Goal: Transaction & Acquisition: Book appointment/travel/reservation

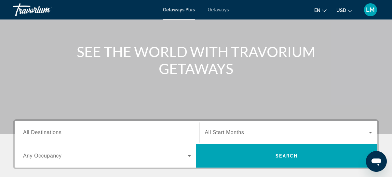
scroll to position [118, 0]
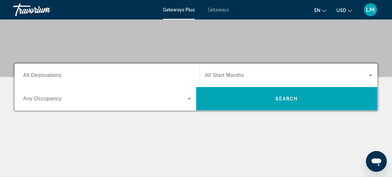
click at [78, 74] on input "Destination All Destinations" at bounding box center [107, 76] width 168 height 8
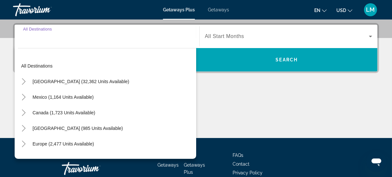
scroll to position [159, 0]
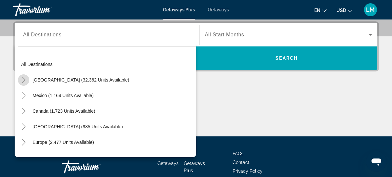
click at [25, 80] on icon "Toggle United States (32,362 units available)" at bounding box center [24, 80] width 7 height 7
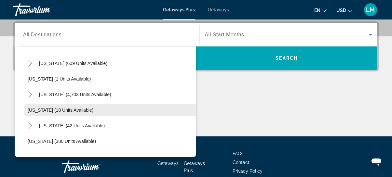
scroll to position [78, 0]
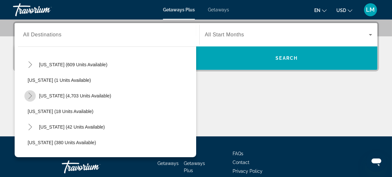
click at [30, 96] on icon "Toggle Florida (4,703 units available)" at bounding box center [30, 96] width 4 height 7
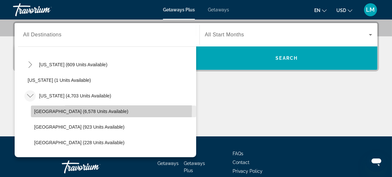
click at [46, 109] on span "[GEOGRAPHIC_DATA] (6,578 units available)" at bounding box center [81, 111] width 94 height 5
type input "**********"
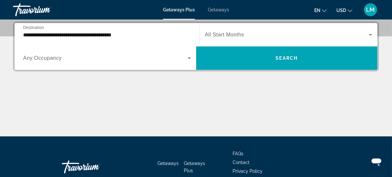
click at [218, 32] on span "All Start Months" at bounding box center [224, 35] width 39 height 6
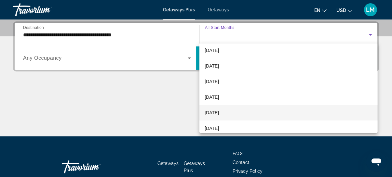
scroll to position [59, 0]
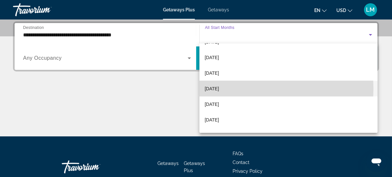
click at [219, 88] on span "[DATE]" at bounding box center [212, 89] width 14 height 8
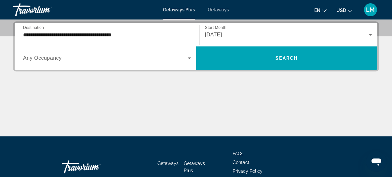
click at [55, 57] on span "Any Occupancy" at bounding box center [42, 58] width 39 height 6
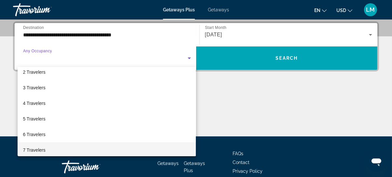
scroll to position [30, 0]
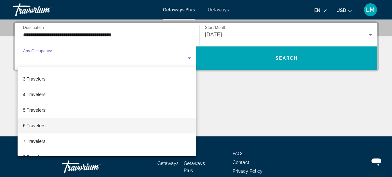
click at [37, 127] on span "6 Travelers" at bounding box center [34, 126] width 22 height 8
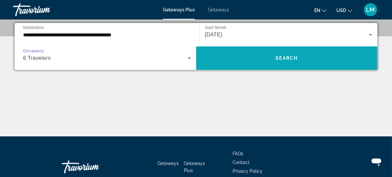
click at [284, 59] on span "Search" at bounding box center [287, 58] width 22 height 5
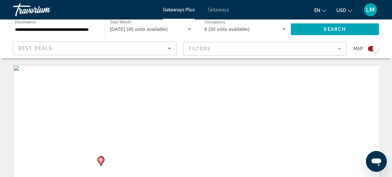
click at [370, 49] on div "Search widget" at bounding box center [373, 48] width 11 height 5
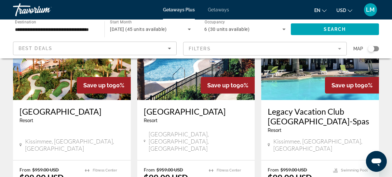
scroll to position [59, 0]
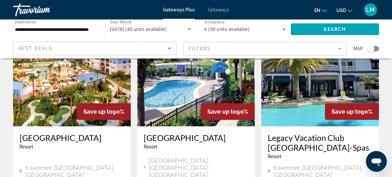
click at [78, 81] on img "Main content" at bounding box center [72, 74] width 118 height 104
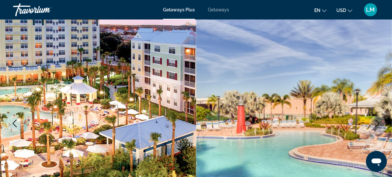
scroll to position [59, 0]
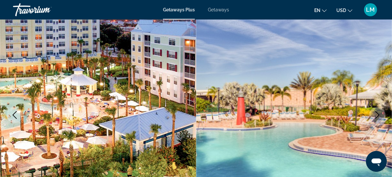
click at [380, 115] on icon "Next image" at bounding box center [378, 115] width 8 height 8
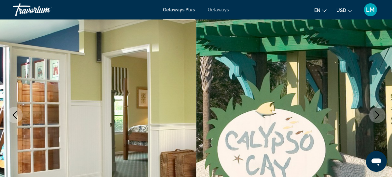
click at [380, 115] on icon "Next image" at bounding box center [378, 115] width 8 height 8
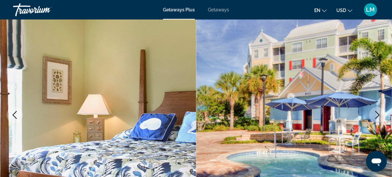
click at [380, 115] on icon "Next image" at bounding box center [378, 115] width 8 height 8
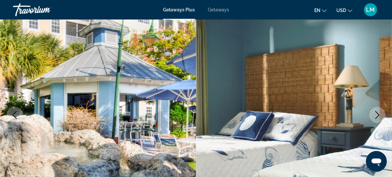
click at [380, 115] on icon "Next image" at bounding box center [378, 115] width 8 height 8
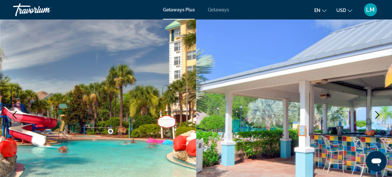
click at [376, 117] on icon "Next image" at bounding box center [378, 115] width 8 height 8
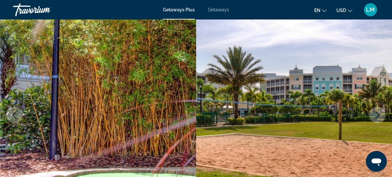
click at [376, 117] on icon "Next image" at bounding box center [378, 115] width 8 height 8
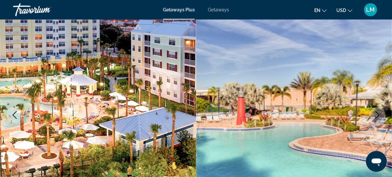
click at [376, 117] on icon "Next image" at bounding box center [378, 115] width 8 height 8
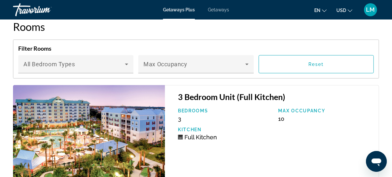
scroll to position [1184, 0]
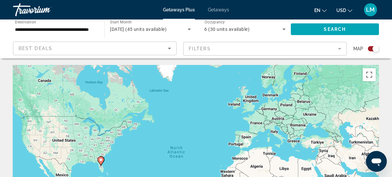
click at [371, 49] on div "Search widget" at bounding box center [373, 48] width 11 height 5
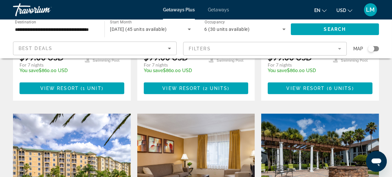
scroll to position [444, 0]
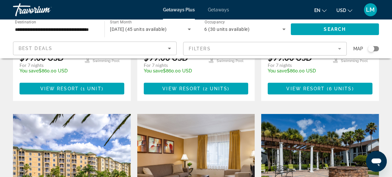
click at [86, 131] on img "Main content" at bounding box center [72, 166] width 118 height 104
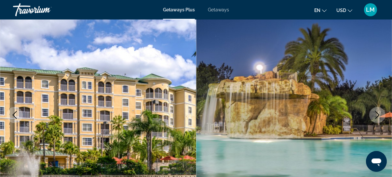
scroll to position [89, 0]
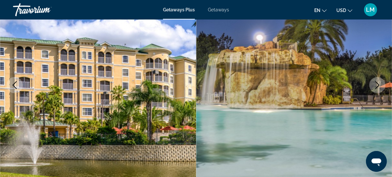
click at [378, 87] on icon "Next image" at bounding box center [378, 85] width 8 height 8
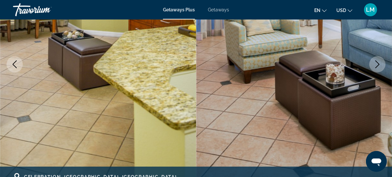
scroll to position [118, 0]
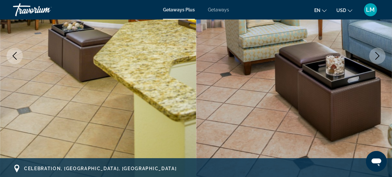
click at [376, 54] on icon "Next image" at bounding box center [378, 56] width 8 height 8
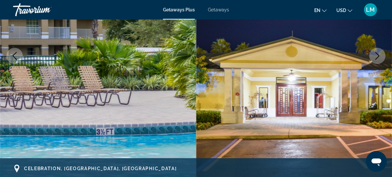
click at [376, 54] on icon "Next image" at bounding box center [378, 56] width 8 height 8
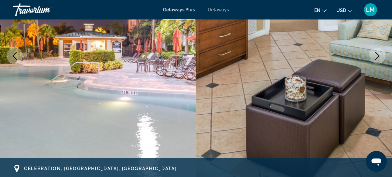
scroll to position [59, 0]
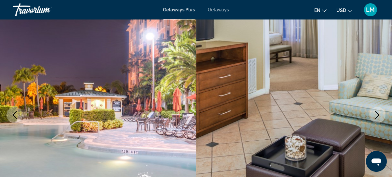
click at [379, 114] on icon "Next image" at bounding box center [378, 115] width 4 height 8
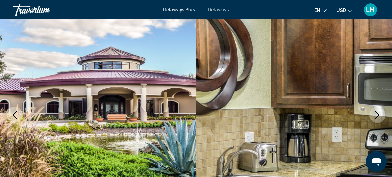
click at [379, 114] on icon "Next image" at bounding box center [378, 115] width 4 height 8
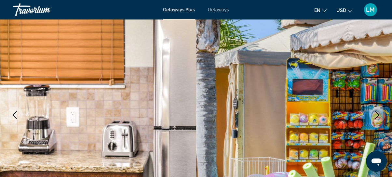
click at [379, 114] on icon "Next image" at bounding box center [378, 115] width 4 height 8
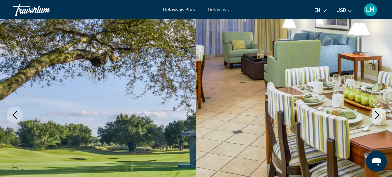
click at [379, 114] on icon "Next image" at bounding box center [378, 115] width 4 height 8
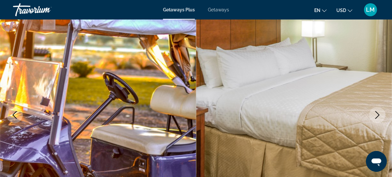
click at [379, 114] on icon "Next image" at bounding box center [378, 115] width 4 height 8
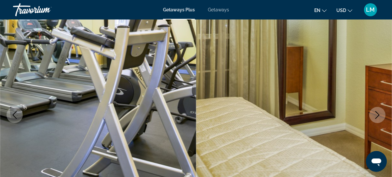
click at [379, 114] on icon "Next image" at bounding box center [378, 115] width 4 height 8
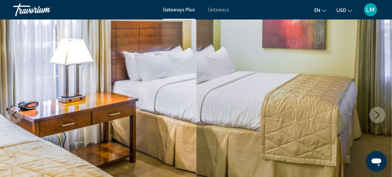
click at [379, 114] on icon "Next image" at bounding box center [378, 115] width 4 height 8
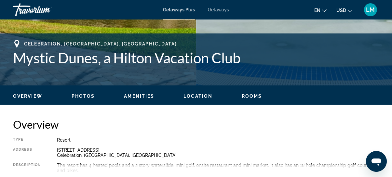
scroll to position [296, 0]
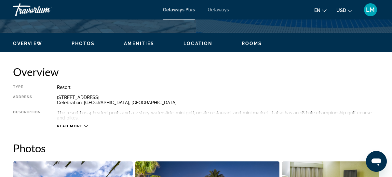
click at [76, 127] on span "Read more" at bounding box center [70, 126] width 26 height 4
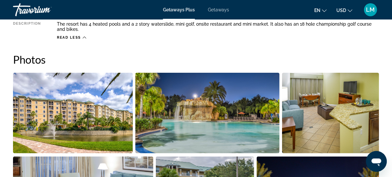
scroll to position [237, 0]
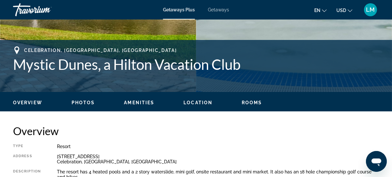
click at [194, 104] on span "Location" at bounding box center [198, 102] width 29 height 5
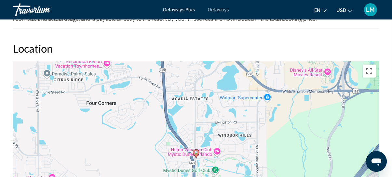
scroll to position [822, 0]
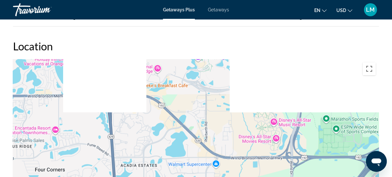
drag, startPoint x: 282, startPoint y: 104, endPoint x: 232, endPoint y: 174, distance: 85.9
click at [231, 174] on div "To activate drag with keyboard, press Alt + Enter. Once in keyboard drag state,…" at bounding box center [196, 156] width 366 height 195
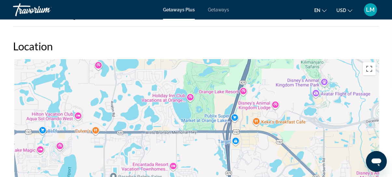
drag, startPoint x: 216, startPoint y: 118, endPoint x: 334, endPoint y: 156, distance: 124.0
click at [334, 156] on div "To activate drag with keyboard, press Alt + Enter. Once in keyboard drag state,…" at bounding box center [196, 156] width 366 height 195
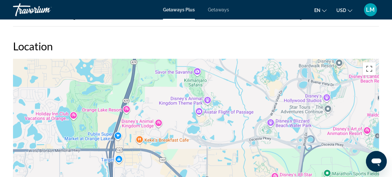
drag, startPoint x: 274, startPoint y: 87, endPoint x: 147, endPoint y: 104, distance: 128.1
click at [148, 104] on div "To activate drag with keyboard, press Alt + Enter. Once in keyboard drag state,…" at bounding box center [196, 156] width 366 height 195
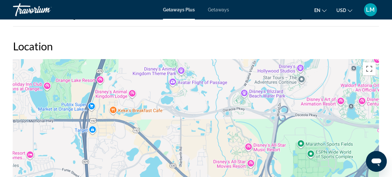
drag, startPoint x: 269, startPoint y: 146, endPoint x: 201, endPoint y: 82, distance: 93.3
click at [214, 89] on div "To activate drag with keyboard, press Alt + Enter. Once in keyboard drag state,…" at bounding box center [196, 156] width 366 height 195
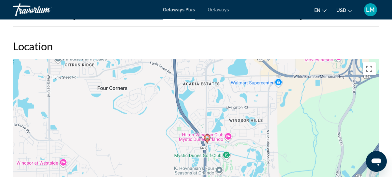
drag, startPoint x: 159, startPoint y: 141, endPoint x: 306, endPoint y: 99, distance: 152.8
click at [306, 99] on div "To activate drag with keyboard, press Alt + Enter. Once in keyboard drag state,…" at bounding box center [196, 156] width 366 height 195
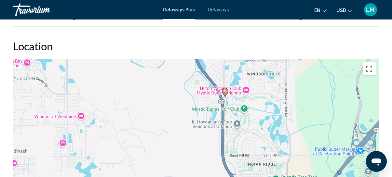
drag, startPoint x: 254, startPoint y: 145, endPoint x: 272, endPoint y: 96, distance: 51.6
click at [272, 96] on div "To activate drag with keyboard, press Alt + Enter. Once in keyboard drag state,…" at bounding box center [196, 156] width 366 height 195
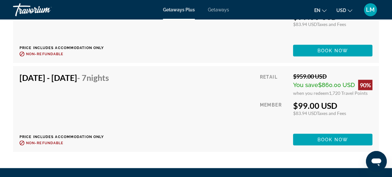
scroll to position [1266, 0]
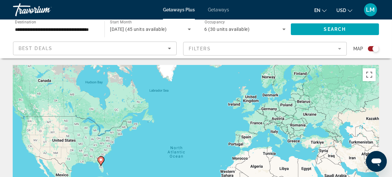
click at [372, 48] on div "Search widget" at bounding box center [373, 48] width 11 height 5
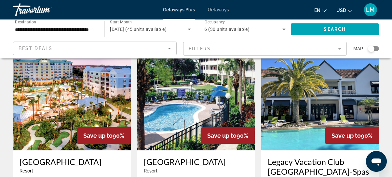
scroll to position [30, 0]
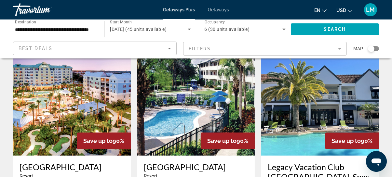
click at [217, 110] on img "Main content" at bounding box center [196, 104] width 118 height 104
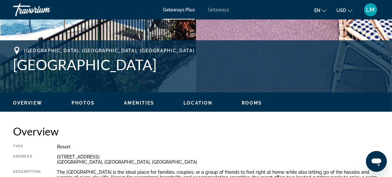
scroll to position [237, 0]
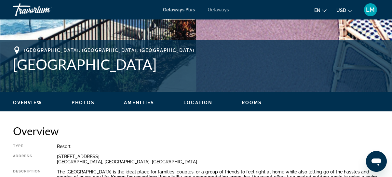
click at [252, 103] on span "Rooms" at bounding box center [252, 102] width 21 height 5
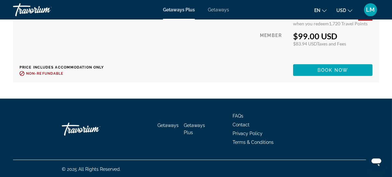
scroll to position [1287, 0]
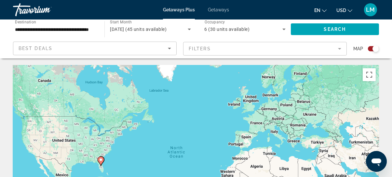
click at [373, 50] on div "Search widget" at bounding box center [373, 48] width 11 height 5
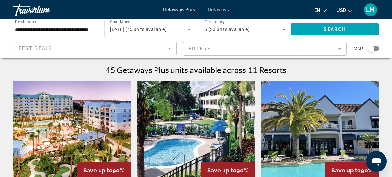
click at [298, 116] on img "Main content" at bounding box center [320, 133] width 118 height 104
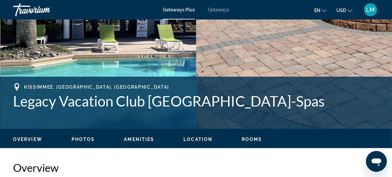
scroll to position [207, 0]
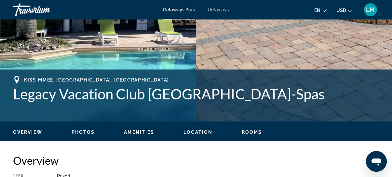
click at [251, 132] on span "Rooms" at bounding box center [252, 132] width 21 height 5
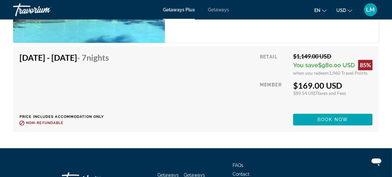
scroll to position [2472, 0]
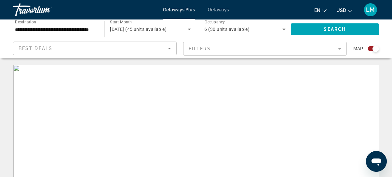
click at [371, 48] on div "Search widget" at bounding box center [373, 48] width 11 height 5
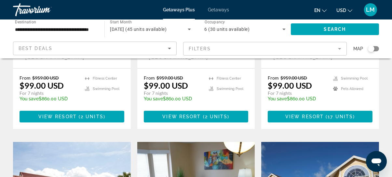
scroll to position [296, 0]
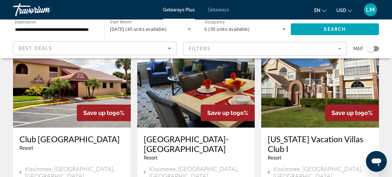
click at [192, 90] on img "Main content" at bounding box center [196, 76] width 118 height 104
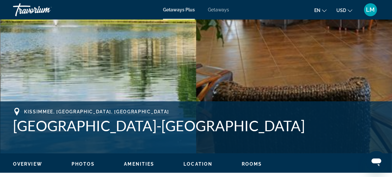
scroll to position [266, 0]
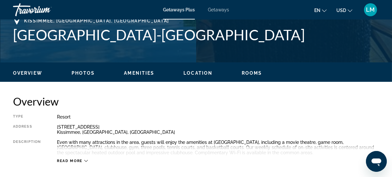
click at [256, 74] on span "Rooms" at bounding box center [252, 73] width 21 height 5
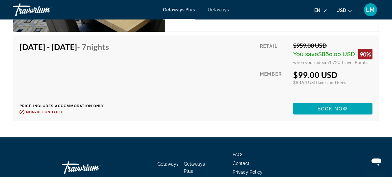
scroll to position [1560, 0]
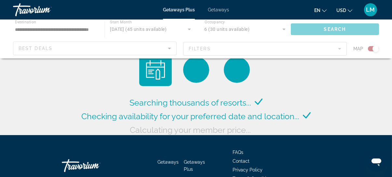
click at [374, 48] on div "Main content" at bounding box center [196, 39] width 392 height 39
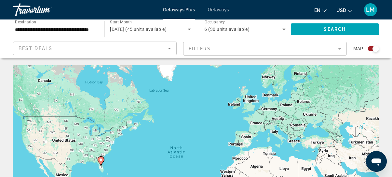
click at [372, 49] on div "Search widget" at bounding box center [373, 48] width 11 height 5
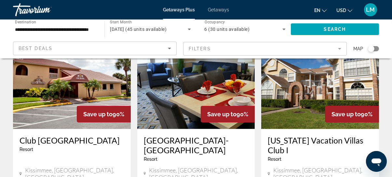
scroll to position [296, 0]
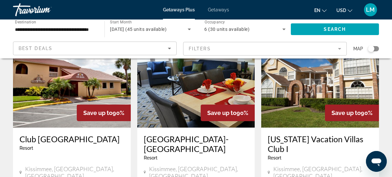
click at [296, 105] on img "Main content" at bounding box center [320, 76] width 118 height 104
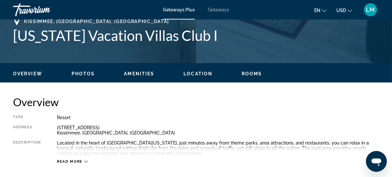
scroll to position [296, 0]
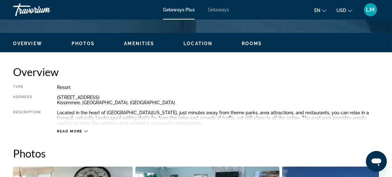
click at [247, 41] on span "Rooms" at bounding box center [252, 43] width 21 height 5
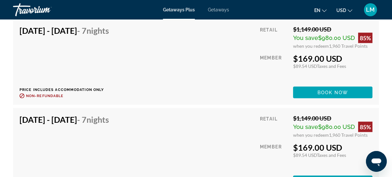
scroll to position [1684, 0]
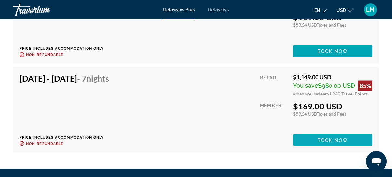
click at [329, 138] on span "Book now" at bounding box center [333, 140] width 31 height 5
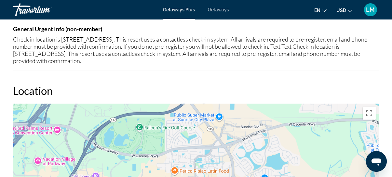
scroll to position [1154, 0]
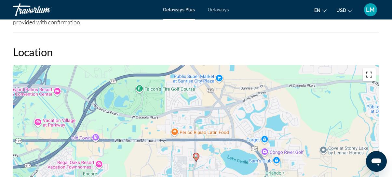
click at [369, 74] on button "Toggle fullscreen view" at bounding box center [369, 74] width 13 height 13
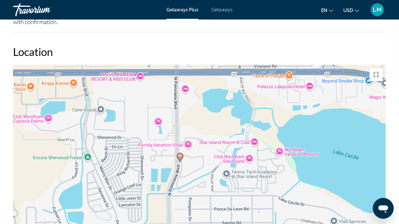
drag, startPoint x: 302, startPoint y: 48, endPoint x: 147, endPoint y: 156, distance: 189.3
click at [147, 156] on div "To activate drag with keyboard, press Alt + Enter. Once in keyboard drag state,…" at bounding box center [199, 162] width 373 height 195
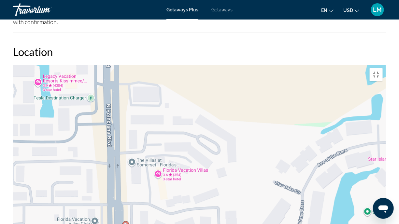
drag, startPoint x: 207, startPoint y: 41, endPoint x: 201, endPoint y: 139, distance: 98.9
click at [201, 139] on div "To activate drag with keyboard, press Alt + Enter. Once in keyboard drag state,…" at bounding box center [199, 162] width 373 height 195
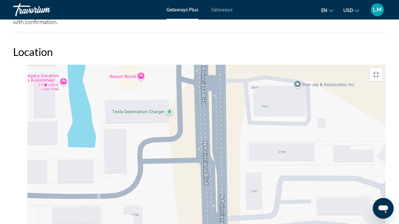
drag, startPoint x: 124, startPoint y: 72, endPoint x: 278, endPoint y: 95, distance: 155.7
click at [278, 95] on div "To activate drag with keyboard, press Alt + Enter. Once in keyboard drag state,…" at bounding box center [199, 162] width 373 height 195
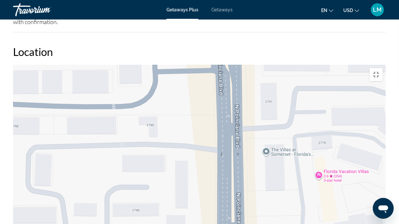
drag, startPoint x: 175, startPoint y: 146, endPoint x: 190, endPoint y: 58, distance: 89.2
click at [190, 65] on div "Main content" at bounding box center [199, 162] width 373 height 195
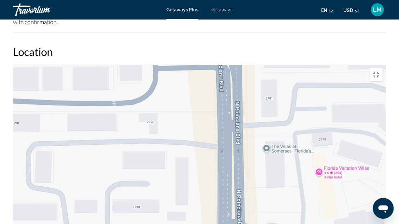
drag, startPoint x: 200, startPoint y: 133, endPoint x: 193, endPoint y: 64, distance: 69.4
click at [195, 68] on div "To activate drag with keyboard, press Alt + Enter. Once in keyboard drag state,…" at bounding box center [199, 162] width 373 height 195
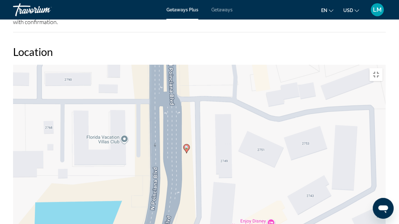
drag, startPoint x: 330, startPoint y: 92, endPoint x: 272, endPoint y: 85, distance: 58.7
click at [273, 86] on div "To activate drag with keyboard, press Alt + Enter. Once in keyboard drag state,…" at bounding box center [199, 162] width 373 height 195
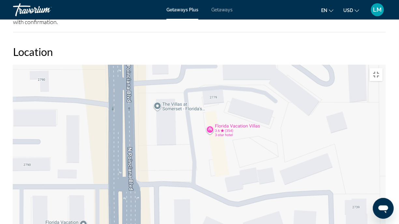
drag, startPoint x: 222, startPoint y: 71, endPoint x: 190, endPoint y: 154, distance: 88.5
click at [190, 152] on div "To activate drag with keyboard, press Alt + Enter. Once in keyboard drag state,…" at bounding box center [199, 162] width 373 height 195
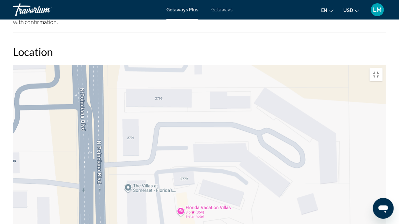
drag, startPoint x: 226, startPoint y: 60, endPoint x: 170, endPoint y: 178, distance: 130.1
click at [171, 177] on div "To activate drag with keyboard, press Alt + Enter. Once in keyboard drag state,…" at bounding box center [199, 162] width 373 height 195
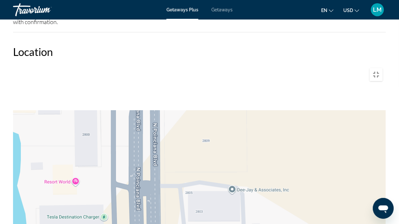
drag, startPoint x: 179, startPoint y: 86, endPoint x: 286, endPoint y: 167, distance: 134.1
click at [286, 166] on div "Main content" at bounding box center [199, 162] width 373 height 195
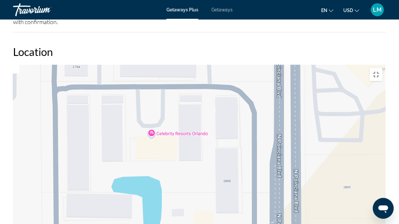
drag, startPoint x: 144, startPoint y: 102, endPoint x: 223, endPoint y: 209, distance: 133.5
click at [227, 177] on div "Main content" at bounding box center [199, 162] width 373 height 195
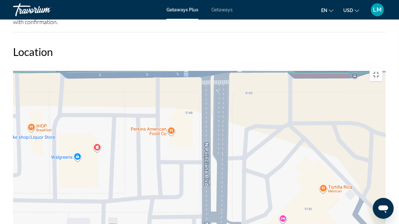
drag, startPoint x: 303, startPoint y: 123, endPoint x: 258, endPoint y: 224, distance: 110.8
click at [258, 177] on div "Main content" at bounding box center [199, 162] width 373 height 195
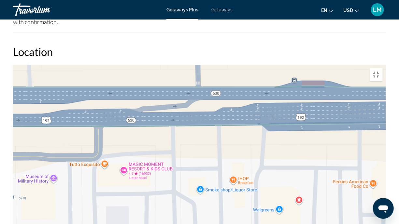
drag, startPoint x: 131, startPoint y: 63, endPoint x: 333, endPoint y: 116, distance: 208.4
click at [333, 116] on div "Main content" at bounding box center [199, 162] width 373 height 195
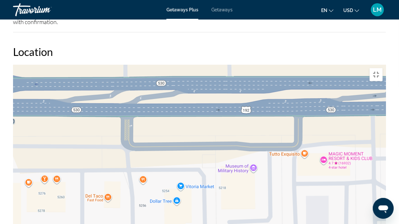
drag, startPoint x: 197, startPoint y: 97, endPoint x: 340, endPoint y: 87, distance: 143.3
click at [340, 87] on div "Main content" at bounding box center [199, 162] width 373 height 195
click at [220, 103] on div "Main content" at bounding box center [199, 162] width 373 height 195
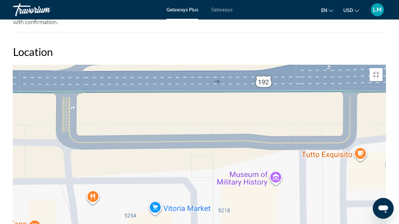
click at [219, 103] on div "Main content" at bounding box center [199, 162] width 373 height 195
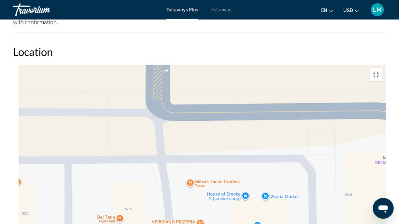
drag, startPoint x: 100, startPoint y: 119, endPoint x: 234, endPoint y: 89, distance: 137.4
click at [233, 89] on div "Main content" at bounding box center [199, 162] width 373 height 195
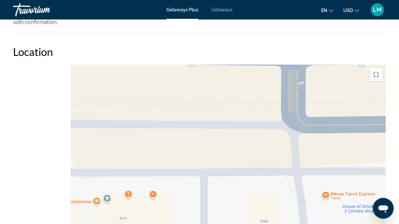
drag, startPoint x: 177, startPoint y: 104, endPoint x: 301, endPoint y: 118, distance: 125.5
click at [301, 118] on div "Main content" at bounding box center [199, 162] width 373 height 195
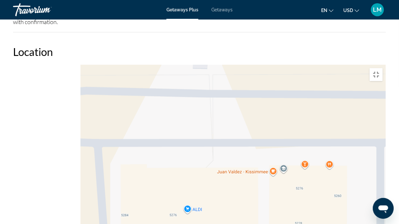
drag, startPoint x: 171, startPoint y: 109, endPoint x: 314, endPoint y: 79, distance: 146.2
click at [314, 79] on div "Main content" at bounding box center [199, 162] width 373 height 195
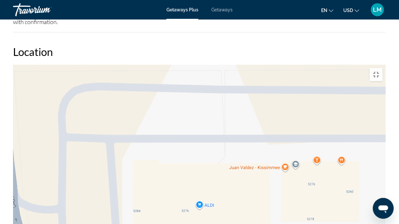
drag, startPoint x: 151, startPoint y: 100, endPoint x: 181, endPoint y: 163, distance: 69.9
click at [179, 160] on div "Main content" at bounding box center [199, 162] width 373 height 195
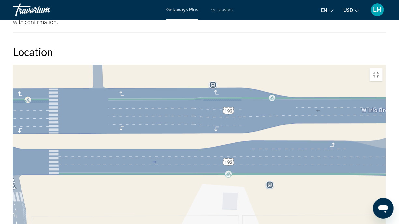
drag, startPoint x: 133, startPoint y: 135, endPoint x: 87, endPoint y: 158, distance: 51.0
click at [118, 144] on div "Main content" at bounding box center [199, 162] width 373 height 195
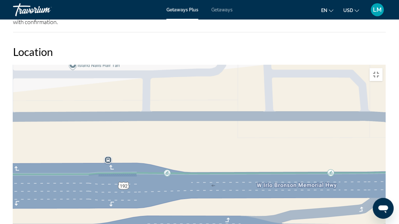
drag, startPoint x: 235, startPoint y: 106, endPoint x: 146, endPoint y: 146, distance: 98.0
click at [163, 137] on div "Main content" at bounding box center [199, 162] width 373 height 195
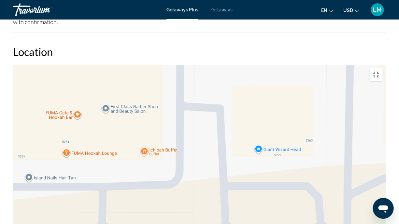
drag, startPoint x: 212, startPoint y: 101, endPoint x: 372, endPoint y: 125, distance: 161.7
click at [372, 125] on div "Main content" at bounding box center [199, 162] width 373 height 195
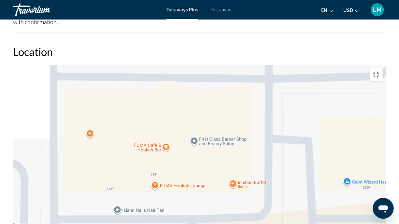
drag, startPoint x: 48, startPoint y: 78, endPoint x: 138, endPoint y: 111, distance: 96.1
click at [138, 111] on div "Main content" at bounding box center [199, 162] width 373 height 195
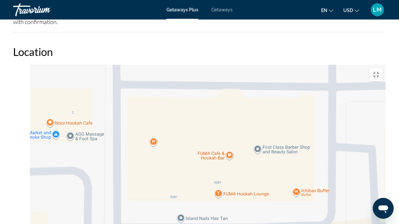
drag, startPoint x: 139, startPoint y: 111, endPoint x: 160, endPoint y: 113, distance: 20.6
click at [157, 113] on div "Main content" at bounding box center [199, 162] width 373 height 195
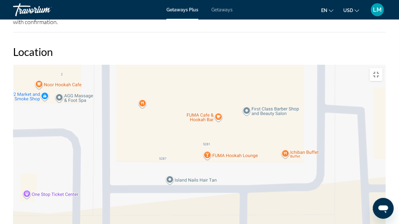
drag, startPoint x: 134, startPoint y: 123, endPoint x: 85, endPoint y: 83, distance: 63.2
click at [84, 84] on div "Main content" at bounding box center [199, 162] width 373 height 195
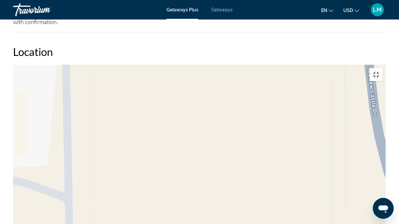
drag, startPoint x: 388, startPoint y: 11, endPoint x: 316, endPoint y: 21, distance: 72.6
click at [383, 68] on button "Toggle fullscreen view" at bounding box center [376, 74] width 13 height 13
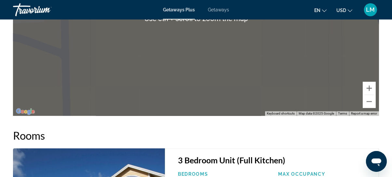
scroll to position [1362, 0]
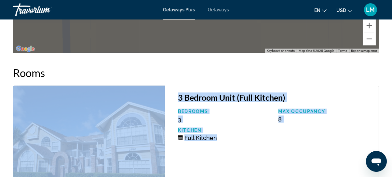
drag, startPoint x: 225, startPoint y: 144, endPoint x: 234, endPoint y: 73, distance: 71.2
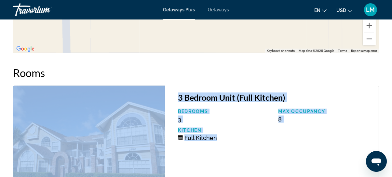
click at [256, 141] on div "Bedrooms 3 Max Occupancy 8 Kitchen Full Kitchen" at bounding box center [275, 127] width 201 height 37
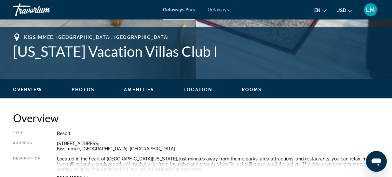
scroll to position [237, 0]
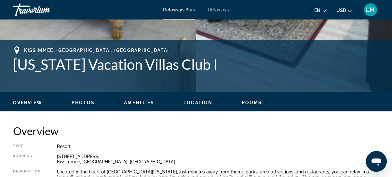
click at [200, 103] on span "Location" at bounding box center [198, 102] width 29 height 5
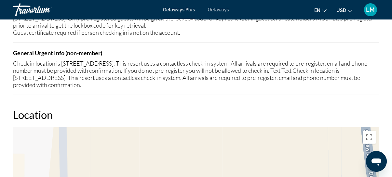
scroll to position [1160, 0]
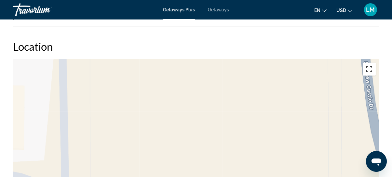
click at [368, 69] on button "Toggle fullscreen view" at bounding box center [369, 69] width 13 height 13
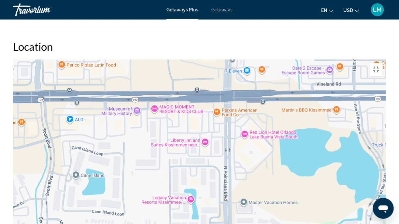
drag, startPoint x: 291, startPoint y: 139, endPoint x: 183, endPoint y: 7, distance: 170.5
click at [183, 60] on div "Main content" at bounding box center [199, 157] width 373 height 195
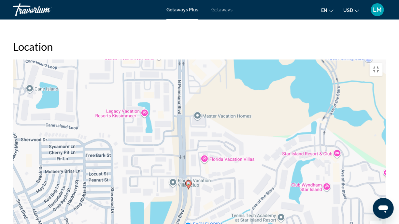
drag, startPoint x: 236, startPoint y: 193, endPoint x: 223, endPoint y: 137, distance: 57.8
click at [223, 137] on div "To activate drag with keyboard, press Alt + Enter. Once in keyboard drag state,…" at bounding box center [199, 157] width 373 height 195
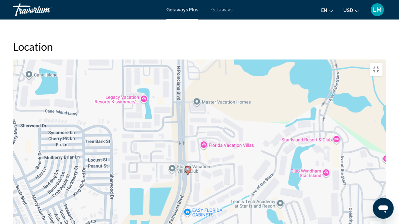
click at [222, 131] on div "To activate drag with keyboard, press Alt + Enter. Once in keyboard drag state,…" at bounding box center [199, 157] width 373 height 195
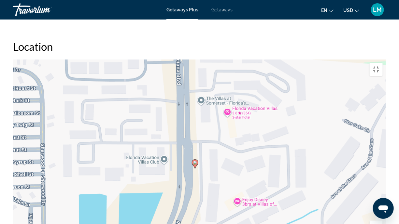
drag, startPoint x: 123, startPoint y: 142, endPoint x: 173, endPoint y: 132, distance: 50.8
click at [173, 132] on div "To activate drag with keyboard, press Alt + Enter. Once in keyboard drag state,…" at bounding box center [199, 157] width 373 height 195
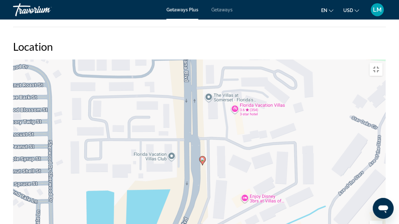
click at [171, 133] on div "To activate drag with keyboard, press Alt + Enter. Once in keyboard drag state,…" at bounding box center [199, 157] width 373 height 195
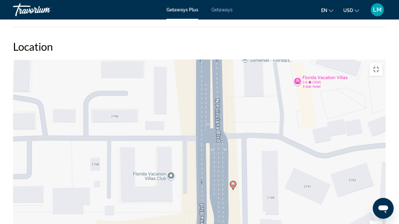
drag, startPoint x: 309, startPoint y: 87, endPoint x: 307, endPoint y: 123, distance: 36.2
click at [307, 123] on div "To activate drag with keyboard, press Alt + Enter. Once in keyboard drag state,…" at bounding box center [199, 157] width 373 height 195
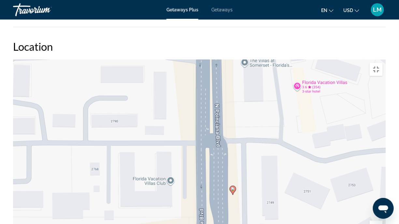
click at [269, 89] on div "To activate drag with keyboard, press Alt + Enter. Once in keyboard drag state,…" at bounding box center [199, 157] width 373 height 195
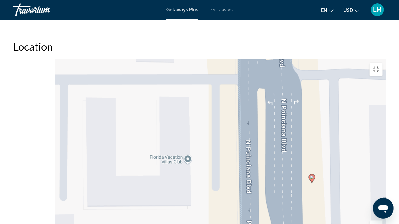
drag, startPoint x: 159, startPoint y: 164, endPoint x: 279, endPoint y: 89, distance: 141.8
click at [279, 89] on div "To activate drag with keyboard, press Alt + Enter. Once in keyboard drag state,…" at bounding box center [199, 157] width 373 height 195
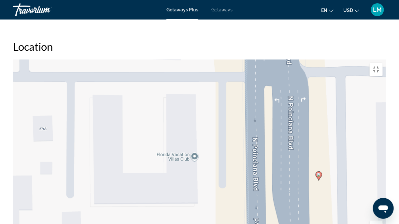
click at [186, 114] on div "To activate drag with keyboard, press Alt + Enter. Once in keyboard drag state,…" at bounding box center [199, 157] width 373 height 195
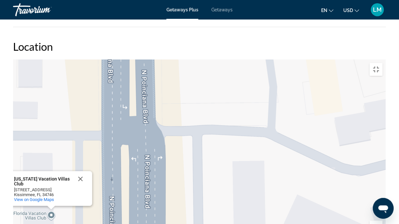
drag, startPoint x: 337, startPoint y: 81, endPoint x: 205, endPoint y: 135, distance: 142.4
click at [204, 135] on div "To activate drag with keyboard, press Alt + Enter. Once in keyboard drag state,…" at bounding box center [199, 157] width 373 height 195
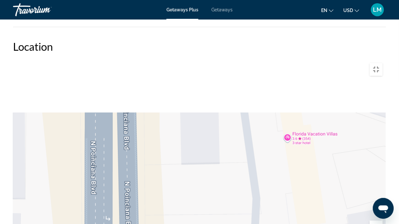
drag, startPoint x: 232, startPoint y: 68, endPoint x: 217, endPoint y: 182, distance: 115.0
click at [217, 177] on div "To activate drag with keyboard, press Alt + Enter. Once in keyboard drag state,…" at bounding box center [199, 157] width 373 height 195
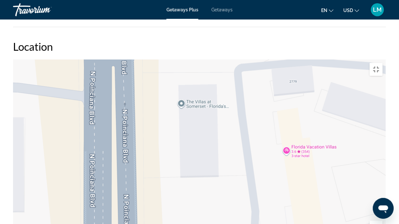
click at [301, 108] on div "Florida Vacation Villas Club Florida Vacation Villas Club 2770 N Poinciana Blvd…" at bounding box center [199, 157] width 373 height 195
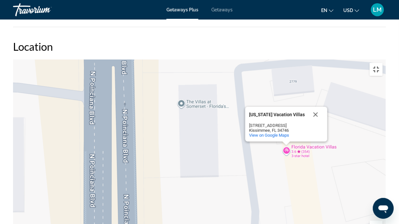
click at [383, 63] on button "Toggle fullscreen view" at bounding box center [376, 69] width 13 height 13
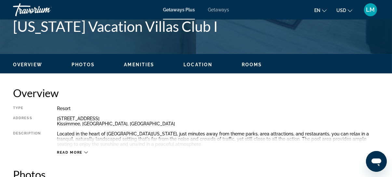
scroll to position [272, 0]
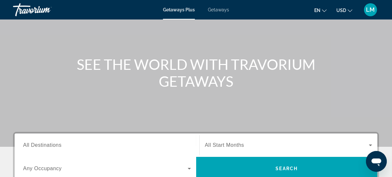
scroll to position [89, 0]
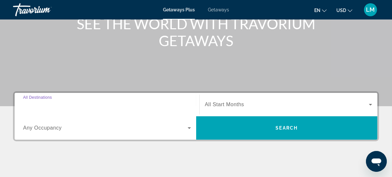
click at [75, 105] on input "Destination All Destinations" at bounding box center [107, 105] width 168 height 8
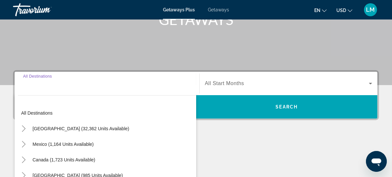
scroll to position [159, 0]
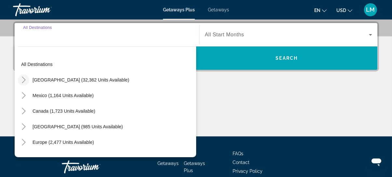
click at [21, 80] on icon "Toggle United States (32,362 units available)" at bounding box center [24, 80] width 7 height 7
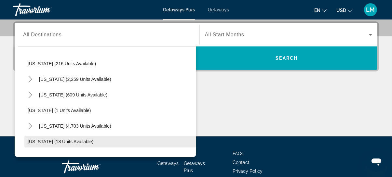
scroll to position [78, 0]
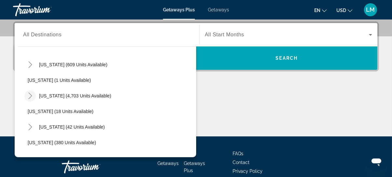
click at [30, 97] on icon "Toggle Florida (4,703 units available)" at bounding box center [30, 96] width 7 height 7
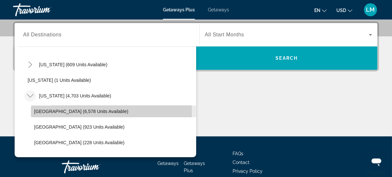
click at [39, 109] on span "[GEOGRAPHIC_DATA] (6,578 units available)" at bounding box center [81, 111] width 94 height 5
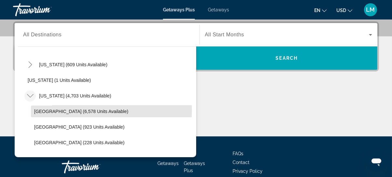
type input "**********"
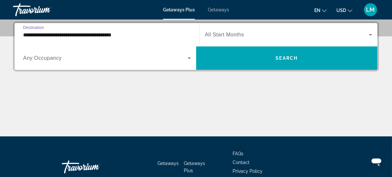
click at [239, 34] on span "All Start Months" at bounding box center [224, 35] width 39 height 6
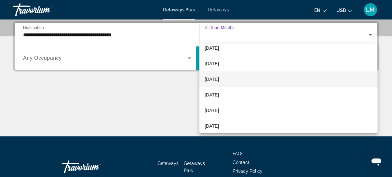
scroll to position [30, 0]
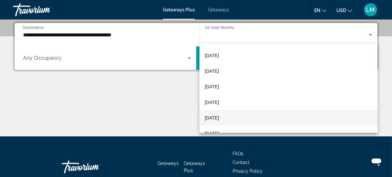
click at [215, 119] on span "[DATE]" at bounding box center [212, 118] width 14 height 8
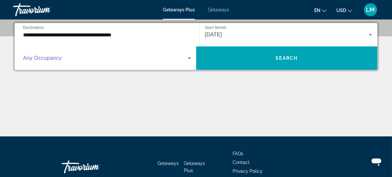
click at [78, 55] on span "Search widget" at bounding box center [105, 58] width 165 height 8
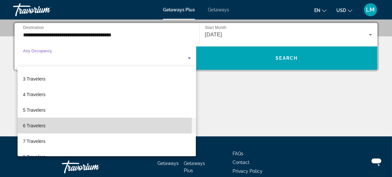
click at [51, 123] on mat-option "6 Travelers" at bounding box center [107, 126] width 178 height 16
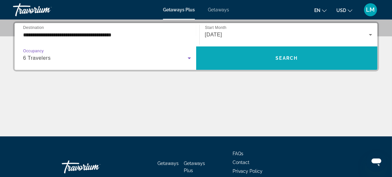
click at [286, 58] on span "Search" at bounding box center [287, 58] width 22 height 5
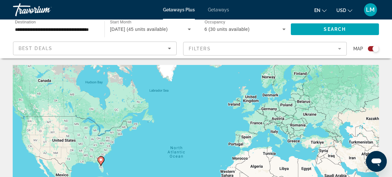
click at [371, 48] on div "Search widget" at bounding box center [373, 48] width 11 height 5
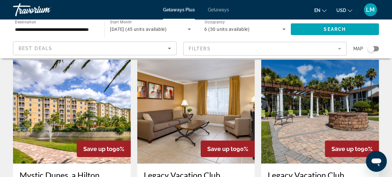
scroll to position [503, 0]
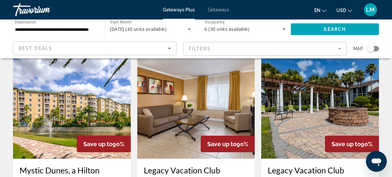
click at [216, 97] on img "Main content" at bounding box center [196, 107] width 118 height 104
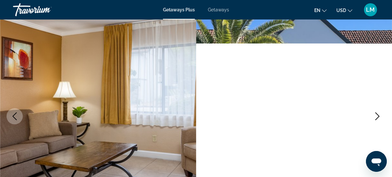
scroll to position [59, 0]
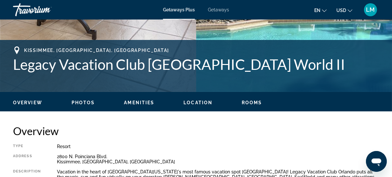
click at [246, 102] on span "Rooms" at bounding box center [252, 102] width 21 height 5
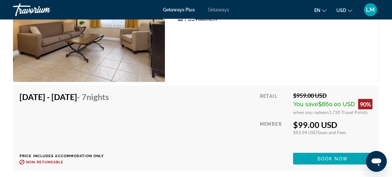
scroll to position [1420, 0]
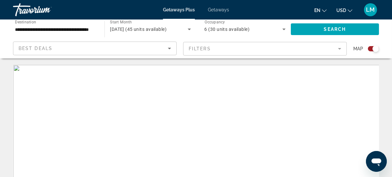
click at [371, 48] on div "Search widget" at bounding box center [373, 48] width 11 height 5
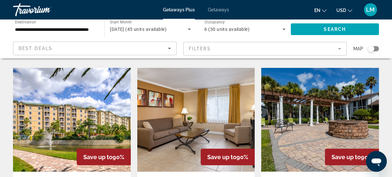
scroll to position [503, 0]
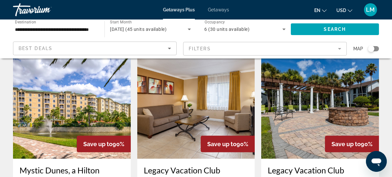
click at [306, 91] on img "Main content" at bounding box center [320, 107] width 118 height 104
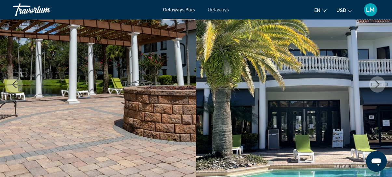
scroll to position [207, 0]
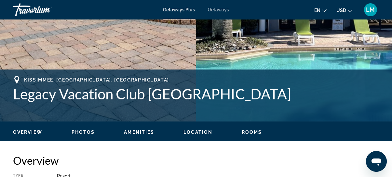
click at [258, 132] on span "Rooms" at bounding box center [252, 132] width 21 height 5
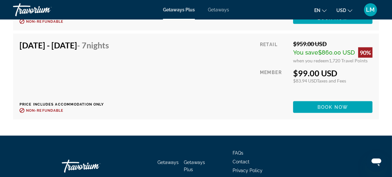
scroll to position [1645, 0]
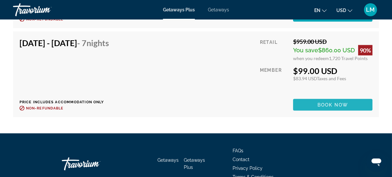
click at [335, 103] on span "Book now" at bounding box center [333, 105] width 31 height 5
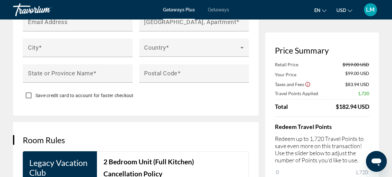
scroll to position [562, 0]
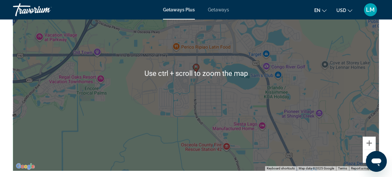
scroll to position [1184, 0]
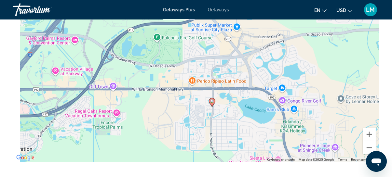
drag, startPoint x: 219, startPoint y: 67, endPoint x: 236, endPoint y: 112, distance: 48.9
click at [236, 112] on div "To activate drag with keyboard, press Alt + Enter. Once in keyboard drag state,…" at bounding box center [196, 64] width 366 height 195
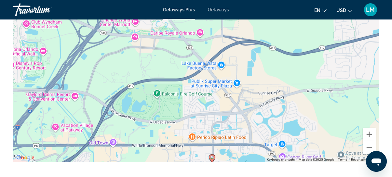
drag, startPoint x: 357, startPoint y: 82, endPoint x: 356, endPoint y: 116, distance: 33.6
click at [356, 116] on div "To activate drag with keyboard, press Alt + Enter. Once in keyboard drag state,…" at bounding box center [196, 64] width 366 height 195
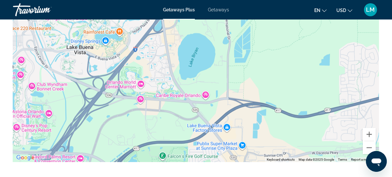
drag, startPoint x: 355, startPoint y: 55, endPoint x: 360, endPoint y: 109, distance: 54.3
click at [360, 109] on div "To activate drag with keyboard, press Alt + Enter. Once in keyboard drag state,…" at bounding box center [196, 64] width 366 height 195
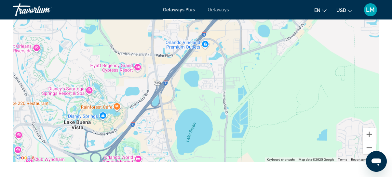
drag, startPoint x: 328, startPoint y: 75, endPoint x: 323, endPoint y: 152, distance: 77.1
click at [323, 151] on div "Main content" at bounding box center [196, 64] width 366 height 195
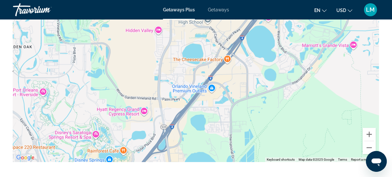
drag, startPoint x: 331, startPoint y: 111, endPoint x: 334, endPoint y: 149, distance: 37.9
click at [334, 149] on div "Main content" at bounding box center [196, 64] width 366 height 195
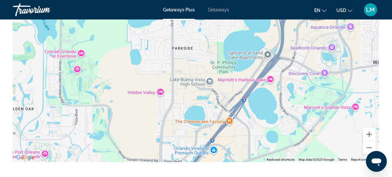
drag, startPoint x: 349, startPoint y: 56, endPoint x: 337, endPoint y: 123, distance: 68.3
click at [337, 123] on div "Main content" at bounding box center [196, 64] width 366 height 195
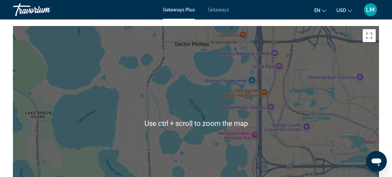
scroll to position [1125, 0]
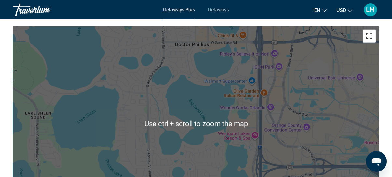
click at [372, 37] on button "Toggle fullscreen view" at bounding box center [369, 36] width 13 height 13
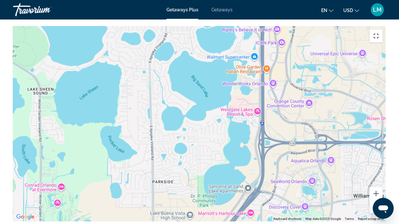
drag, startPoint x: 296, startPoint y: 141, endPoint x: 294, endPoint y: 82, distance: 58.6
click at [294, 83] on div "Main content" at bounding box center [199, 123] width 373 height 195
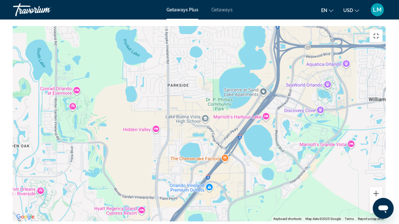
drag, startPoint x: 282, startPoint y: 171, endPoint x: 283, endPoint y: 125, distance: 45.6
click at [301, 127] on div "Main content" at bounding box center [199, 123] width 373 height 195
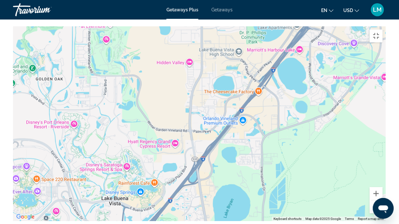
drag, startPoint x: 242, startPoint y: 163, endPoint x: 280, endPoint y: 91, distance: 81.1
click at [280, 92] on div "Main content" at bounding box center [199, 123] width 373 height 195
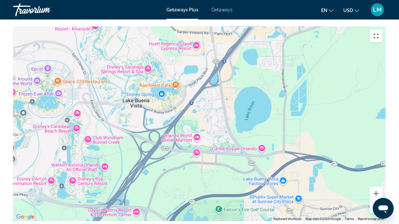
drag, startPoint x: 214, startPoint y: 186, endPoint x: 225, endPoint y: 102, distance: 85.4
click at [225, 102] on div "Main content" at bounding box center [199, 123] width 373 height 195
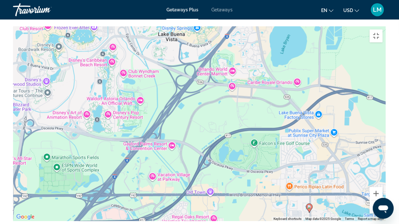
drag, startPoint x: 175, startPoint y: 176, endPoint x: 210, endPoint y: 109, distance: 75.8
click at [210, 109] on div "To activate drag with keyboard, press Alt + Enter. Once in keyboard drag state,…" at bounding box center [199, 123] width 373 height 195
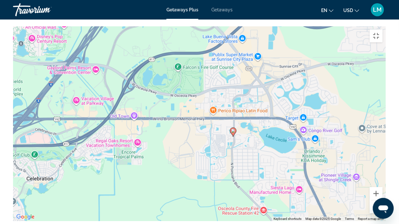
drag, startPoint x: 297, startPoint y: 211, endPoint x: 217, endPoint y: 132, distance: 113.3
click at [217, 132] on div "To activate drag with keyboard, press Alt + Enter. Once in keyboard drag state,…" at bounding box center [199, 123] width 373 height 195
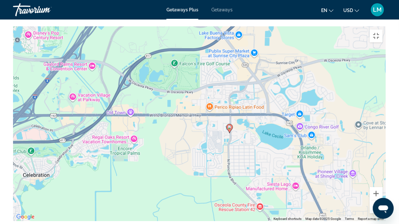
click at [244, 131] on div "To activate drag with keyboard, press Alt + Enter. Once in keyboard drag state,…" at bounding box center [199, 123] width 373 height 195
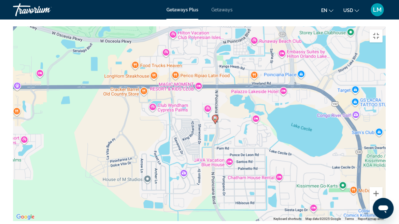
click at [233, 116] on div "To activate drag with keyboard, press Alt + Enter. Once in keyboard drag state,…" at bounding box center [199, 123] width 373 height 195
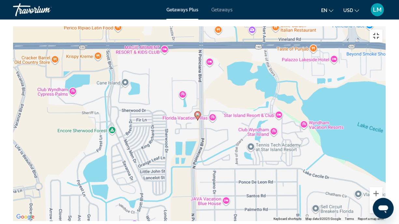
click at [383, 30] on button "Toggle fullscreen view" at bounding box center [376, 36] width 13 height 13
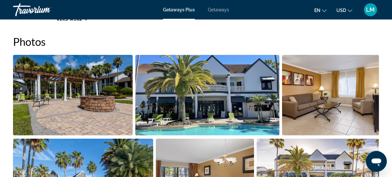
scroll to position [355, 0]
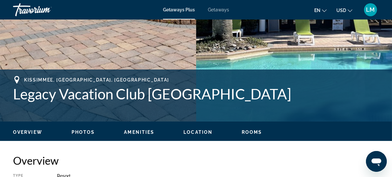
click at [198, 132] on span "Location" at bounding box center [198, 132] width 29 height 5
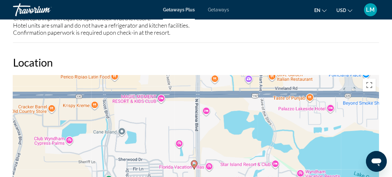
scroll to position [1092, 0]
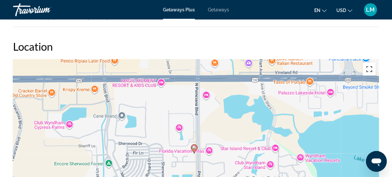
drag, startPoint x: 369, startPoint y: 72, endPoint x: 372, endPoint y: 106, distance: 33.3
click at [369, 73] on button "Toggle fullscreen view" at bounding box center [369, 69] width 13 height 13
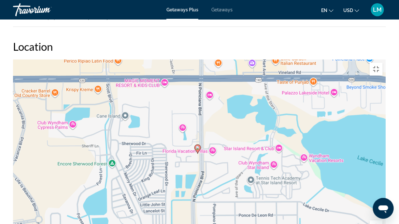
click at [217, 127] on div "To activate drag with keyboard, press Alt + Enter. Once in keyboard drag state,…" at bounding box center [199, 157] width 373 height 195
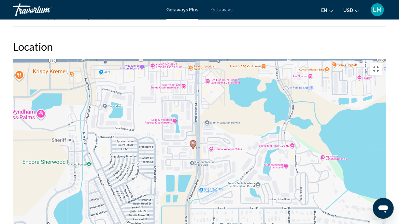
click at [217, 127] on div "To activate drag with keyboard, press Alt + Enter. Once in keyboard drag state,…" at bounding box center [199, 157] width 373 height 195
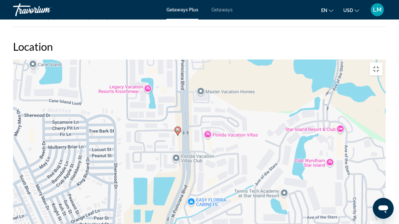
click at [223, 120] on div "To activate drag with keyboard, press Alt + Enter. Once in keyboard drag state,…" at bounding box center [199, 157] width 373 height 195
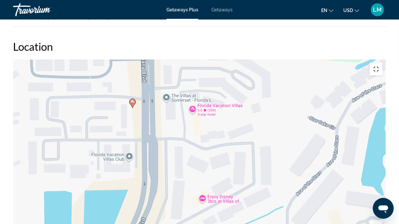
click at [116, 115] on div "To activate drag with keyboard, press Alt + Enter. Once in keyboard drag state,…" at bounding box center [199, 157] width 373 height 195
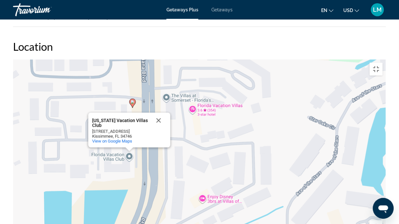
click at [188, 112] on div "To activate drag with keyboard, press Alt + Enter. Once in keyboard drag state,…" at bounding box center [199, 157] width 373 height 195
click at [159, 113] on button "Close" at bounding box center [159, 121] width 16 height 16
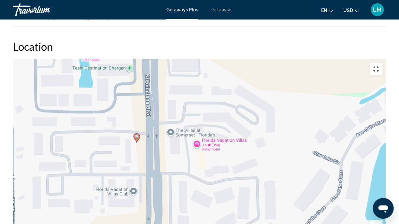
drag, startPoint x: 186, startPoint y: 88, endPoint x: 223, endPoint y: 149, distance: 72.2
click at [222, 149] on div "To activate drag with keyboard, press Alt + Enter. Once in keyboard drag state,…" at bounding box center [199, 157] width 373 height 195
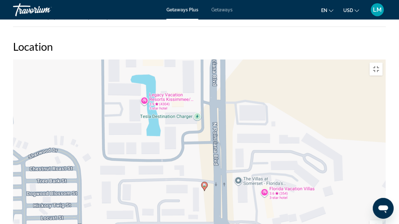
click at [176, 60] on div "To activate drag with keyboard, press Alt + Enter. Once in keyboard drag state,…" at bounding box center [199, 157] width 373 height 195
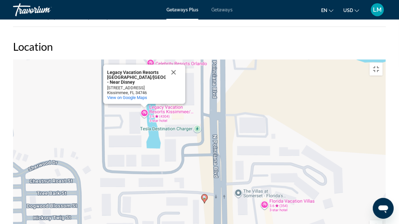
click at [221, 78] on div "To activate drag with keyboard, press Alt + Enter. Once in keyboard drag state,…" at bounding box center [199, 157] width 373 height 195
click at [172, 65] on button "Close" at bounding box center [174, 73] width 16 height 16
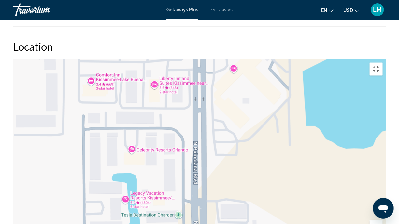
drag, startPoint x: 220, startPoint y: 88, endPoint x: 203, endPoint y: 169, distance: 82.9
click at [203, 169] on div "To activate drag with keyboard, press Alt + Enter. Once in keyboard drag state,…" at bounding box center [199, 157] width 373 height 195
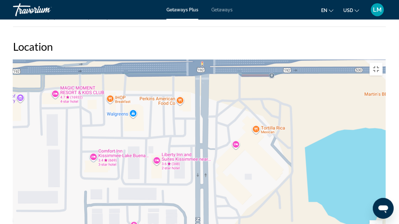
drag, startPoint x: 271, startPoint y: 82, endPoint x: 270, endPoint y: 140, distance: 58.0
click at [270, 140] on div "To activate drag with keyboard, press Alt + Enter. Once in keyboard drag state,…" at bounding box center [199, 157] width 373 height 195
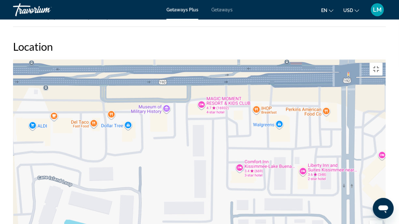
drag, startPoint x: 244, startPoint y: 74, endPoint x: 393, endPoint y: 77, distance: 149.5
click at [386, 77] on div "Main content" at bounding box center [199, 157] width 373 height 195
drag, startPoint x: 288, startPoint y: 163, endPoint x: 201, endPoint y: 112, distance: 101.1
click at [205, 114] on div "Main content" at bounding box center [199, 157] width 373 height 195
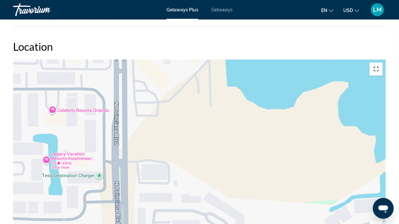
click at [191, 124] on div "To activate drag with keyboard, press Alt + Enter. Once in keyboard drag state,…" at bounding box center [199, 157] width 373 height 195
click at [76, 112] on div "To activate drag with keyboard, press Alt + Enter. Once in keyboard drag state,…" at bounding box center [199, 157] width 373 height 195
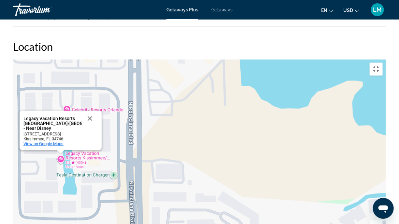
click at [31, 142] on span "View on Google Maps" at bounding box center [43, 144] width 40 height 5
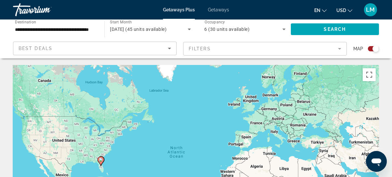
click at [375, 49] on div "Search widget" at bounding box center [376, 49] width 7 height 7
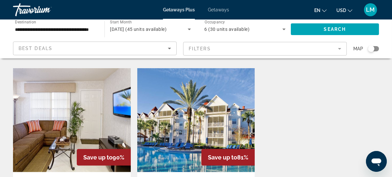
scroll to position [770, 0]
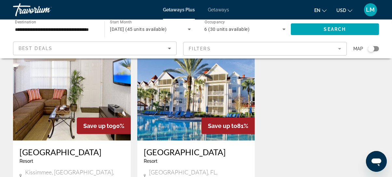
click at [62, 88] on img "Main content" at bounding box center [72, 89] width 118 height 104
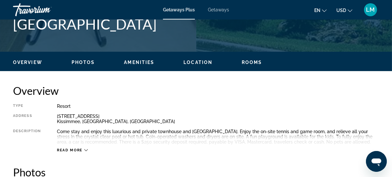
scroll to position [296, 0]
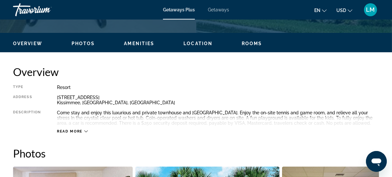
click at [256, 43] on span "Rooms" at bounding box center [252, 43] width 21 height 5
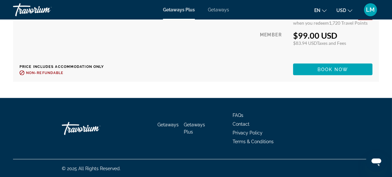
scroll to position [1280, 0]
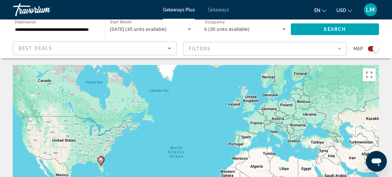
click at [369, 49] on div "Search widget" at bounding box center [373, 48] width 11 height 5
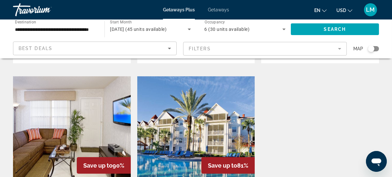
scroll to position [740, 0]
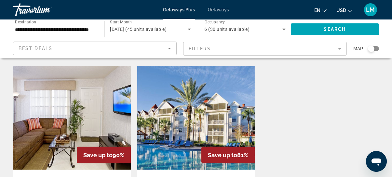
click at [180, 97] on img "Main content" at bounding box center [196, 118] width 118 height 104
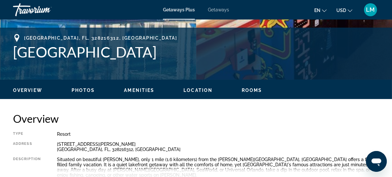
scroll to position [237, 0]
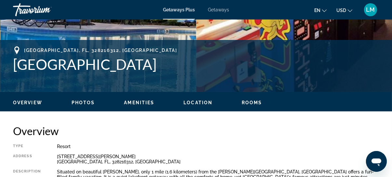
click at [250, 103] on span "Rooms" at bounding box center [252, 102] width 21 height 5
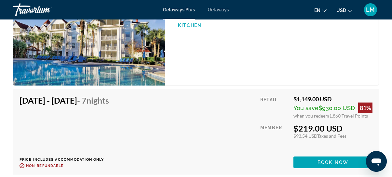
scroll to position [1274, 0]
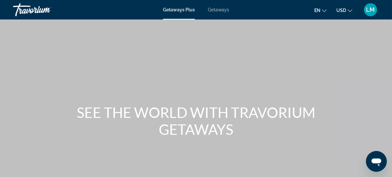
click at [214, 12] on div "Getaways Plus Getaways en English Español Français Italiano Português русский U…" at bounding box center [196, 9] width 392 height 17
click at [222, 9] on span "Getaways" at bounding box center [218, 9] width 21 height 5
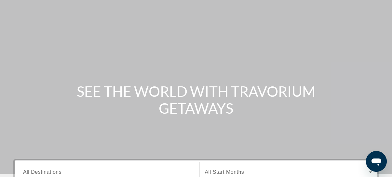
scroll to position [89, 0]
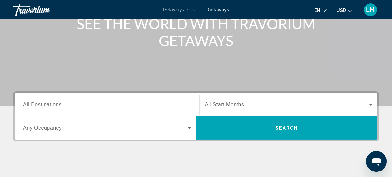
click at [53, 105] on span "All Destinations" at bounding box center [42, 105] width 38 height 6
click at [53, 105] on input "Destination All Destinations" at bounding box center [107, 105] width 168 height 8
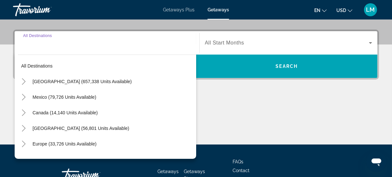
scroll to position [159, 0]
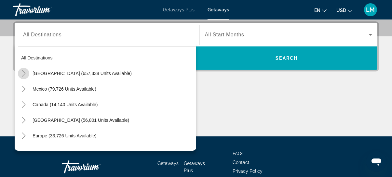
click at [24, 76] on icon "Toggle United States (657,338 units available)" at bounding box center [24, 73] width 7 height 7
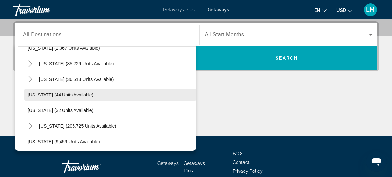
scroll to position [78, 0]
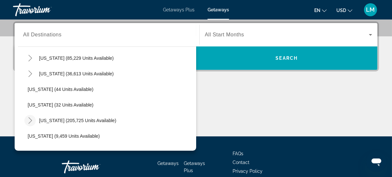
click at [35, 121] on mat-icon "Toggle Florida (205,725 units available)" at bounding box center [29, 120] width 11 height 11
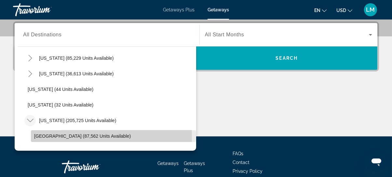
click at [44, 137] on span "Orlando & Disney Area (87,562 units available)" at bounding box center [82, 136] width 97 height 5
type input "**********"
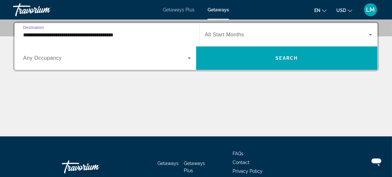
click at [245, 36] on span "Search widget" at bounding box center [287, 35] width 164 height 8
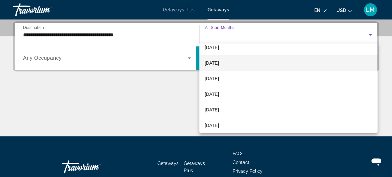
scroll to position [75, 0]
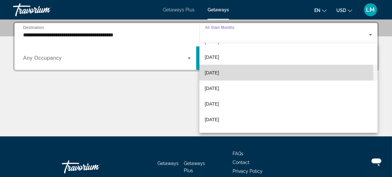
drag, startPoint x: 220, startPoint y: 76, endPoint x: 196, endPoint y: 77, distance: 24.5
click at [219, 76] on span "[DATE]" at bounding box center [212, 73] width 14 height 8
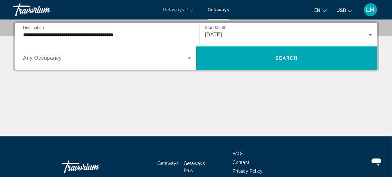
click at [36, 58] on span "Any Occupancy" at bounding box center [42, 58] width 39 height 6
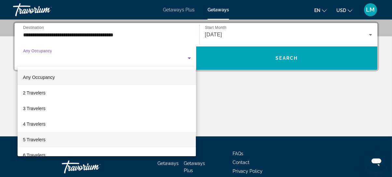
scroll to position [30, 0]
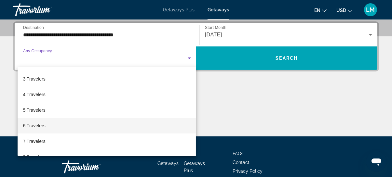
click at [42, 126] on span "6 Travelers" at bounding box center [34, 126] width 22 height 8
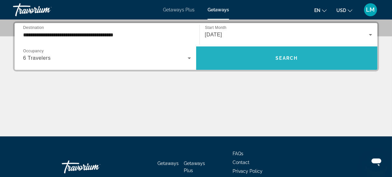
click at [286, 65] on span "Search widget" at bounding box center [287, 58] width 182 height 16
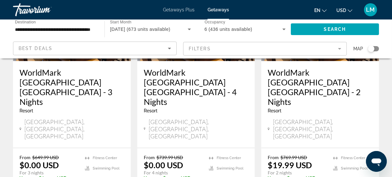
scroll to position [148, 0]
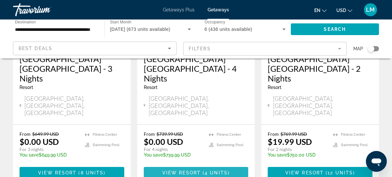
click at [200, 171] on span "View Resort" at bounding box center [181, 173] width 38 height 5
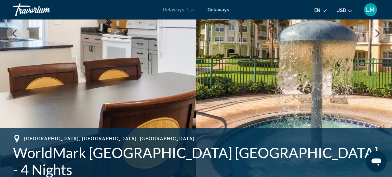
scroll to position [177, 0]
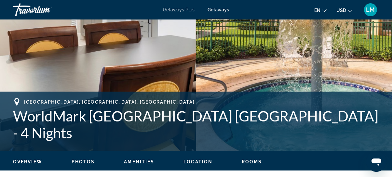
click at [259, 161] on span "Rooms" at bounding box center [252, 162] width 21 height 5
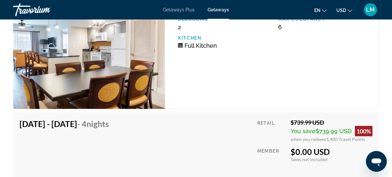
scroll to position [1459, 0]
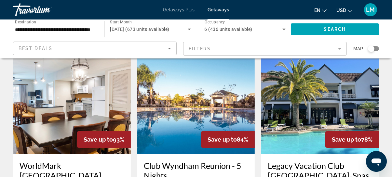
scroll to position [326, 0]
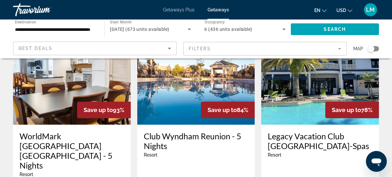
click at [175, 78] on img "Main content" at bounding box center [196, 73] width 118 height 104
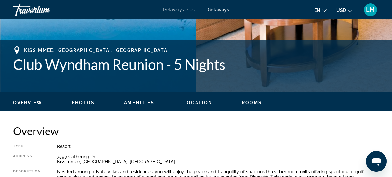
click at [258, 101] on span "Rooms" at bounding box center [252, 102] width 21 height 5
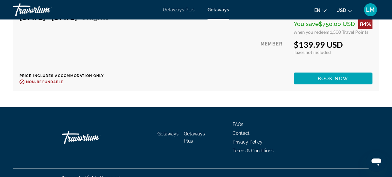
scroll to position [1422, 0]
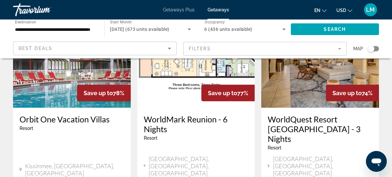
scroll to position [622, 0]
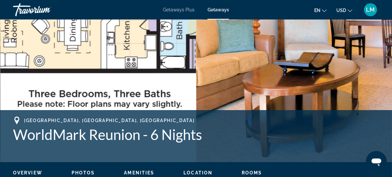
scroll to position [237, 0]
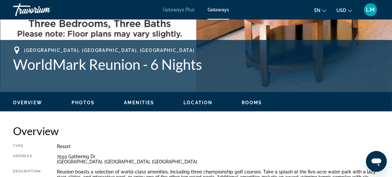
click at [251, 102] on span "Rooms" at bounding box center [252, 102] width 21 height 5
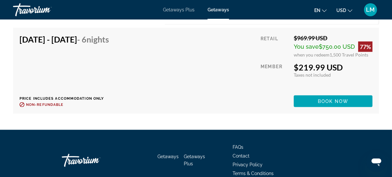
scroll to position [1469, 0]
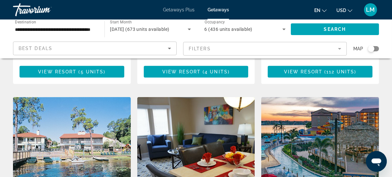
scroll to position [710, 0]
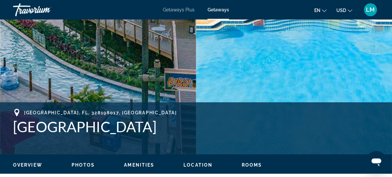
scroll to position [207, 0]
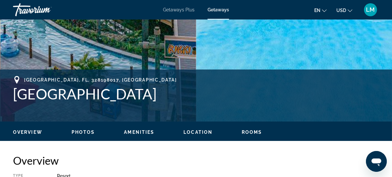
click at [253, 133] on span "Rooms" at bounding box center [252, 132] width 21 height 5
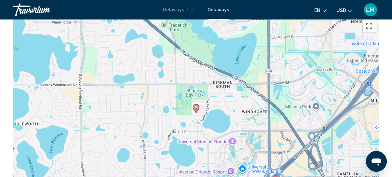
scroll to position [999, 0]
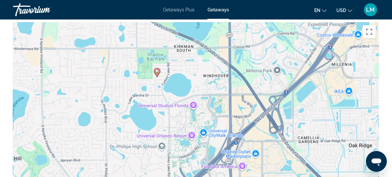
drag, startPoint x: 212, startPoint y: 150, endPoint x: 173, endPoint y: 107, distance: 57.9
click at [173, 107] on div "To activate drag with keyboard, press Alt + Enter. Once in keyboard drag state,…" at bounding box center [196, 119] width 366 height 195
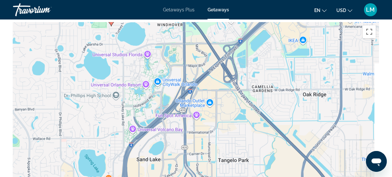
drag, startPoint x: 179, startPoint y: 142, endPoint x: 132, endPoint y: 90, distance: 70.3
click at [132, 90] on div "To activate drag with keyboard, press Alt + Enter. Once in keyboard drag state,…" at bounding box center [196, 119] width 366 height 195
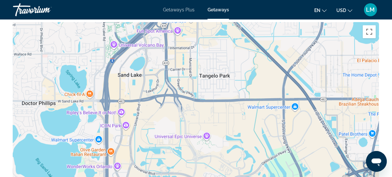
drag, startPoint x: 178, startPoint y: 147, endPoint x: 160, endPoint y: 62, distance: 87.4
click at [160, 62] on div "To activate drag with keyboard, press Alt + Enter. Once in keyboard drag state,…" at bounding box center [196, 119] width 366 height 195
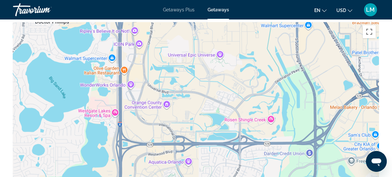
drag, startPoint x: 150, startPoint y: 156, endPoint x: 164, endPoint y: 71, distance: 86.5
click at [164, 71] on div "Main content" at bounding box center [196, 119] width 366 height 195
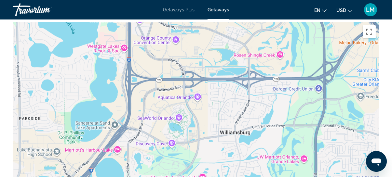
drag, startPoint x: 155, startPoint y: 166, endPoint x: 158, endPoint y: 179, distance: 13.1
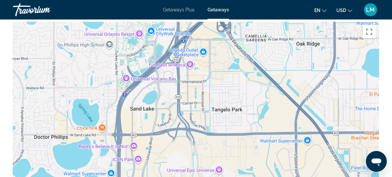
drag, startPoint x: 173, startPoint y: 104, endPoint x: 173, endPoint y: 188, distance: 83.4
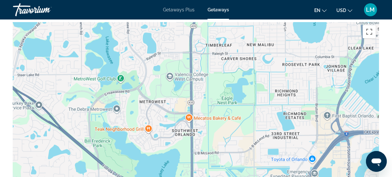
drag, startPoint x: 152, startPoint y: 74, endPoint x: 166, endPoint y: 171, distance: 98.0
click at [166, 171] on div "To activate drag with keyboard, press Alt + Enter. Once in keyboard drag state,…" at bounding box center [196, 119] width 366 height 195
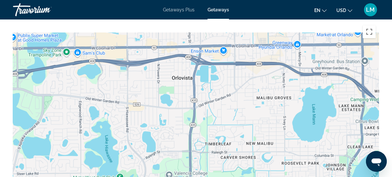
drag, startPoint x: 175, startPoint y: 49, endPoint x: 174, endPoint y: 149, distance: 100.0
click at [174, 149] on div "To activate drag with keyboard, press Alt + Enter. Once in keyboard drag state,…" at bounding box center [196, 119] width 366 height 195
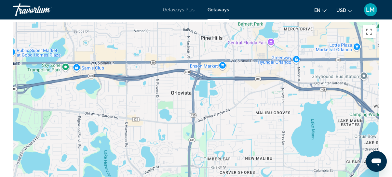
drag, startPoint x: 170, startPoint y: 66, endPoint x: 169, endPoint y: 75, distance: 9.5
click at [169, 78] on div "Main content" at bounding box center [196, 119] width 366 height 195
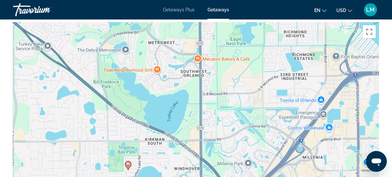
drag, startPoint x: 140, startPoint y: 176, endPoint x: 157, endPoint y: 64, distance: 112.3
click at [154, 77] on div "To activate drag with keyboard, press Alt + Enter. Once in keyboard drag state,…" at bounding box center [196, 119] width 366 height 195
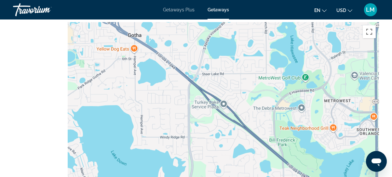
drag, startPoint x: 99, startPoint y: 73, endPoint x: 269, endPoint y: 173, distance: 197.1
click at [269, 173] on div "To activate drag with keyboard, press Alt + Enter. Once in keyboard drag state,…" at bounding box center [196, 119] width 366 height 195
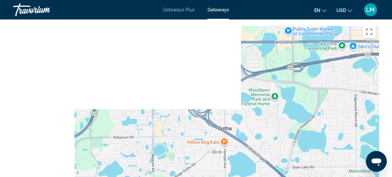
drag, startPoint x: 158, startPoint y: 98, endPoint x: 244, endPoint y: 183, distance: 121.4
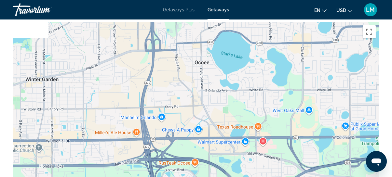
drag, startPoint x: 168, startPoint y: 105, endPoint x: 217, endPoint y: 191, distance: 99.0
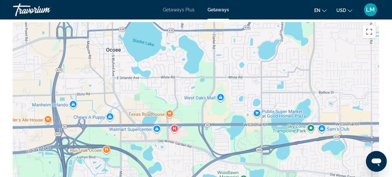
drag, startPoint x: 199, startPoint y: 110, endPoint x: 111, endPoint y: 98, distance: 89.4
click at [111, 98] on div "Main content" at bounding box center [196, 119] width 366 height 195
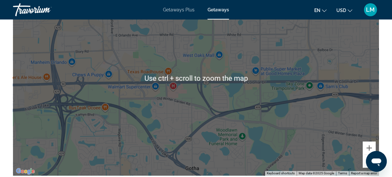
scroll to position [1058, 0]
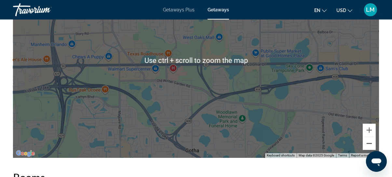
click at [371, 140] on button "Zoom out" at bounding box center [369, 143] width 13 height 13
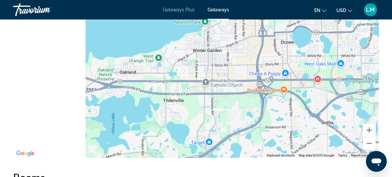
drag, startPoint x: 141, startPoint y: 92, endPoint x: 300, endPoint y: 109, distance: 159.2
click at [300, 109] on div "To activate drag with keyboard, press Alt + Enter. Once in keyboard drag state,…" at bounding box center [196, 60] width 366 height 195
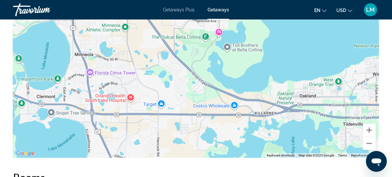
drag, startPoint x: 166, startPoint y: 113, endPoint x: 294, endPoint y: 135, distance: 130.5
click at [308, 136] on div "Main content" at bounding box center [196, 60] width 366 height 195
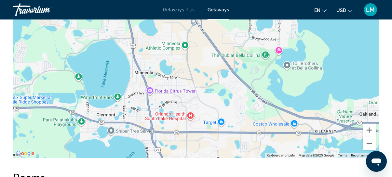
drag, startPoint x: 143, startPoint y: 78, endPoint x: 0, endPoint y: 90, distance: 143.5
click at [26, 91] on div "Main content" at bounding box center [196, 60] width 366 height 195
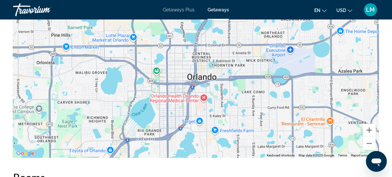
drag, startPoint x: 279, startPoint y: 93, endPoint x: 247, endPoint y: 33, distance: 68.0
click at [247, 33] on div "Main content" at bounding box center [196, 60] width 366 height 195
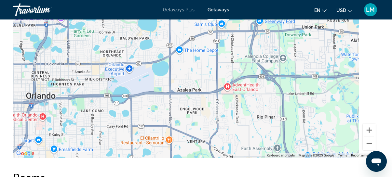
drag, startPoint x: 226, startPoint y: 110, endPoint x: 74, endPoint y: 149, distance: 156.5
click at [74, 150] on div "To activate drag with keyboard, press Alt + Enter. Once in keyboard drag state,…" at bounding box center [196, 60] width 366 height 195
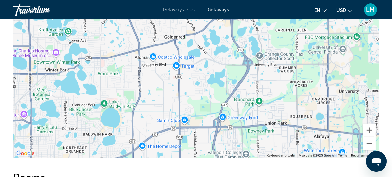
drag, startPoint x: 285, startPoint y: 66, endPoint x: 269, endPoint y: 144, distance: 79.7
click at [269, 144] on div "Main content" at bounding box center [196, 60] width 366 height 195
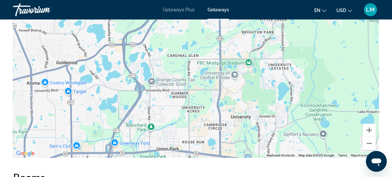
drag, startPoint x: 279, startPoint y: 84, endPoint x: 171, endPoint y: 111, distance: 112.1
click at [171, 111] on div "Main content" at bounding box center [196, 60] width 366 height 195
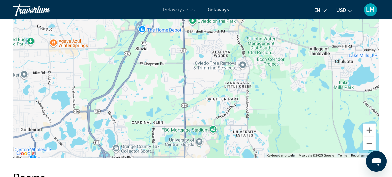
drag, startPoint x: 247, startPoint y: 83, endPoint x: 211, endPoint y: 150, distance: 76.2
click at [211, 150] on div "Main content" at bounding box center [196, 60] width 366 height 195
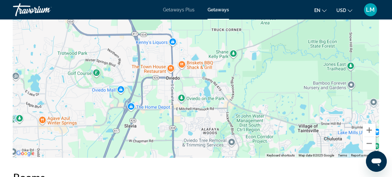
drag, startPoint x: 177, startPoint y: 68, endPoint x: 166, endPoint y: 147, distance: 78.9
click at [166, 147] on div "Main content" at bounding box center [196, 60] width 366 height 195
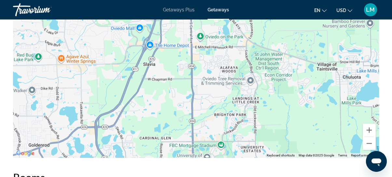
drag, startPoint x: 230, startPoint y: 127, endPoint x: 254, endPoint y: 38, distance: 91.8
click at [252, 46] on div "Main content" at bounding box center [196, 60] width 366 height 195
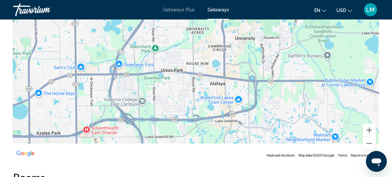
drag, startPoint x: 169, startPoint y: 126, endPoint x: 171, endPoint y: 47, distance: 79.5
click at [173, 64] on div "Main content" at bounding box center [196, 60] width 366 height 195
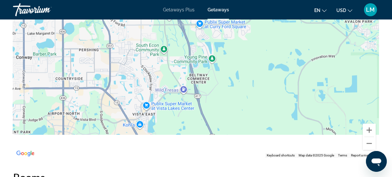
drag, startPoint x: 196, startPoint y: 124, endPoint x: 234, endPoint y: 40, distance: 92.4
click at [233, 43] on div "Main content" at bounding box center [196, 60] width 366 height 195
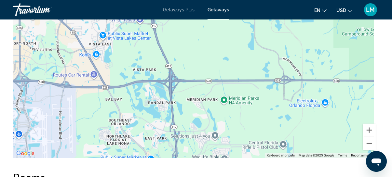
drag, startPoint x: 131, startPoint y: 128, endPoint x: 40, endPoint y: 144, distance: 92.6
click at [40, 144] on div "Main content" at bounding box center [196, 60] width 366 height 195
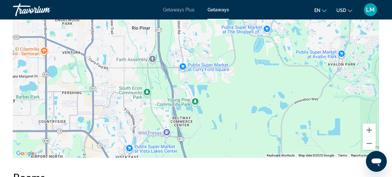
drag, startPoint x: 244, startPoint y: 94, endPoint x: 288, endPoint y: 122, distance: 52.3
click at [285, 121] on div "Main content" at bounding box center [196, 60] width 366 height 195
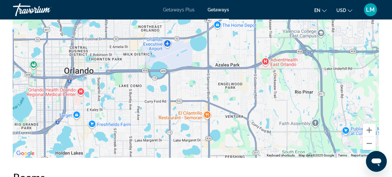
drag, startPoint x: 137, startPoint y: 120, endPoint x: 230, endPoint y: 137, distance: 94.5
click at [230, 137] on div "Main content" at bounding box center [196, 60] width 366 height 195
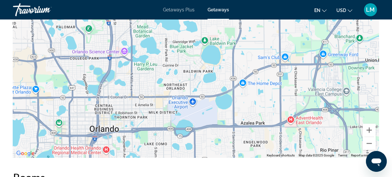
drag, startPoint x: 185, startPoint y: 75, endPoint x: 211, endPoint y: 134, distance: 65.0
click at [211, 134] on div "Main content" at bounding box center [196, 60] width 366 height 195
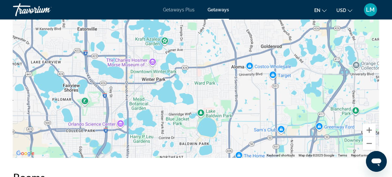
drag, startPoint x: 243, startPoint y: 87, endPoint x: 239, endPoint y: 159, distance: 72.1
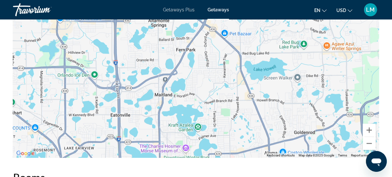
drag, startPoint x: 189, startPoint y: 82, endPoint x: 222, endPoint y: 168, distance: 92.3
drag, startPoint x: 222, startPoint y: 168, endPoint x: 255, endPoint y: 98, distance: 77.1
drag, startPoint x: 255, startPoint y: 98, endPoint x: 219, endPoint y: 67, distance: 47.5
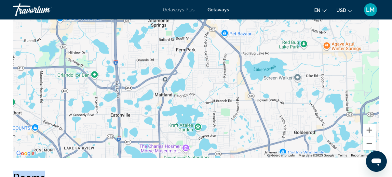
click at [220, 71] on div "Main content" at bounding box center [196, 60] width 366 height 195
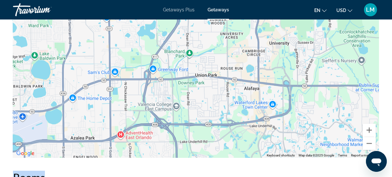
drag, startPoint x: 223, startPoint y: 119, endPoint x: 62, endPoint y: 114, distance: 161.3
click at [62, 114] on div "Main content" at bounding box center [196, 60] width 366 height 195
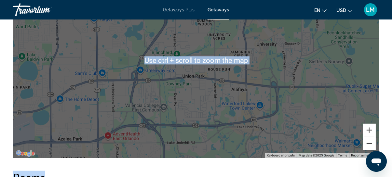
click at [368, 137] on button "Zoom out" at bounding box center [369, 143] width 13 height 13
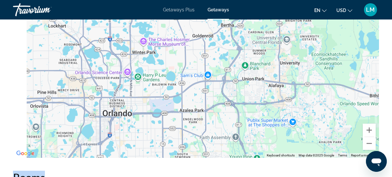
drag, startPoint x: 121, startPoint y: 109, endPoint x: 184, endPoint y: 121, distance: 64.6
click at [184, 121] on div "To activate drag with keyboard, press Alt + Enter. Once in keyboard drag state,…" at bounding box center [196, 60] width 366 height 195
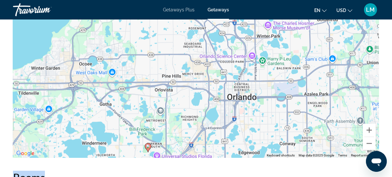
drag, startPoint x: 192, startPoint y: 107, endPoint x: 277, endPoint y: 91, distance: 86.8
click at [277, 91] on div "To activate drag with keyboard, press Alt + Enter. Once in keyboard drag state,…" at bounding box center [196, 60] width 366 height 195
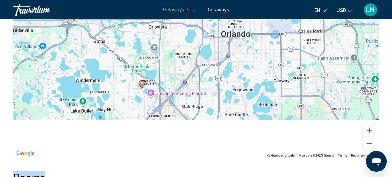
drag, startPoint x: 254, startPoint y: 127, endPoint x: 245, endPoint y: 50, distance: 77.4
click at [245, 51] on div "To activate drag with keyboard, press Alt + Enter. Once in keyboard drag state,…" at bounding box center [196, 60] width 366 height 195
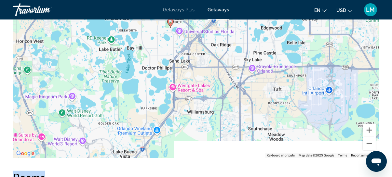
drag, startPoint x: 179, startPoint y: 104, endPoint x: 212, endPoint y: 67, distance: 48.9
click at [212, 67] on div "To activate drag with keyboard, press Alt + Enter. Once in keyboard drag state,…" at bounding box center [196, 60] width 366 height 195
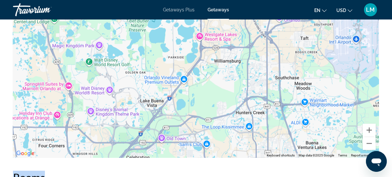
drag, startPoint x: 188, startPoint y: 127, endPoint x: 217, endPoint y: 73, distance: 61.5
click at [217, 73] on div "To activate drag with keyboard, press Alt + Enter. Once in keyboard drag state,…" at bounding box center [196, 60] width 366 height 195
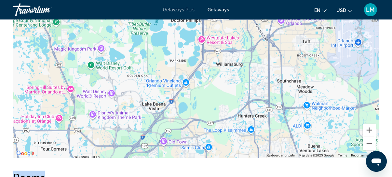
drag, startPoint x: 231, startPoint y: 73, endPoint x: 174, endPoint y: 158, distance: 102.6
click at [184, 150] on div "To activate drag with keyboard, press Alt + Enter. Once in keyboard drag state,…" at bounding box center [196, 60] width 366 height 195
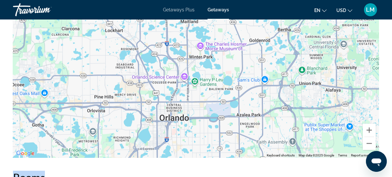
drag, startPoint x: 202, startPoint y: 94, endPoint x: 205, endPoint y: 160, distance: 65.2
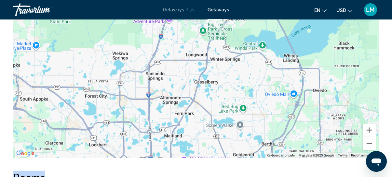
drag, startPoint x: 255, startPoint y: 49, endPoint x: 240, endPoint y: 132, distance: 84.3
click at [240, 133] on div "To activate drag with keyboard, press Alt + Enter. Once in keyboard drag state,…" at bounding box center [196, 60] width 366 height 195
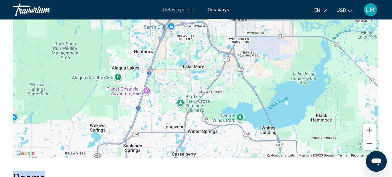
drag, startPoint x: 245, startPoint y: 69, endPoint x: 216, endPoint y: 148, distance: 84.7
click at [216, 148] on div "Main content" at bounding box center [196, 60] width 366 height 195
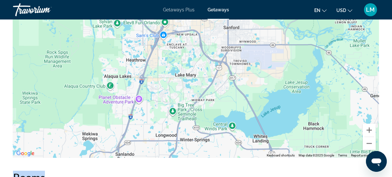
drag, startPoint x: 274, startPoint y: 73, endPoint x: 279, endPoint y: 67, distance: 7.4
click at [279, 67] on div "Main content" at bounding box center [196, 60] width 366 height 195
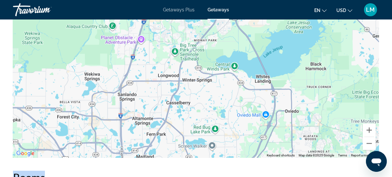
drag, startPoint x: 256, startPoint y: 134, endPoint x: 259, endPoint y: 72, distance: 62.6
click at [259, 72] on div "Main content" at bounding box center [196, 60] width 366 height 195
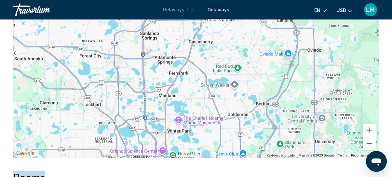
drag, startPoint x: 251, startPoint y: 99, endPoint x: 269, endPoint y: 53, distance: 48.6
click at [269, 54] on div "Main content" at bounding box center [196, 60] width 366 height 195
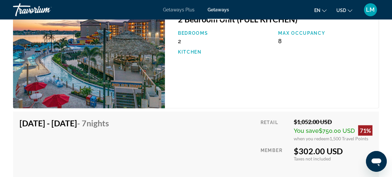
scroll to position [1273, 0]
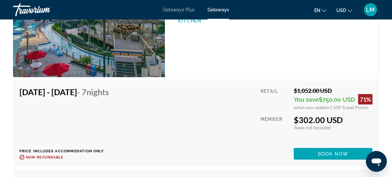
drag, startPoint x: 241, startPoint y: 101, endPoint x: 157, endPoint y: 164, distance: 104.9
click at [155, 170] on div "Overview Type Resort All-Inclusive No All-Inclusive Address 9500 Turkey Lake Ro…" at bounding box center [196, 37] width 373 height 1897
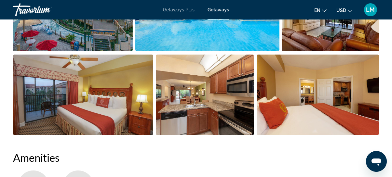
scroll to position [444, 0]
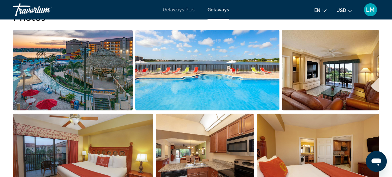
click at [88, 70] on img "Open full-screen image slider" at bounding box center [73, 70] width 120 height 81
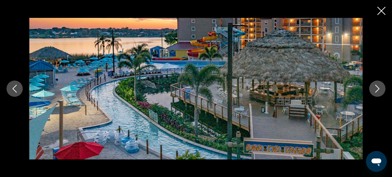
click at [378, 88] on icon "Next image" at bounding box center [378, 89] width 8 height 8
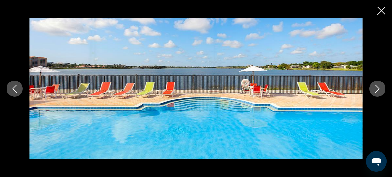
click at [378, 88] on icon "Next image" at bounding box center [378, 89] width 8 height 8
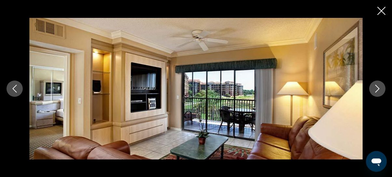
click at [378, 88] on icon "Next image" at bounding box center [378, 89] width 8 height 8
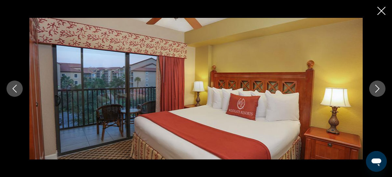
click at [378, 88] on icon "Next image" at bounding box center [378, 89] width 8 height 8
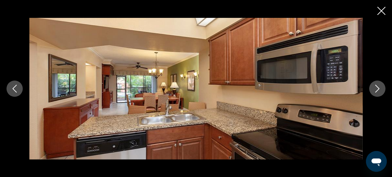
click at [378, 88] on icon "Next image" at bounding box center [378, 89] width 8 height 8
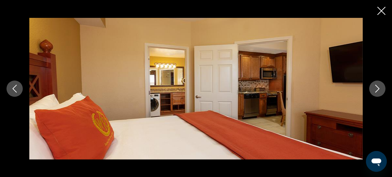
click at [378, 88] on icon "Next image" at bounding box center [378, 89] width 8 height 8
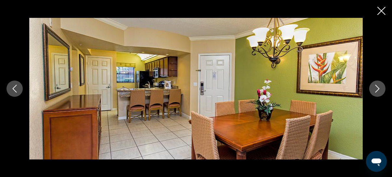
click at [378, 88] on icon "Next image" at bounding box center [378, 89] width 8 height 8
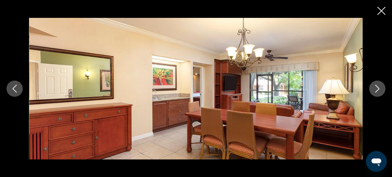
click at [378, 88] on icon "Next image" at bounding box center [378, 89] width 8 height 8
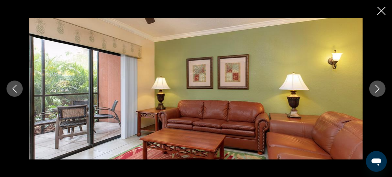
click at [378, 88] on icon "Next image" at bounding box center [378, 89] width 8 height 8
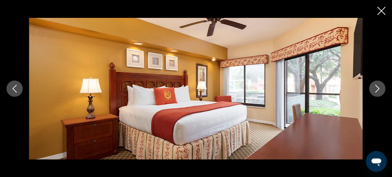
click at [378, 88] on icon "Next image" at bounding box center [378, 89] width 8 height 8
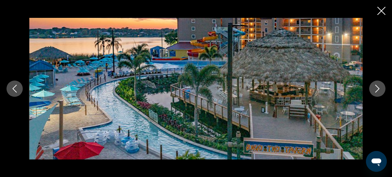
scroll to position [621, 0]
click at [380, 8] on icon "Close slideshow" at bounding box center [382, 11] width 8 height 8
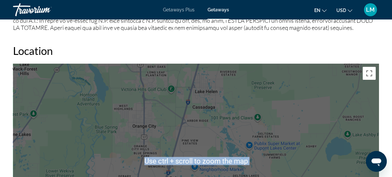
scroll to position [977, 0]
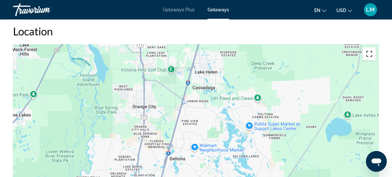
click at [371, 48] on button "Toggle fullscreen view" at bounding box center [369, 54] width 13 height 13
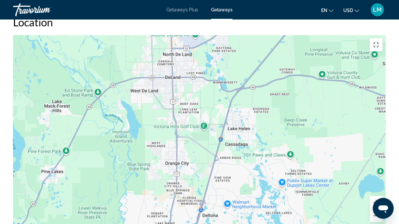
drag, startPoint x: 299, startPoint y: 136, endPoint x: 329, endPoint y: 202, distance: 72.3
click at [329, 177] on div "Main content" at bounding box center [199, 132] width 373 height 195
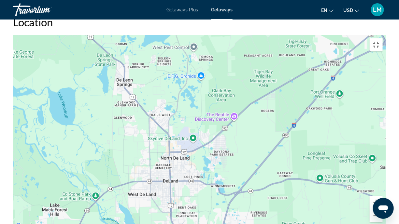
drag, startPoint x: 325, startPoint y: 90, endPoint x: 309, endPoint y: 94, distance: 16.8
click at [309, 97] on div "Main content" at bounding box center [199, 132] width 373 height 195
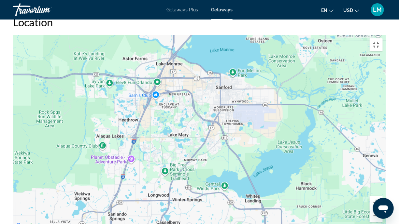
drag, startPoint x: 264, startPoint y: 190, endPoint x: 307, endPoint y: 41, distance: 155.1
click at [308, 42] on div "Main content" at bounding box center [199, 132] width 373 height 195
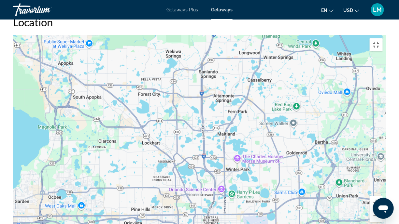
drag, startPoint x: 220, startPoint y: 175, endPoint x: 311, endPoint y: 39, distance: 163.6
click at [311, 39] on div "Main content" at bounding box center [199, 132] width 373 height 195
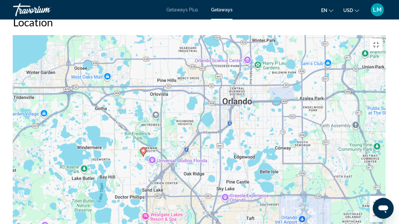
drag, startPoint x: 281, startPoint y: 162, endPoint x: 308, endPoint y: 20, distance: 144.0
click at [308, 35] on div "To activate drag with keyboard, press Alt + Enter. Once in keyboard drag state,…" at bounding box center [199, 132] width 373 height 195
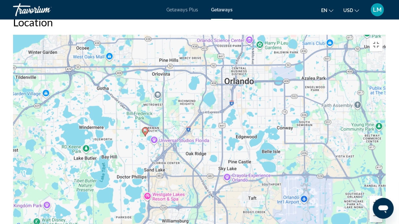
click at [134, 124] on div "To activate drag with keyboard, press Alt + Enter. Once in keyboard drag state,…" at bounding box center [199, 132] width 373 height 195
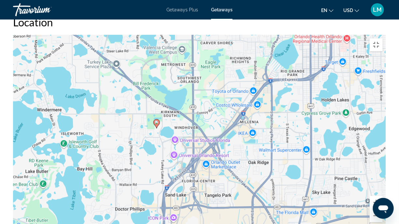
click at [148, 132] on div "To activate drag with keyboard, press Alt + Enter. Once in keyboard drag state,…" at bounding box center [199, 132] width 373 height 195
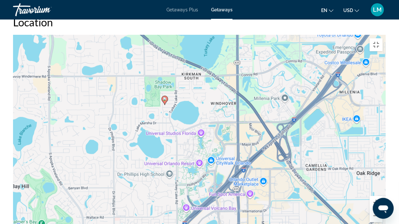
drag, startPoint x: 148, startPoint y: 132, endPoint x: 192, endPoint y: 77, distance: 70.7
click at [192, 77] on div "To activate drag with keyboard, press Alt + Enter. Once in keyboard drag state,…" at bounding box center [199, 132] width 373 height 195
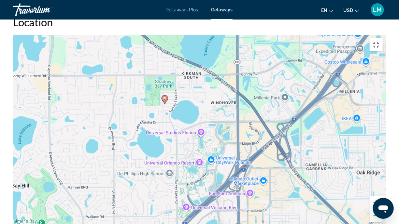
click at [192, 77] on div "To activate drag with keyboard, press Alt + Enter. Once in keyboard drag state,…" at bounding box center [199, 132] width 373 height 195
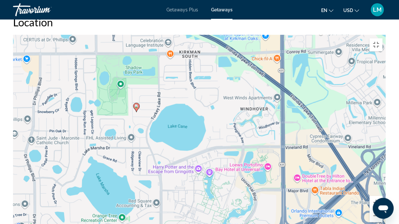
click at [174, 103] on div "To activate drag with keyboard, press Alt + Enter. Once in keyboard drag state,…" at bounding box center [199, 132] width 373 height 195
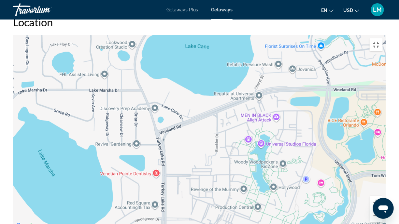
drag, startPoint x: 198, startPoint y: 197, endPoint x: 214, endPoint y: 115, distance: 83.5
click at [214, 115] on div "To activate drag with keyboard, press Alt + Enter. Once in keyboard drag state,…" at bounding box center [199, 132] width 373 height 195
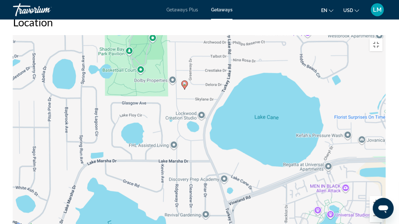
drag, startPoint x: 188, startPoint y: 68, endPoint x: 258, endPoint y: 140, distance: 100.4
click at [258, 140] on div "To activate drag with keyboard, press Alt + Enter. Once in keyboard drag state,…" at bounding box center [199, 132] width 373 height 195
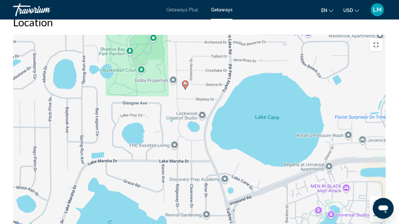
click at [172, 78] on div "To activate drag with keyboard, press Alt + Enter. Once in keyboard drag state,…" at bounding box center [199, 132] width 373 height 195
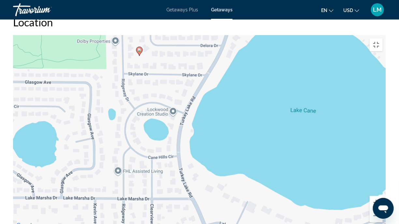
drag, startPoint x: 241, startPoint y: 59, endPoint x: 185, endPoint y: 34, distance: 61.9
click at [185, 35] on div "To activate drag with keyboard, press Alt + Enter. Once in keyboard drag state,…" at bounding box center [199, 132] width 373 height 195
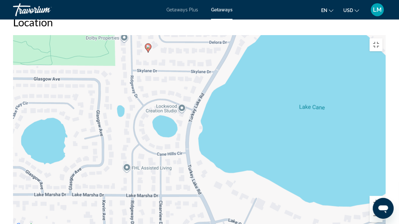
click at [161, 61] on div "To activate drag with keyboard, press Alt + Enter. Once in keyboard drag state,…" at bounding box center [199, 132] width 373 height 195
click at [161, 60] on div "To activate drag with keyboard, press Alt + Enter. Once in keyboard drag state,…" at bounding box center [199, 132] width 373 height 195
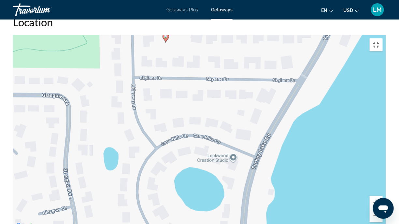
drag, startPoint x: 161, startPoint y: 60, endPoint x: 276, endPoint y: 125, distance: 132.3
click at [276, 125] on div "To activate drag with keyboard, press Alt + Enter. Once in keyboard drag state,…" at bounding box center [199, 132] width 373 height 195
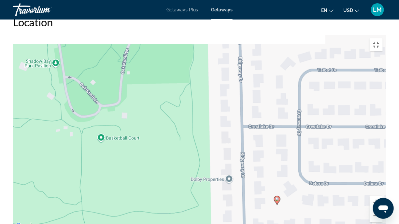
drag, startPoint x: 201, startPoint y: 118, endPoint x: 243, endPoint y: 201, distance: 93.9
click at [246, 177] on div "To activate drag with keyboard, press Alt + Enter. Once in keyboard drag state,…" at bounding box center [199, 132] width 373 height 195
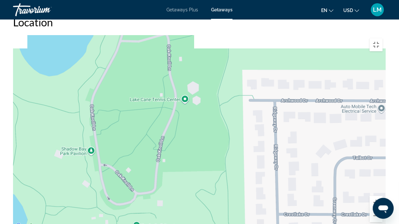
drag, startPoint x: 157, startPoint y: 134, endPoint x: 192, endPoint y: 224, distance: 96.6
click at [192, 177] on div "To activate drag with keyboard, press Alt + Enter. Once in keyboard drag state,…" at bounding box center [199, 132] width 373 height 195
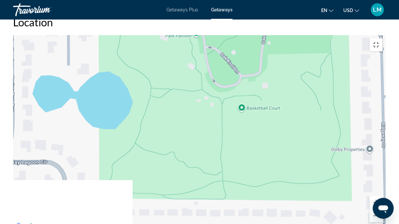
drag, startPoint x: 182, startPoint y: 159, endPoint x: 226, endPoint y: 19, distance: 146.1
click at [228, 35] on div "To activate drag with keyboard, press Alt + Enter. Once in keyboard drag state,…" at bounding box center [199, 132] width 373 height 195
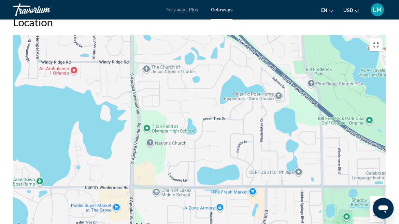
drag, startPoint x: 269, startPoint y: 108, endPoint x: 343, endPoint y: 224, distance: 137.0
click at [343, 177] on div "To activate drag with keyboard, press Alt + Enter. Once in keyboard drag state,…" at bounding box center [199, 132] width 373 height 195
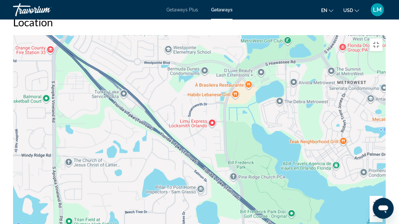
drag, startPoint x: 302, startPoint y: 78, endPoint x: 224, endPoint y: 172, distance: 122.1
click at [224, 172] on div "To activate drag with keyboard, press Alt + Enter. Once in keyboard drag state,…" at bounding box center [199, 132] width 373 height 195
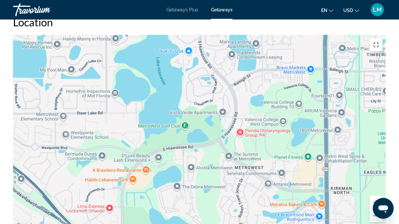
drag, startPoint x: 326, startPoint y: 70, endPoint x: 210, endPoint y: 83, distance: 116.7
click at [209, 86] on div "Main content" at bounding box center [199, 132] width 373 height 195
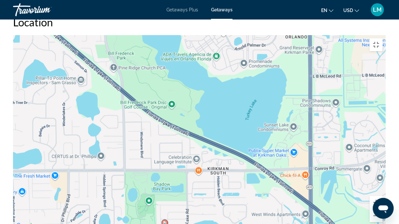
drag, startPoint x: 234, startPoint y: 156, endPoint x: 236, endPoint y: 20, distance: 135.8
click at [236, 35] on div "To activate drag with keyboard, press Alt + Enter. Once in keyboard drag state,…" at bounding box center [199, 132] width 373 height 195
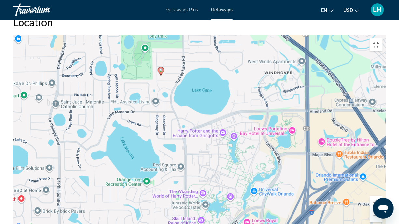
drag, startPoint x: 237, startPoint y: 118, endPoint x: 238, endPoint y: 36, distance: 82.4
click at [238, 36] on div "To activate drag with keyboard, press Alt + Enter. Once in keyboard drag state,…" at bounding box center [199, 132] width 373 height 195
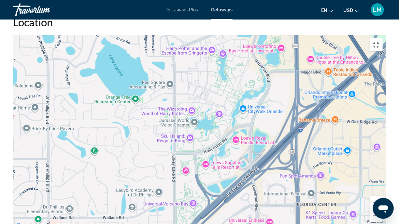
drag, startPoint x: 292, startPoint y: 127, endPoint x: 282, endPoint y: 60, distance: 67.8
click at [281, 66] on div "To activate drag with keyboard, press Alt + Enter. Once in keyboard drag state,…" at bounding box center [199, 132] width 373 height 195
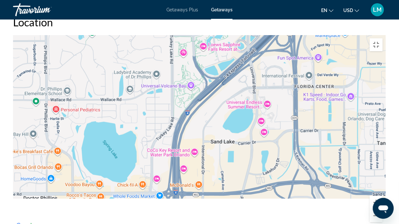
drag, startPoint x: 276, startPoint y: 161, endPoint x: 280, endPoint y: 80, distance: 80.2
click at [280, 80] on div "To activate drag with keyboard, press Alt + Enter. Once in keyboard drag state,…" at bounding box center [199, 132] width 373 height 195
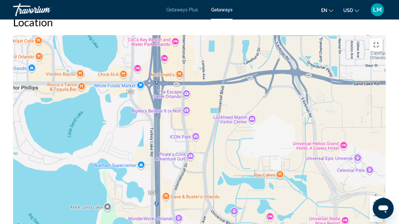
drag, startPoint x: 291, startPoint y: 147, endPoint x: 252, endPoint y: 20, distance: 133.2
click at [253, 35] on div "Main content" at bounding box center [199, 132] width 373 height 195
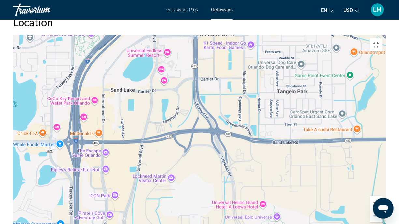
drag, startPoint x: 254, startPoint y: 53, endPoint x: 197, endPoint y: 133, distance: 97.9
click at [197, 133] on div "Main content" at bounding box center [199, 132] width 373 height 195
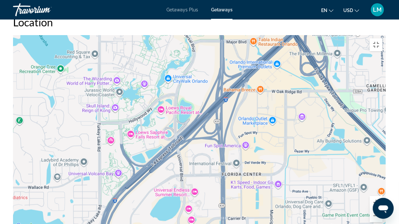
drag, startPoint x: 299, startPoint y: 22, endPoint x: 295, endPoint y: 153, distance: 131.0
click at [327, 163] on div "Main content" at bounding box center [199, 132] width 373 height 195
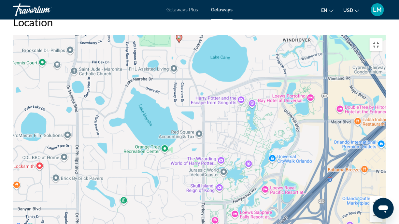
drag, startPoint x: 123, startPoint y: 39, endPoint x: 221, endPoint y: 113, distance: 123.2
click at [221, 113] on div "To activate drag with keyboard, press Alt + Enter. Once in keyboard drag state,…" at bounding box center [199, 132] width 373 height 195
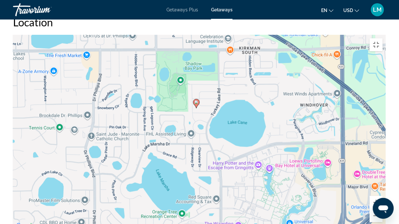
drag, startPoint x: 185, startPoint y: 33, endPoint x: 203, endPoint y: 101, distance: 70.7
click at [203, 101] on div "To activate drag with keyboard, press Alt + Enter. Once in keyboard drag state,…" at bounding box center [199, 132] width 373 height 195
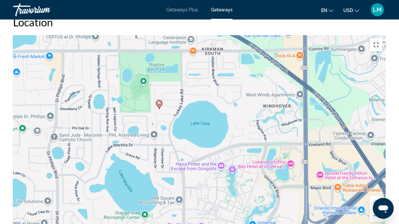
drag, startPoint x: 281, startPoint y: 104, endPoint x: 240, endPoint y: 104, distance: 41.4
click at [240, 104] on div "To activate drag with keyboard, press Alt + Enter. Once in keyboard drag state,…" at bounding box center [199, 132] width 373 height 195
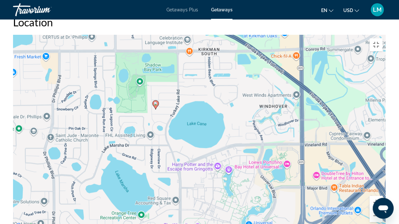
click at [152, 96] on div "To activate drag with keyboard, press Alt + Enter. Once in keyboard drag state,…" at bounding box center [199, 132] width 373 height 195
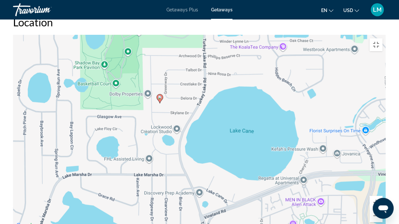
click at [152, 96] on div "To activate drag with keyboard, press Alt + Enter. Once in keyboard drag state,…" at bounding box center [199, 132] width 373 height 195
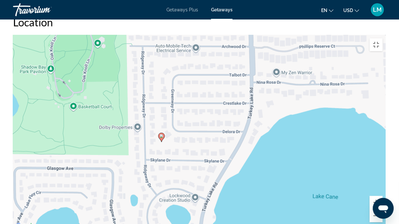
drag, startPoint x: 140, startPoint y: 93, endPoint x: 133, endPoint y: 148, distance: 55.9
click at [134, 147] on div "To activate drag with keyboard, press Alt + Enter. Once in keyboard drag state,…" at bounding box center [199, 132] width 373 height 195
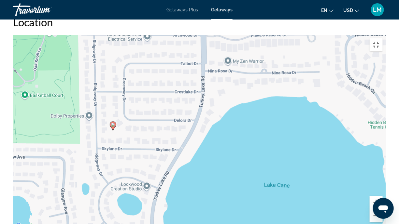
drag, startPoint x: 185, startPoint y: 92, endPoint x: 145, endPoint y: 54, distance: 54.8
click at [145, 54] on div "To activate drag with keyboard, press Alt + Enter. Once in keyboard drag state,…" at bounding box center [199, 132] width 373 height 195
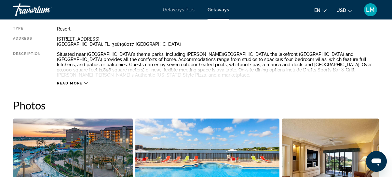
scroll to position [207, 0]
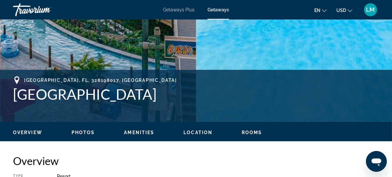
click at [141, 130] on span "Amenities" at bounding box center [139, 132] width 30 height 5
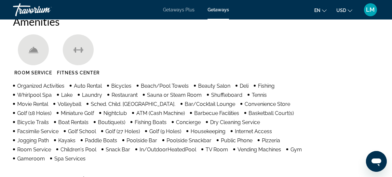
scroll to position [521, 0]
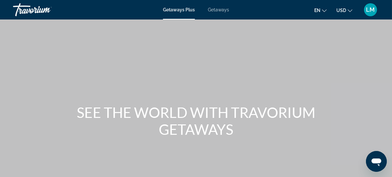
click at [221, 11] on span "Getaways" at bounding box center [218, 9] width 21 height 5
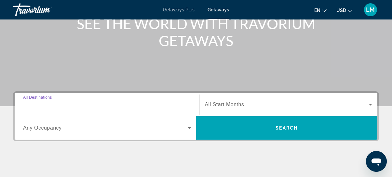
drag, startPoint x: 73, startPoint y: 105, endPoint x: 81, endPoint y: 106, distance: 8.2
click at [73, 105] on input "Destination All Destinations" at bounding box center [107, 105] width 168 height 8
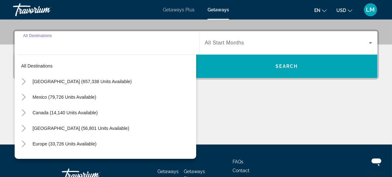
scroll to position [159, 0]
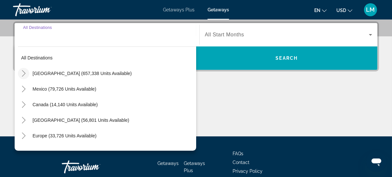
click at [23, 73] on icon "Toggle United States (657,338 units available)" at bounding box center [24, 73] width 7 height 7
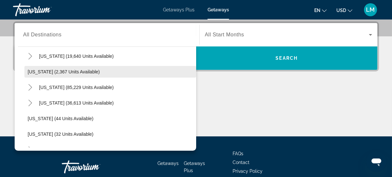
scroll to position [78, 0]
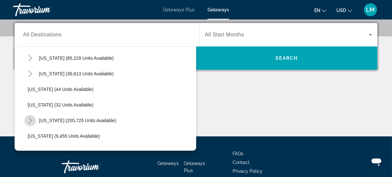
click at [33, 120] on icon "Toggle Florida (205,725 units available)" at bounding box center [30, 121] width 7 height 7
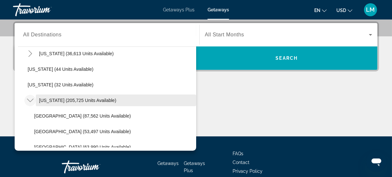
scroll to position [108, 0]
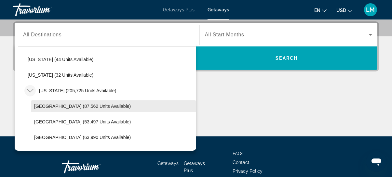
click at [64, 107] on span "Orlando & Disney Area (87,562 units available)" at bounding box center [82, 106] width 97 height 5
type input "**********"
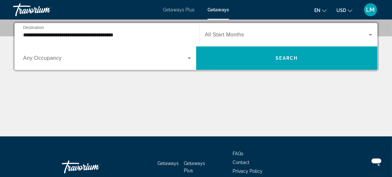
click at [233, 32] on span "All Start Months" at bounding box center [224, 35] width 39 height 6
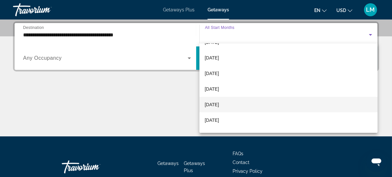
scroll to position [59, 0]
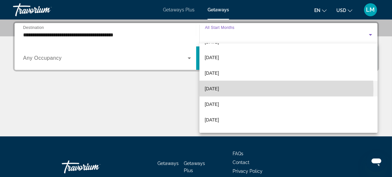
click at [219, 89] on span "[DATE]" at bounding box center [212, 89] width 14 height 8
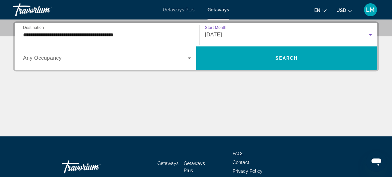
click at [34, 58] on span "Any Occupancy" at bounding box center [42, 58] width 39 height 6
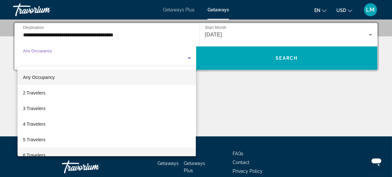
scroll to position [30, 0]
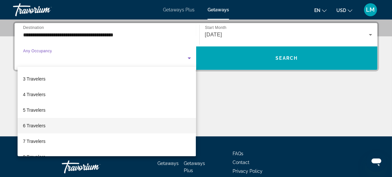
drag, startPoint x: 38, startPoint y: 127, endPoint x: 51, endPoint y: 125, distance: 12.8
click at [41, 127] on span "6 Travelers" at bounding box center [34, 126] width 22 height 8
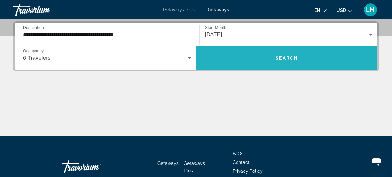
click at [282, 56] on span "Search" at bounding box center [287, 58] width 22 height 5
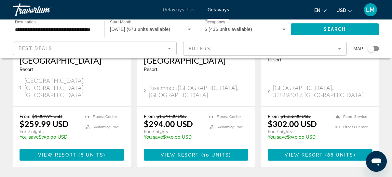
scroll to position [934, 0]
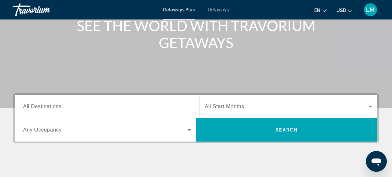
scroll to position [89, 0]
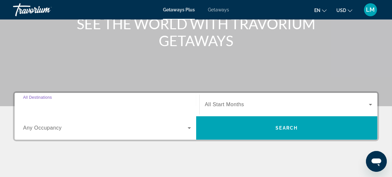
click at [78, 106] on input "Destination All Destinations" at bounding box center [107, 105] width 168 height 8
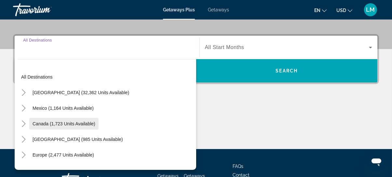
scroll to position [159, 0]
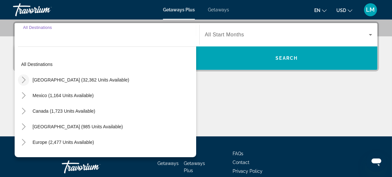
click at [24, 77] on icon "Toggle United States (32,362 units available)" at bounding box center [24, 80] width 7 height 7
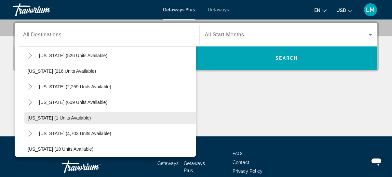
scroll to position [49, 0]
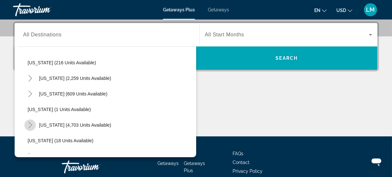
click at [29, 126] on icon "Toggle Florida (4,703 units available)" at bounding box center [30, 125] width 7 height 7
click at [43, 142] on span "[GEOGRAPHIC_DATA] (6,578 units available)" at bounding box center [81, 140] width 94 height 5
type input "**********"
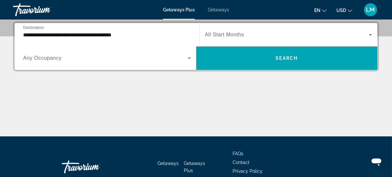
click at [240, 35] on span "All Start Months" at bounding box center [224, 35] width 39 height 6
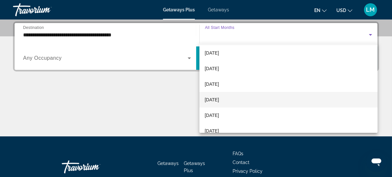
scroll to position [30, 0]
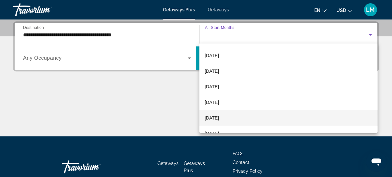
click at [219, 116] on span "[DATE]" at bounding box center [212, 118] width 14 height 8
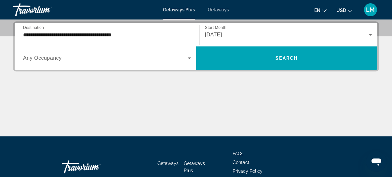
click at [127, 62] on div "Search widget" at bounding box center [107, 58] width 168 height 18
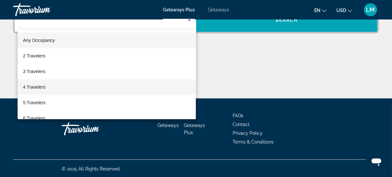
scroll to position [197, 0]
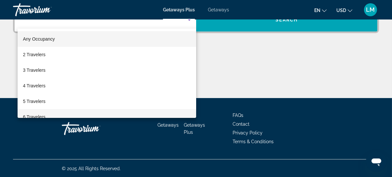
click at [40, 114] on span "6 Travelers" at bounding box center [34, 117] width 22 height 8
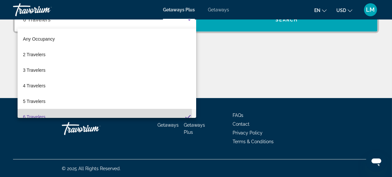
scroll to position [7, 0]
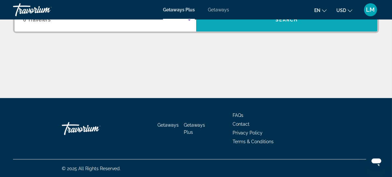
click at [297, 30] on span "Search widget" at bounding box center [287, 19] width 182 height 23
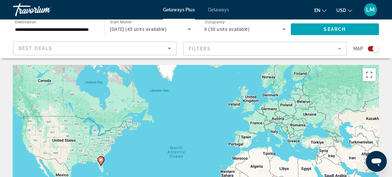
click at [220, 8] on span "Getaways" at bounding box center [218, 9] width 21 height 5
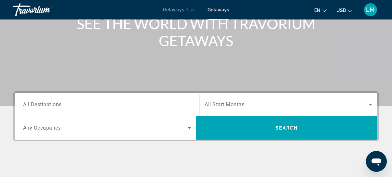
click at [84, 104] on input "Destination All Destinations" at bounding box center [107, 105] width 168 height 8
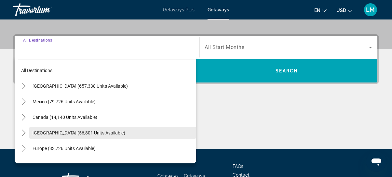
scroll to position [159, 0]
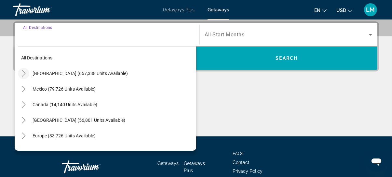
click at [24, 72] on icon "Toggle United States (657,338 units available)" at bounding box center [24, 73] width 7 height 7
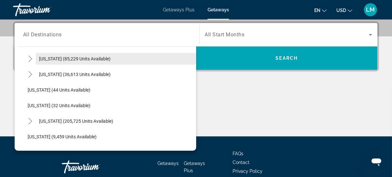
scroll to position [78, 0]
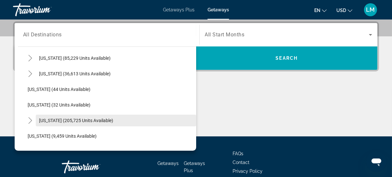
click at [49, 121] on span "[US_STATE] (205,725 units available)" at bounding box center [76, 120] width 74 height 5
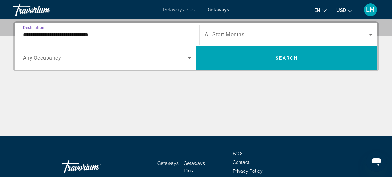
click at [37, 37] on input "**********" at bounding box center [107, 35] width 168 height 8
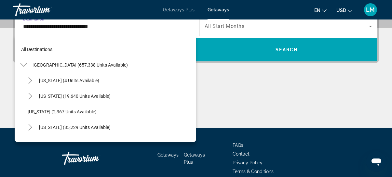
scroll to position [101, 0]
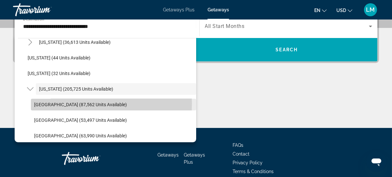
click at [38, 103] on span "[GEOGRAPHIC_DATA] (87,562 units available)" at bounding box center [80, 104] width 93 height 5
type input "**********"
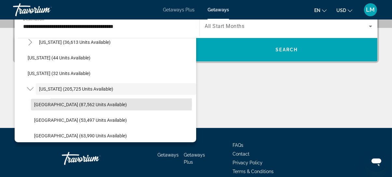
scroll to position [159, 0]
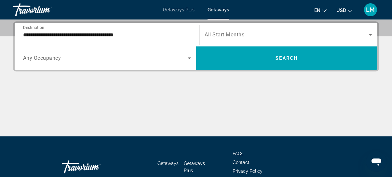
click at [232, 38] on div "Search widget" at bounding box center [289, 35] width 168 height 18
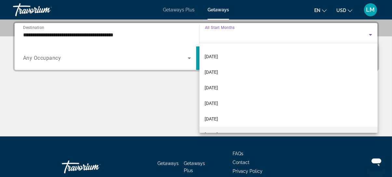
scroll to position [59, 0]
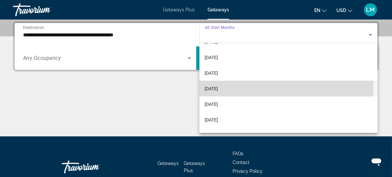
click at [218, 88] on span "[DATE]" at bounding box center [211, 89] width 13 height 8
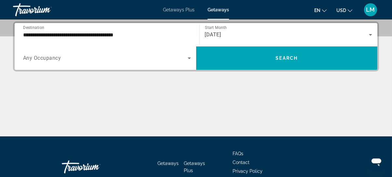
click at [91, 53] on div "Search widget" at bounding box center [107, 58] width 168 height 18
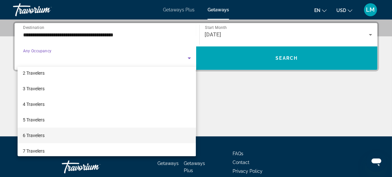
scroll to position [30, 0]
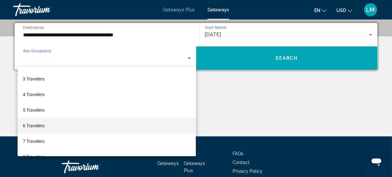
drag, startPoint x: 42, startPoint y: 124, endPoint x: 46, endPoint y: 124, distance: 4.2
click at [44, 124] on span "6 Travelers" at bounding box center [34, 126] width 22 height 8
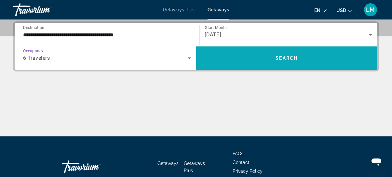
click at [286, 61] on span "Search widget" at bounding box center [287, 58] width 182 height 16
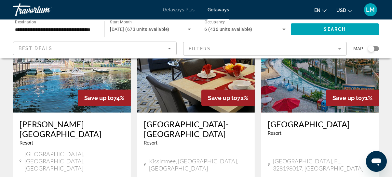
scroll to position [858, 0]
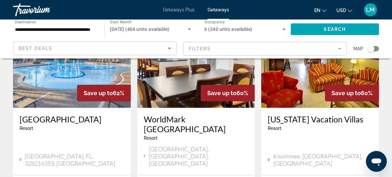
scroll to position [266, 0]
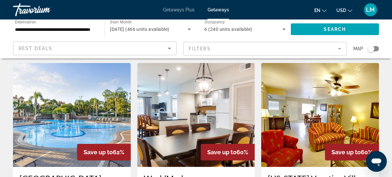
click at [74, 97] on img "Main content" at bounding box center [72, 115] width 118 height 104
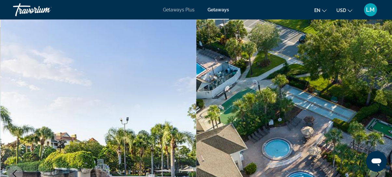
click at [383, 91] on img "Main content" at bounding box center [294, 174] width 196 height 309
click at [375, 109] on img "Main content" at bounding box center [294, 174] width 196 height 309
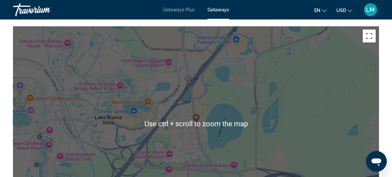
scroll to position [947, 0]
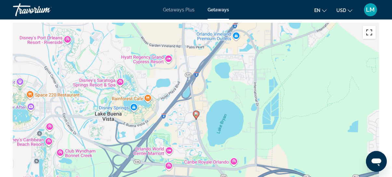
click at [369, 30] on button "Toggle fullscreen view" at bounding box center [369, 32] width 13 height 13
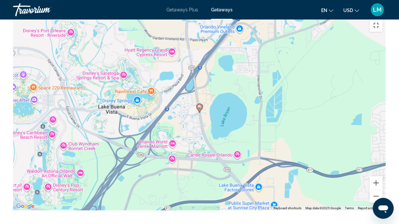
click at [194, 133] on div "To activate drag with keyboard, press Alt + Enter. Once in keyboard drag state,…" at bounding box center [199, 113] width 373 height 195
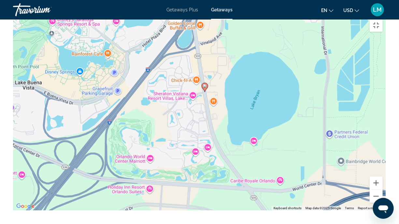
click at [167, 95] on div "To activate drag with keyboard, press Alt + Enter. Once in keyboard drag state,…" at bounding box center [199, 113] width 373 height 195
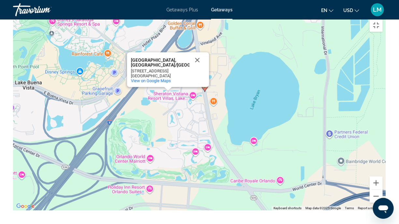
click at [226, 121] on div "To activate drag with keyboard, press Alt + Enter. Once in keyboard drag state,…" at bounding box center [199, 113] width 373 height 195
drag, startPoint x: 199, startPoint y: 55, endPoint x: 203, endPoint y: 64, distance: 9.9
click at [199, 55] on button "Close" at bounding box center [198, 60] width 16 height 16
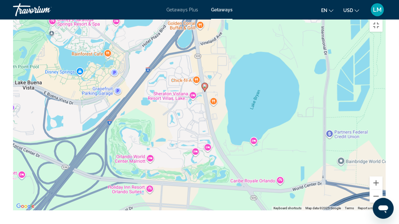
click at [239, 115] on div "To activate drag with keyboard, press Alt + Enter. Once in keyboard drag state,…" at bounding box center [199, 113] width 373 height 195
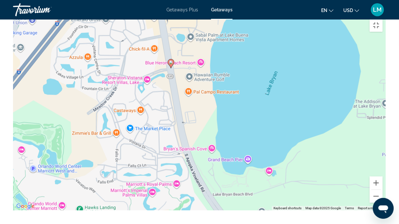
click at [267, 60] on div "To activate drag with keyboard, press Alt + Enter. Once in keyboard drag state,…" at bounding box center [199, 113] width 373 height 195
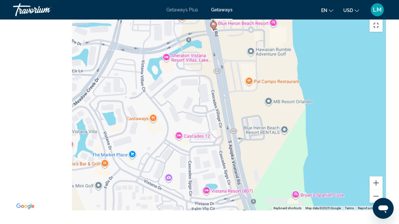
drag, startPoint x: 92, startPoint y: 107, endPoint x: 231, endPoint y: 62, distance: 147.0
click at [231, 62] on div "To activate drag with keyboard, press Alt + Enter. Once in keyboard drag state,…" at bounding box center [199, 113] width 373 height 195
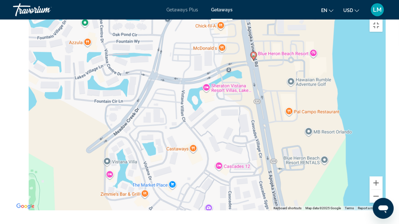
drag, startPoint x: 179, startPoint y: 85, endPoint x: 219, endPoint y: 116, distance: 51.1
click at [219, 116] on div "To activate drag with keyboard, press Alt + Enter. Once in keyboard drag state,…" at bounding box center [199, 113] width 373 height 195
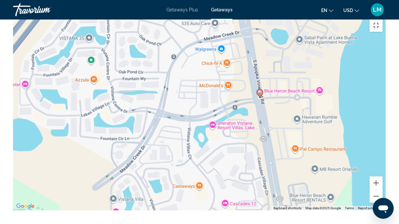
drag, startPoint x: 197, startPoint y: 152, endPoint x: 204, endPoint y: 190, distance: 38.3
click at [204, 177] on div "To activate drag with keyboard, press Alt + Enter. Once in keyboard drag state,…" at bounding box center [199, 113] width 373 height 195
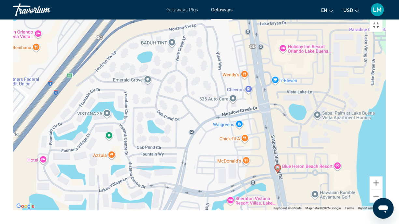
drag, startPoint x: 181, startPoint y: 103, endPoint x: 197, endPoint y: 175, distance: 73.8
click at [197, 175] on div "To activate drag with keyboard, press Alt + Enter. Once in keyboard drag state,…" at bounding box center [199, 113] width 373 height 195
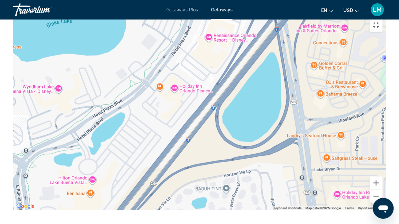
drag, startPoint x: 240, startPoint y: 27, endPoint x: 295, endPoint y: 171, distance: 154.5
click at [295, 171] on div "To activate drag with keyboard, press Alt + Enter. Once in keyboard drag state,…" at bounding box center [199, 113] width 373 height 195
click at [306, 148] on div "Main content" at bounding box center [199, 113] width 373 height 195
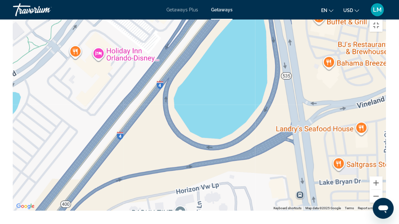
click at [306, 148] on div "Main content" at bounding box center [199, 113] width 373 height 195
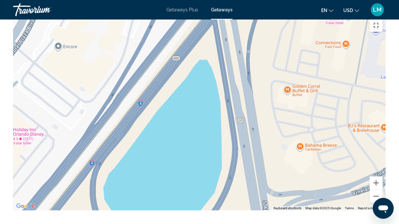
drag, startPoint x: 304, startPoint y: 50, endPoint x: 268, endPoint y: 153, distance: 109.0
click at [268, 153] on div "Main content" at bounding box center [199, 113] width 373 height 195
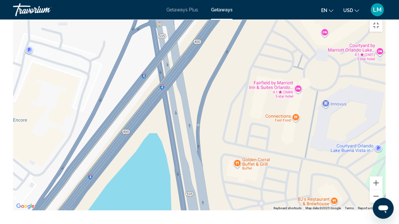
drag, startPoint x: 260, startPoint y: 40, endPoint x: 211, endPoint y: 131, distance: 103.7
click at [211, 131] on div "Main content" at bounding box center [199, 113] width 373 height 195
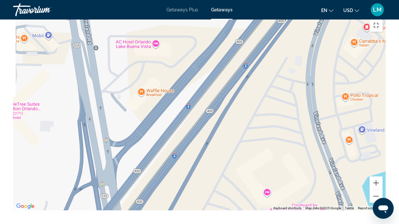
drag, startPoint x: 248, startPoint y: 61, endPoint x: 191, endPoint y: 195, distance: 146.4
click at [193, 177] on div "Main content" at bounding box center [199, 113] width 373 height 195
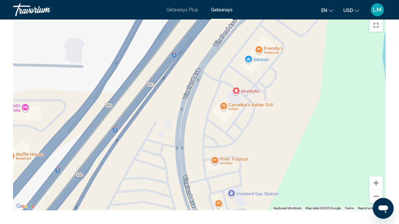
drag, startPoint x: 330, startPoint y: 57, endPoint x: 199, endPoint y: 121, distance: 145.2
click at [199, 121] on div "Main content" at bounding box center [199, 113] width 373 height 195
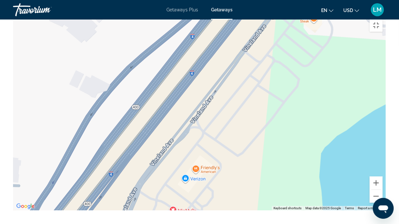
drag, startPoint x: 322, startPoint y: 58, endPoint x: 259, endPoint y: 178, distance: 135.8
click at [259, 177] on div "Main content" at bounding box center [199, 113] width 373 height 195
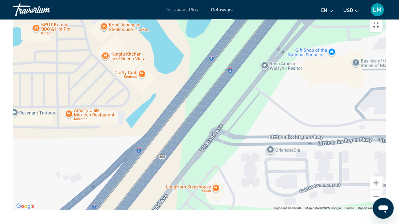
drag, startPoint x: 276, startPoint y: 71, endPoint x: 194, endPoint y: 211, distance: 162.3
click at [194, 177] on div "Main content" at bounding box center [199, 113] width 373 height 195
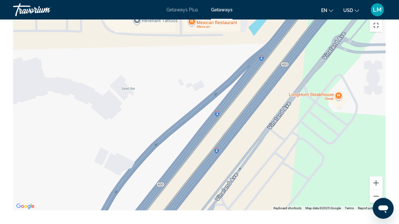
drag, startPoint x: 143, startPoint y: 117, endPoint x: 266, endPoint y: 17, distance: 158.4
click at [266, 17] on div "Main content" at bounding box center [199, 113] width 373 height 195
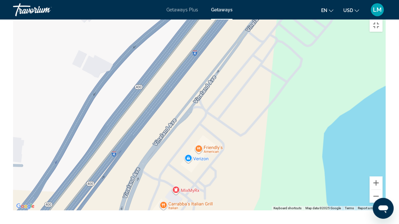
drag, startPoint x: 282, startPoint y: 180, endPoint x: 264, endPoint y: 80, distance: 101.6
click at [264, 81] on div "Main content" at bounding box center [199, 113] width 373 height 195
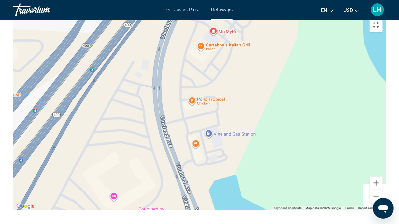
drag, startPoint x: 179, startPoint y: 198, endPoint x: 221, endPoint y: 21, distance: 181.4
click at [213, 42] on div "Main content" at bounding box center [199, 113] width 373 height 195
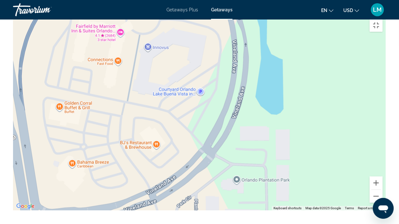
drag, startPoint x: 201, startPoint y: 191, endPoint x: 209, endPoint y: 18, distance: 173.5
click at [209, 19] on div "Main content" at bounding box center [199, 113] width 373 height 195
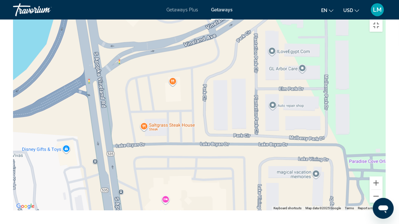
drag, startPoint x: 64, startPoint y: 196, endPoint x: 122, endPoint y: 91, distance: 119.8
click at [122, 91] on div "Main content" at bounding box center [199, 113] width 373 height 195
click at [140, 86] on div "Main content" at bounding box center [199, 113] width 373 height 195
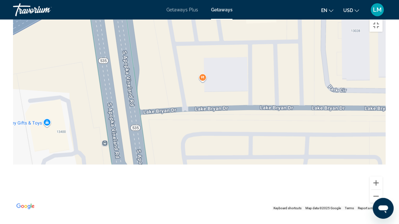
drag, startPoint x: 129, startPoint y: 147, endPoint x: 189, endPoint y: 27, distance: 133.7
click at [189, 27] on div "Main content" at bounding box center [199, 113] width 373 height 195
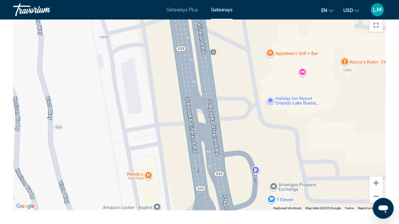
drag, startPoint x: 181, startPoint y: 154, endPoint x: 231, endPoint y: 35, distance: 129.4
click at [231, 35] on div "Main content" at bounding box center [199, 113] width 373 height 195
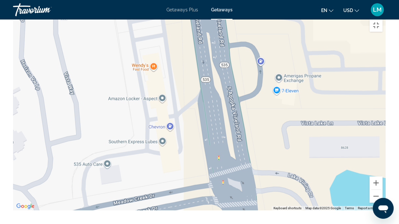
drag, startPoint x: 177, startPoint y: 184, endPoint x: 175, endPoint y: 71, distance: 112.7
click at [182, 71] on div "Main content" at bounding box center [199, 113] width 373 height 195
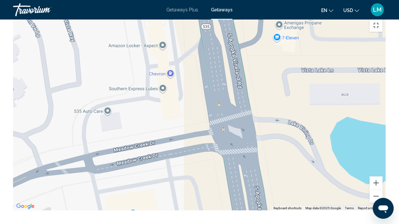
drag, startPoint x: 171, startPoint y: 148, endPoint x: 171, endPoint y: 51, distance: 96.7
click at [172, 52] on div "Main content" at bounding box center [199, 113] width 373 height 195
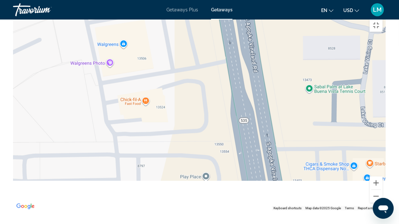
drag, startPoint x: 191, startPoint y: 176, endPoint x: 178, endPoint y: 68, distance: 108.6
click at [178, 68] on div "To activate drag with keyboard, press Alt + Enter. Once in keyboard drag state,…" at bounding box center [199, 113] width 373 height 195
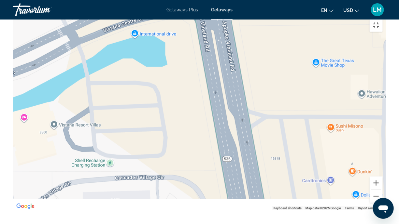
drag, startPoint x: 345, startPoint y: 163, endPoint x: 291, endPoint y: 21, distance: 152.7
click at [291, 24] on div "To activate drag with keyboard, press Alt + Enter. Once in keyboard drag state,…" at bounding box center [199, 113] width 373 height 195
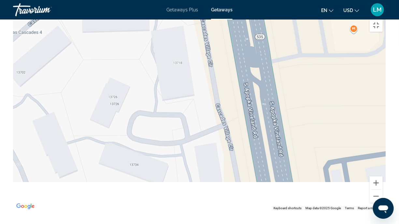
drag, startPoint x: 231, startPoint y: 169, endPoint x: 230, endPoint y: 36, distance: 132.9
click at [230, 41] on div "To activate drag with keyboard, press Alt + Enter. Once in keyboard drag state,…" at bounding box center [199, 113] width 373 height 195
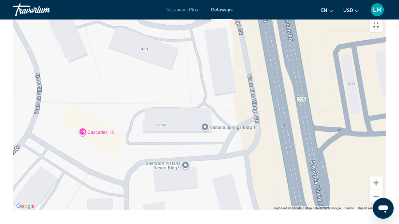
drag, startPoint x: 226, startPoint y: 166, endPoint x: 240, endPoint y: 22, distance: 144.3
click at [243, 32] on div "Main content" at bounding box center [199, 113] width 373 height 195
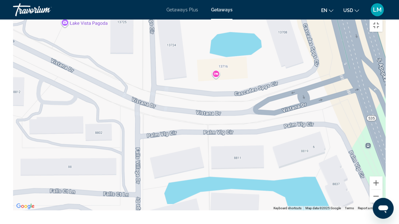
drag, startPoint x: 281, startPoint y: 155, endPoint x: 286, endPoint y: 47, distance: 107.9
click at [286, 47] on div "Main content" at bounding box center [199, 113] width 373 height 195
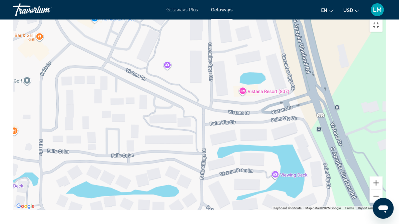
drag, startPoint x: 300, startPoint y: 143, endPoint x: 307, endPoint y: 188, distance: 44.9
click at [307, 177] on div "Main content" at bounding box center [199, 113] width 373 height 195
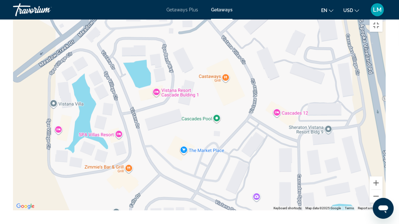
drag, startPoint x: 252, startPoint y: 124, endPoint x: 326, endPoint y: 165, distance: 84.7
click at [326, 165] on div "Main content" at bounding box center [199, 113] width 373 height 195
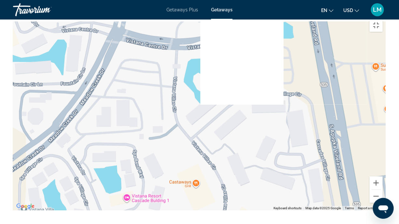
drag, startPoint x: 275, startPoint y: 34, endPoint x: 243, endPoint y: 147, distance: 116.8
click at [243, 147] on div "Main content" at bounding box center [199, 113] width 373 height 195
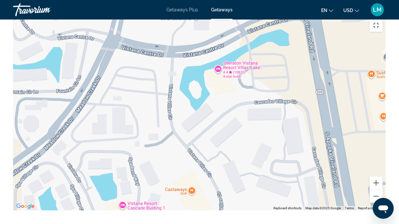
click at [234, 66] on div "To activate drag with keyboard, press Alt + Enter. Once in keyboard drag state,…" at bounding box center [199, 113] width 373 height 195
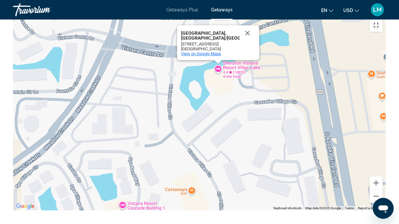
click at [200, 52] on span "View on Google Maps" at bounding box center [201, 53] width 40 height 5
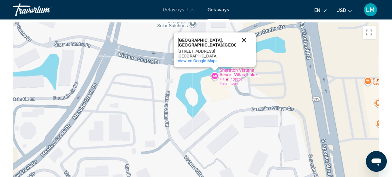
click at [244, 34] on button "Close" at bounding box center [244, 41] width 16 height 16
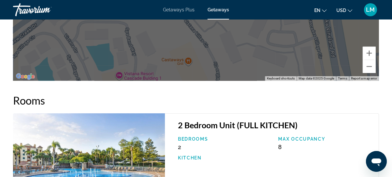
scroll to position [1125, 0]
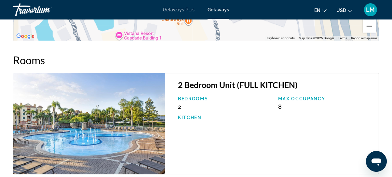
click at [239, 129] on div "2 Bedroom Unit (FULL KITCHEN) Bedrooms 2 Max Occupancy 8 Kitchen" at bounding box center [272, 124] width 214 height 102
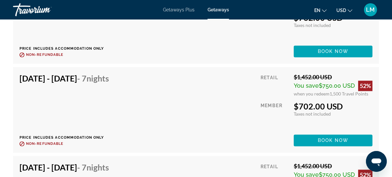
scroll to position [1895, 0]
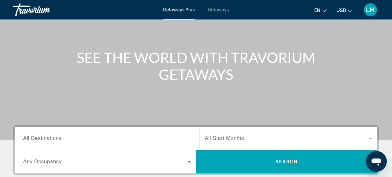
scroll to position [89, 0]
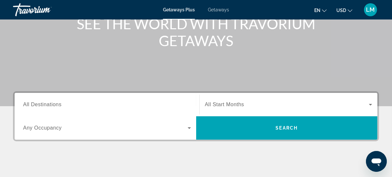
click at [221, 10] on span "Getaways" at bounding box center [218, 9] width 21 height 5
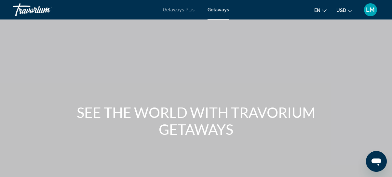
scroll to position [118, 0]
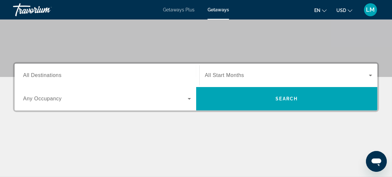
click at [59, 74] on span "All Destinations" at bounding box center [42, 76] width 38 height 6
click at [59, 74] on input "Destination All Destinations" at bounding box center [107, 76] width 168 height 8
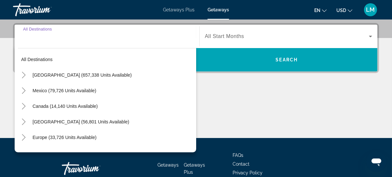
scroll to position [159, 0]
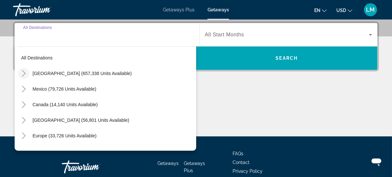
click at [25, 73] on icon "Toggle United States (657,338 units available)" at bounding box center [24, 73] width 4 height 7
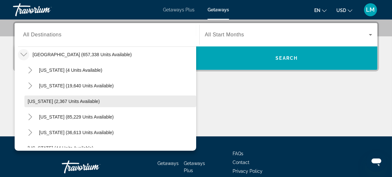
scroll to position [78, 0]
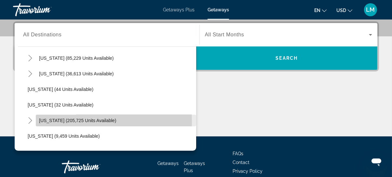
click at [51, 121] on span "[US_STATE] (205,725 units available)" at bounding box center [77, 120] width 77 height 5
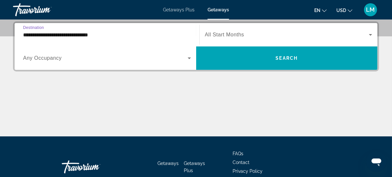
click at [34, 35] on input "**********" at bounding box center [107, 35] width 168 height 8
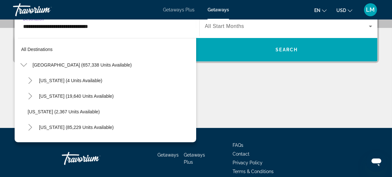
scroll to position [101, 0]
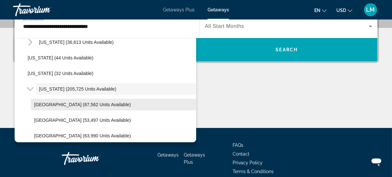
click at [43, 105] on span "[GEOGRAPHIC_DATA] (87,562 units available)" at bounding box center [82, 104] width 97 height 5
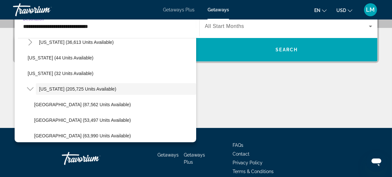
type input "**********"
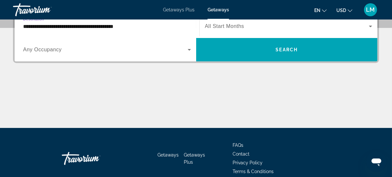
scroll to position [159, 0]
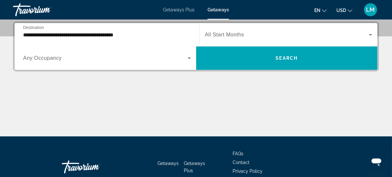
click at [229, 38] on div "Search widget" at bounding box center [289, 35] width 168 height 18
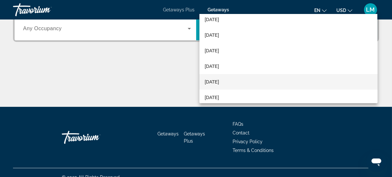
scroll to position [59, 0]
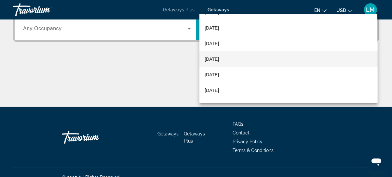
click at [216, 64] on mat-option "[DATE]" at bounding box center [289, 59] width 178 height 16
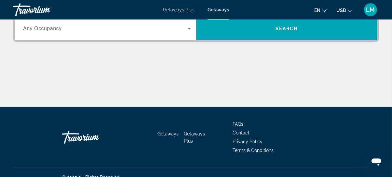
click at [134, 33] on div "Search widget" at bounding box center [107, 29] width 168 height 18
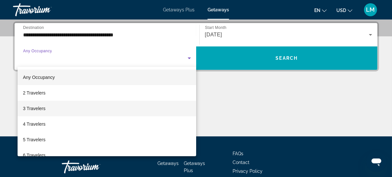
scroll to position [30, 0]
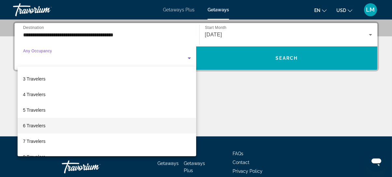
drag, startPoint x: 37, startPoint y: 125, endPoint x: 87, endPoint y: 124, distance: 49.2
click at [41, 125] on span "6 Travelers" at bounding box center [34, 126] width 22 height 8
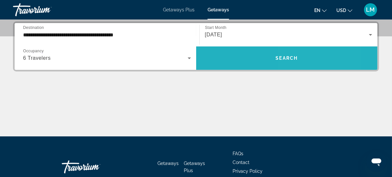
click at [294, 59] on span "Search" at bounding box center [287, 58] width 22 height 5
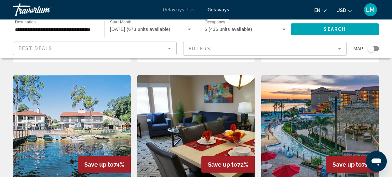
scroll to position [799, 0]
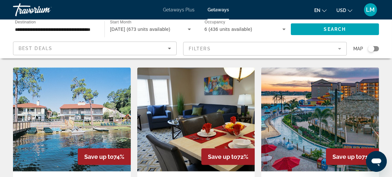
click at [299, 74] on img "Main content" at bounding box center [320, 120] width 118 height 104
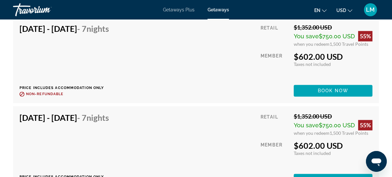
scroll to position [1984, 0]
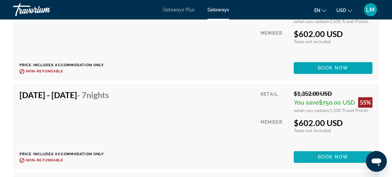
click at [339, 149] on span "Main content" at bounding box center [333, 157] width 79 height 16
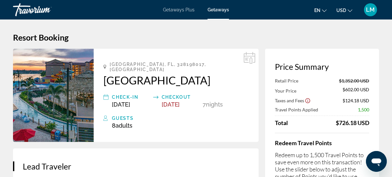
click at [253, 92] on div "[GEOGRAPHIC_DATA] [GEOGRAPHIC_DATA] Check-In [DATE] Checkout [DATE] 7 Night Nig…" at bounding box center [176, 95] width 165 height 93
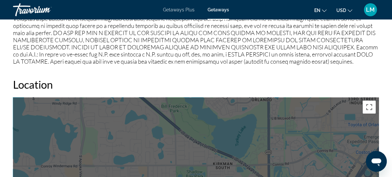
scroll to position [918, 0]
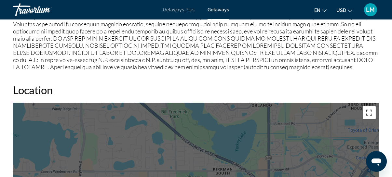
click at [369, 106] on button "Toggle fullscreen view" at bounding box center [369, 112] width 13 height 13
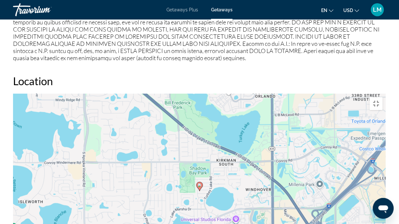
click at [227, 121] on div "To activate drag with keyboard, press Alt + Enter. Once in keyboard drag state,…" at bounding box center [199, 191] width 373 height 195
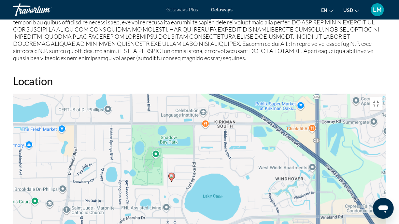
click at [205, 124] on div "To activate drag with keyboard, press Alt + Enter. Once in keyboard drag state,…" at bounding box center [199, 191] width 373 height 195
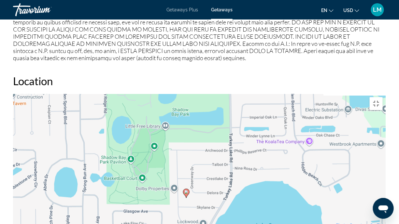
drag, startPoint x: 209, startPoint y: 108, endPoint x: 263, endPoint y: 151, distance: 69.3
click at [263, 151] on div "To activate drag with keyboard, press Alt + Enter. Once in keyboard drag state,…" at bounding box center [199, 191] width 373 height 195
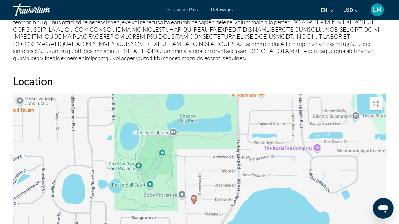
click at [259, 130] on div "To activate drag with keyboard, press Alt + Enter. Once in keyboard drag state,…" at bounding box center [199, 191] width 373 height 195
click at [260, 131] on div "To activate drag with keyboard, press Alt + Enter. Once in keyboard drag state,…" at bounding box center [199, 191] width 373 height 195
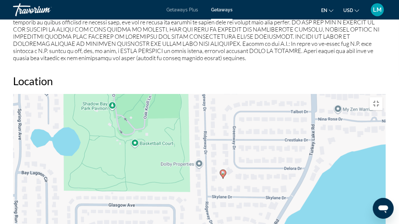
drag, startPoint x: 260, startPoint y: 131, endPoint x: 355, endPoint y: 109, distance: 97.8
click at [355, 109] on div "To activate drag with keyboard, press Alt + Enter. Once in keyboard drag state,…" at bounding box center [199, 191] width 373 height 195
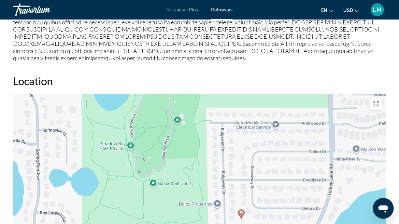
drag, startPoint x: 166, startPoint y: 137, endPoint x: 184, endPoint y: 178, distance: 44.8
click at [184, 177] on div "To activate drag with keyboard, press Alt + Enter. Once in keyboard drag state,…" at bounding box center [199, 191] width 373 height 195
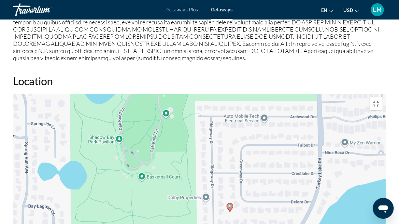
click at [229, 177] on image "Main content" at bounding box center [230, 207] width 4 height 4
click at [231, 177] on image "Main content" at bounding box center [230, 207] width 4 height 4
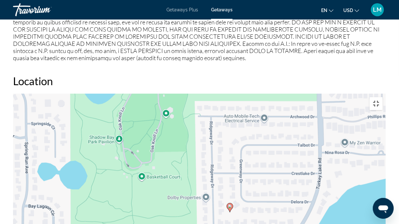
click at [383, 97] on button "Toggle fullscreen view" at bounding box center [376, 103] width 13 height 13
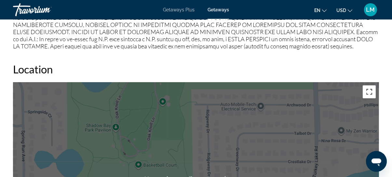
scroll to position [977, 0]
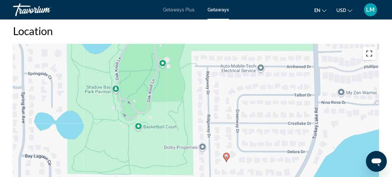
click at [367, 48] on button "Toggle fullscreen view" at bounding box center [369, 53] width 13 height 13
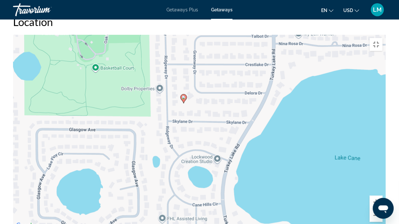
drag, startPoint x: 278, startPoint y: 175, endPoint x: 216, endPoint y: 84, distance: 109.9
click at [212, 90] on div "To activate drag with keyboard, press Alt + Enter. Once in keyboard drag state,…" at bounding box center [199, 132] width 373 height 195
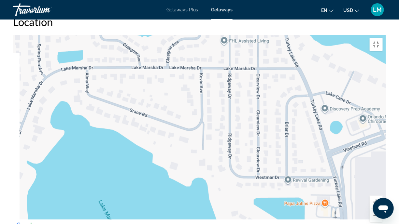
drag, startPoint x: 228, startPoint y: 154, endPoint x: 325, endPoint y: 56, distance: 138.2
click at [325, 56] on div "To activate drag with keyboard, press Alt + Enter. Once in keyboard drag state,…" at bounding box center [199, 132] width 373 height 195
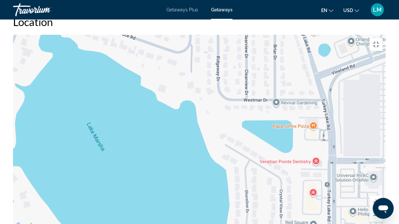
drag, startPoint x: 316, startPoint y: 133, endPoint x: 301, endPoint y: 58, distance: 76.1
click at [301, 59] on div "To activate drag with keyboard, press Alt + Enter. Once in keyboard drag state,…" at bounding box center [199, 132] width 373 height 195
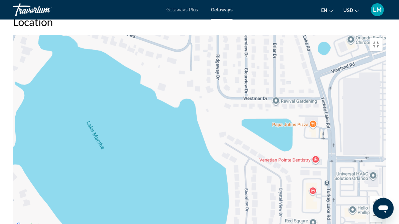
drag, startPoint x: 302, startPoint y: 190, endPoint x: 255, endPoint y: 112, distance: 90.9
click at [267, 130] on div "To activate drag with keyboard, press Alt + Enter. Once in keyboard drag state,…" at bounding box center [199, 132] width 373 height 195
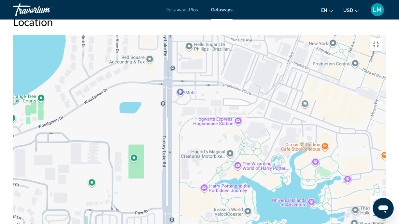
drag, startPoint x: 280, startPoint y: 149, endPoint x: 198, endPoint y: 128, distance: 84.2
click at [198, 128] on div "To activate drag with keyboard, press Alt + Enter. Once in keyboard drag state,…" at bounding box center [199, 132] width 373 height 195
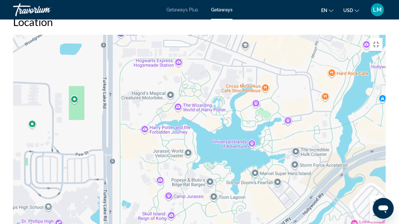
drag, startPoint x: 351, startPoint y: 143, endPoint x: 291, endPoint y: 84, distance: 84.3
click at [291, 84] on div "To activate drag with keyboard, press Alt + Enter. Once in keyboard drag state,…" at bounding box center [199, 132] width 373 height 195
click at [291, 58] on div "To activate drag with keyboard, press Alt + Enter. Once in keyboard drag state,…" at bounding box center [199, 132] width 373 height 195
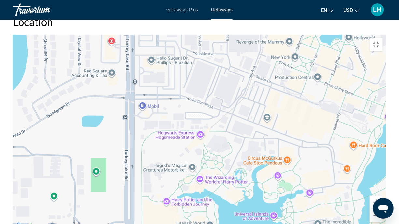
drag, startPoint x: 189, startPoint y: 62, endPoint x: 219, endPoint y: 154, distance: 96.7
click at [219, 154] on div "To activate drag with keyboard, press Alt + Enter. Once in keyboard drag state,…" at bounding box center [199, 132] width 373 height 195
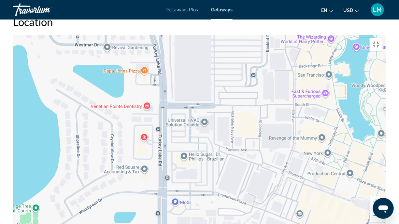
drag, startPoint x: 209, startPoint y: 94, endPoint x: 224, endPoint y: 147, distance: 54.7
click at [224, 147] on div "To activate drag with keyboard, press Alt + Enter. Once in keyboard drag state,…" at bounding box center [199, 132] width 373 height 195
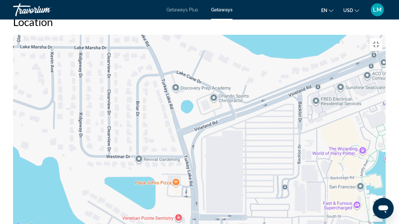
drag, startPoint x: 189, startPoint y: 77, endPoint x: 216, endPoint y: 182, distance: 108.8
click at [216, 177] on div "To activate drag with keyboard, press Alt + Enter. Once in keyboard drag state,…" at bounding box center [199, 132] width 373 height 195
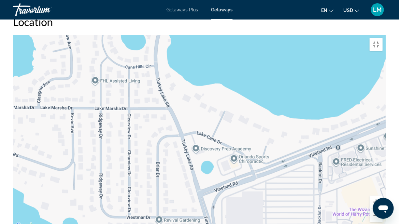
drag, startPoint x: 158, startPoint y: 46, endPoint x: 198, endPoint y: 139, distance: 101.4
click at [198, 139] on div "To activate drag with keyboard, press Alt + Enter. Once in keyboard drag state,…" at bounding box center [199, 132] width 373 height 195
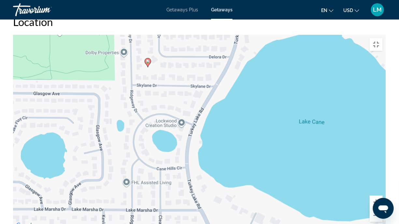
drag, startPoint x: 175, startPoint y: 56, endPoint x: 154, endPoint y: 119, distance: 66.0
click at [157, 117] on div "To activate drag with keyboard, press Alt + Enter. Once in keyboard drag state,…" at bounding box center [199, 132] width 373 height 195
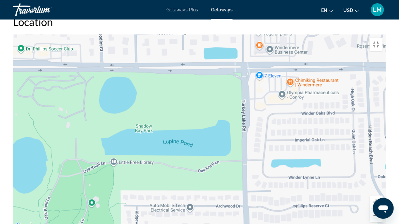
drag, startPoint x: 181, startPoint y: 78, endPoint x: 227, endPoint y: 220, distance: 149.6
click at [227, 177] on div "To activate drag with keyboard, press Alt + Enter. Once in keyboard drag state,…" at bounding box center [199, 132] width 373 height 195
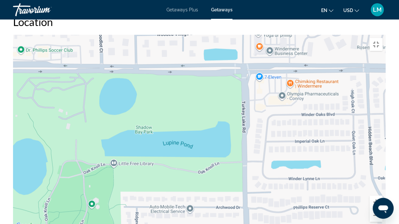
click at [243, 160] on div "To activate drag with keyboard, press Alt + Enter. Once in keyboard drag state,…" at bounding box center [199, 132] width 373 height 195
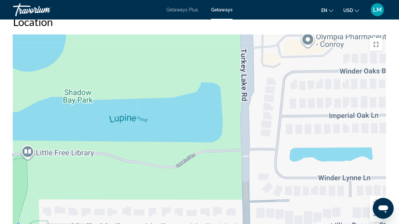
click at [243, 160] on div "To activate drag with keyboard, press Alt + Enter. Once in keyboard drag state,…" at bounding box center [199, 132] width 373 height 195
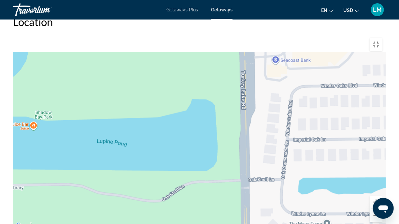
drag, startPoint x: 217, startPoint y: 99, endPoint x: 204, endPoint y: 191, distance: 92.8
click at [204, 177] on div "To activate drag with keyboard, press Alt + Enter. Once in keyboard drag state,…" at bounding box center [199, 132] width 373 height 195
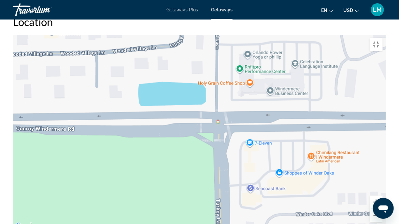
drag, startPoint x: 144, startPoint y: 186, endPoint x: 244, endPoint y: 119, distance: 120.3
click at [244, 119] on div "To activate drag with keyboard, press Alt + Enter. Once in keyboard drag state,…" at bounding box center [199, 132] width 373 height 195
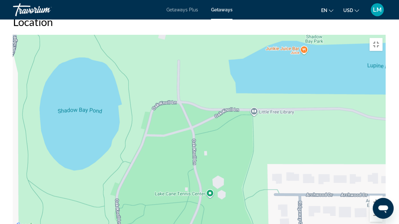
drag, startPoint x: 318, startPoint y: 134, endPoint x: 352, endPoint y: 54, distance: 87.0
click at [351, 57] on div "To activate drag with keyboard, press Alt + Enter. Once in keyboard drag state,…" at bounding box center [199, 132] width 373 height 195
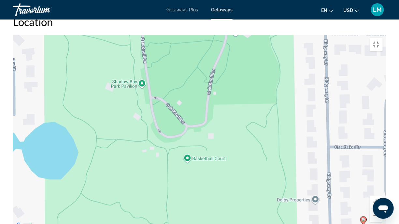
drag, startPoint x: 274, startPoint y: 162, endPoint x: 206, endPoint y: 79, distance: 106.9
click at [215, 86] on div "To activate drag with keyboard, press Alt + Enter. Once in keyboard drag state,…" at bounding box center [199, 132] width 373 height 195
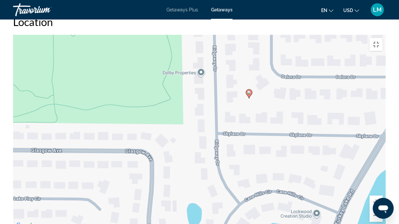
click at [224, 104] on div "To activate drag with keyboard, press Alt + Enter. Once in keyboard drag state,…" at bounding box center [199, 132] width 373 height 195
click at [383, 38] on button "Toggle fullscreen view" at bounding box center [376, 44] width 13 height 13
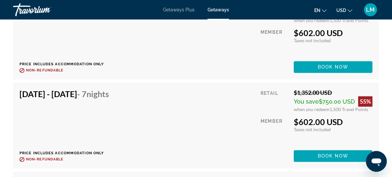
scroll to position [1895, 0]
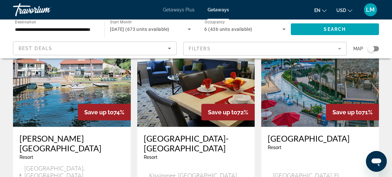
scroll to position [888, 0]
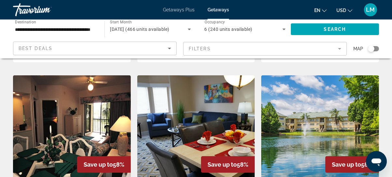
scroll to position [710, 0]
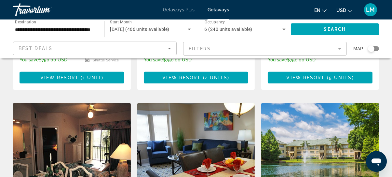
click at [215, 103] on img "Main content" at bounding box center [196, 155] width 118 height 104
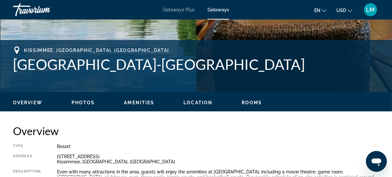
scroll to position [266, 0]
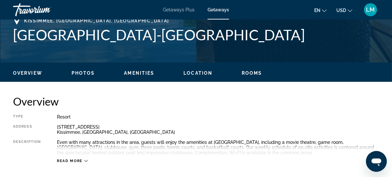
click at [205, 76] on button "Location" at bounding box center [198, 73] width 29 height 6
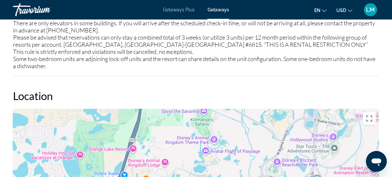
scroll to position [1151, 0]
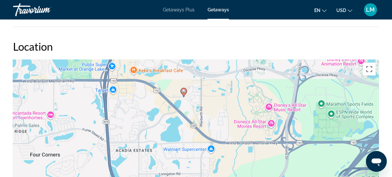
drag, startPoint x: 229, startPoint y: 147, endPoint x: 217, endPoint y: 86, distance: 62.2
click at [217, 86] on div "To activate drag with keyboard, press Alt + Enter. Once in keyboard drag state,…" at bounding box center [196, 157] width 366 height 195
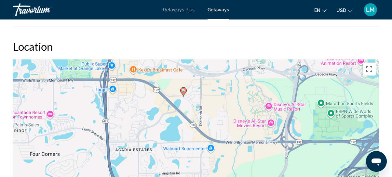
click at [195, 95] on div "To activate drag with keyboard, press Alt + Enter. Once in keyboard drag state,…" at bounding box center [196, 157] width 366 height 195
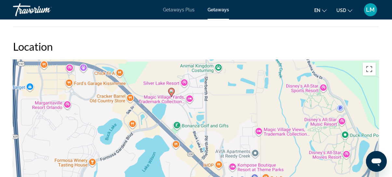
click at [176, 105] on div "To activate drag with keyboard, press Alt + Enter. Once in keyboard drag state,…" at bounding box center [196, 157] width 366 height 195
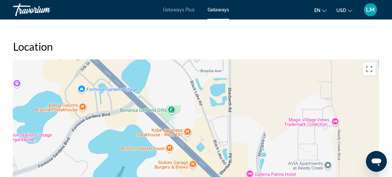
drag, startPoint x: 180, startPoint y: 111, endPoint x: 172, endPoint y: 67, distance: 44.0
click at [172, 67] on div "To activate drag with keyboard, press Alt + Enter. Once in keyboard drag state,…" at bounding box center [196, 157] width 366 height 195
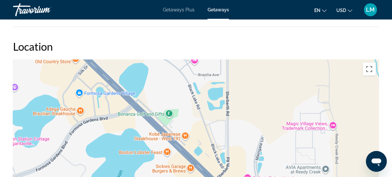
drag, startPoint x: 204, startPoint y: 145, endPoint x: 203, endPoint y: 152, distance: 7.2
click at [203, 152] on div "To activate drag with keyboard, press Alt + Enter. Once in keyboard drag state,…" at bounding box center [196, 157] width 366 height 195
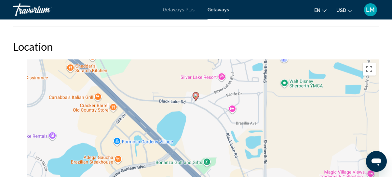
drag, startPoint x: 182, startPoint y: 126, endPoint x: 212, endPoint y: 166, distance: 49.8
click at [211, 165] on div "To activate drag with keyboard, press Alt + Enter. Once in keyboard drag state,…" at bounding box center [196, 157] width 366 height 195
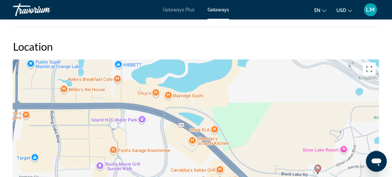
drag, startPoint x: 158, startPoint y: 123, endPoint x: 245, endPoint y: 142, distance: 88.3
click at [245, 142] on div "To activate drag with keyboard, press Alt + Enter. Once in keyboard drag state,…" at bounding box center [196, 157] width 366 height 195
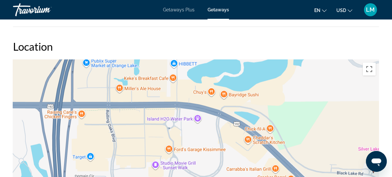
drag, startPoint x: 155, startPoint y: 80, endPoint x: 108, endPoint y: 66, distance: 48.2
click at [127, 66] on div "To activate drag with keyboard, press Alt + Enter. Once in keyboard drag state,…" at bounding box center [196, 157] width 366 height 195
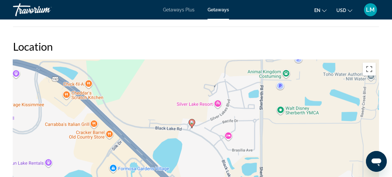
drag, startPoint x: 156, startPoint y: 107, endPoint x: 134, endPoint y: 81, distance: 33.7
click at [134, 81] on div "To activate drag with keyboard, press Alt + Enter. Once in keyboard drag state,…" at bounding box center [196, 157] width 366 height 195
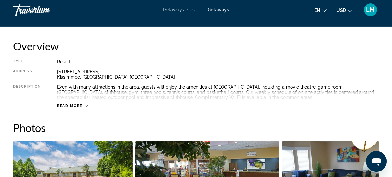
scroll to position [262, 0]
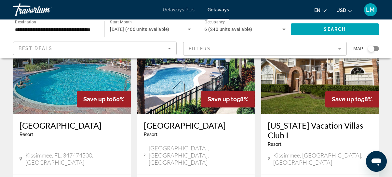
scroll to position [503, 0]
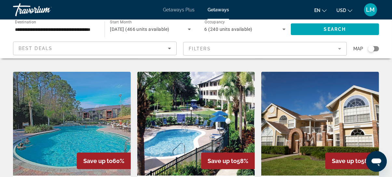
click at [202, 86] on img "Main content" at bounding box center [196, 124] width 118 height 104
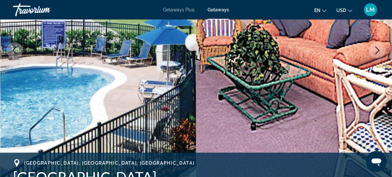
scroll to position [207, 0]
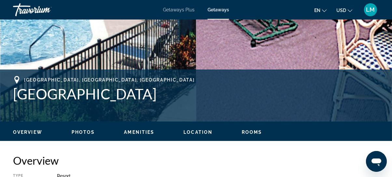
click at [189, 133] on span "Location" at bounding box center [198, 132] width 29 height 5
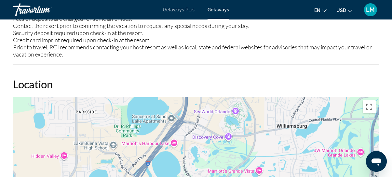
scroll to position [883, 0]
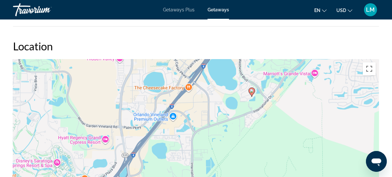
drag, startPoint x: 159, startPoint y: 152, endPoint x: 218, endPoint y: 88, distance: 86.9
click at [218, 88] on div "To activate drag with keyboard, press Alt + Enter. Once in keyboard drag state,…" at bounding box center [196, 156] width 366 height 195
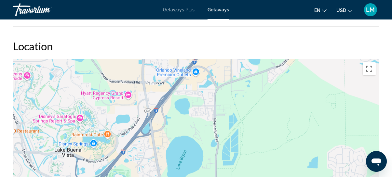
drag, startPoint x: 161, startPoint y: 144, endPoint x: 182, endPoint y: 103, distance: 46.5
click at [182, 103] on div "To activate drag with keyboard, press Alt + Enter. Once in keyboard drag state,…" at bounding box center [196, 156] width 366 height 195
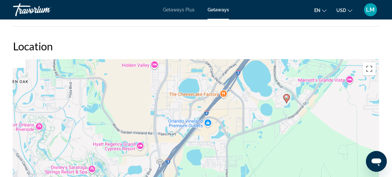
drag, startPoint x: 203, startPoint y: 104, endPoint x: 214, endPoint y: 166, distance: 63.4
click at [214, 165] on div "To activate drag with keyboard, press Alt + Enter. Once in keyboard drag state,…" at bounding box center [196, 156] width 366 height 195
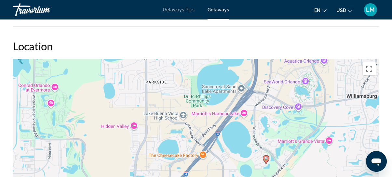
drag, startPoint x: 262, startPoint y: 98, endPoint x: 241, endPoint y: 147, distance: 53.1
click at [241, 147] on div "To activate drag with keyboard, press Alt + Enter. Once in keyboard drag state,…" at bounding box center [196, 156] width 366 height 195
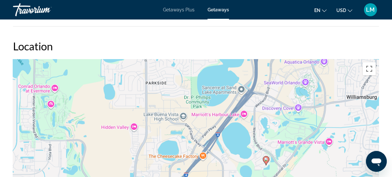
click at [241, 147] on div "To activate drag with keyboard, press Alt + Enter. Once in keyboard drag state,…" at bounding box center [196, 156] width 366 height 195
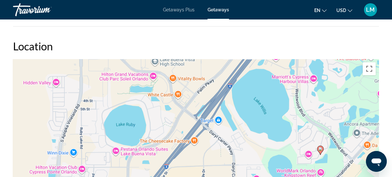
drag, startPoint x: 222, startPoint y: 150, endPoint x: 255, endPoint y: 117, distance: 46.7
click at [255, 117] on div "To activate drag with keyboard, press Alt + Enter. Once in keyboard drag state,…" at bounding box center [196, 156] width 366 height 195
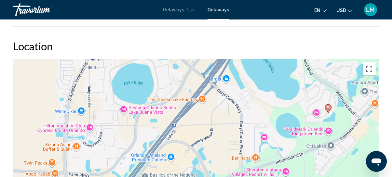
drag, startPoint x: 265, startPoint y: 136, endPoint x: 266, endPoint y: 89, distance: 47.2
click at [267, 93] on div "To activate drag with keyboard, press Alt + Enter. Once in keyboard drag state,…" at bounding box center [196, 156] width 366 height 195
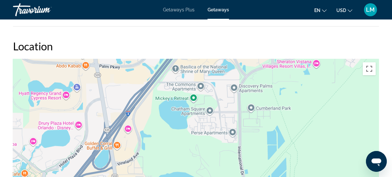
drag, startPoint x: 255, startPoint y: 153, endPoint x: 291, endPoint y: 83, distance: 78.8
click at [291, 83] on div "To activate drag with keyboard, press Alt + Enter. Once in keyboard drag state,…" at bounding box center [196, 156] width 366 height 195
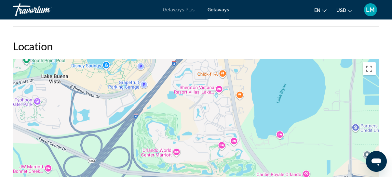
drag, startPoint x: 186, startPoint y: 147, endPoint x: 289, endPoint y: 34, distance: 152.6
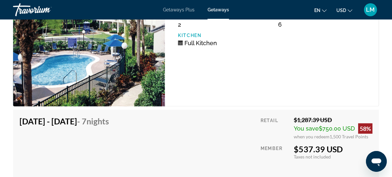
scroll to position [1268, 0]
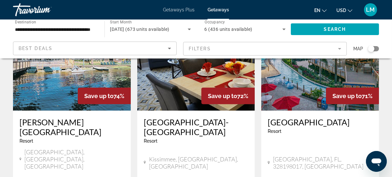
scroll to position [888, 0]
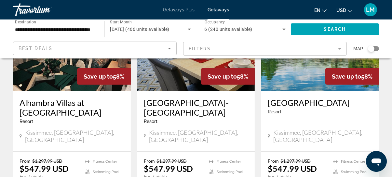
scroll to position [829, 0]
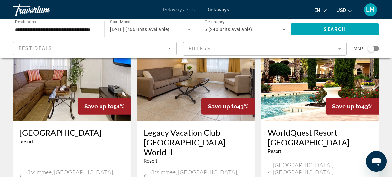
scroll to position [533, 0]
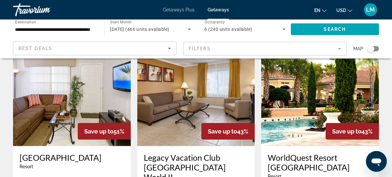
click at [184, 93] on img "Main content" at bounding box center [196, 94] width 118 height 104
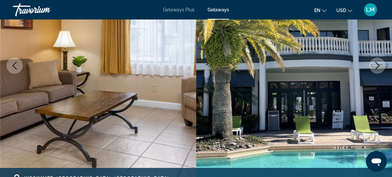
scroll to position [148, 0]
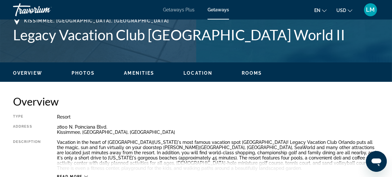
click at [245, 72] on span "Rooms" at bounding box center [252, 73] width 21 height 5
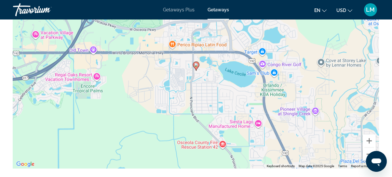
scroll to position [1160, 0]
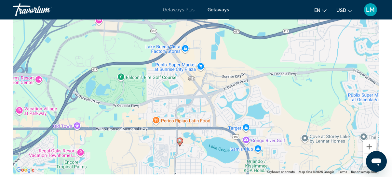
drag, startPoint x: 206, startPoint y: 88, endPoint x: 190, endPoint y: 168, distance: 81.4
click at [190, 168] on div "To activate drag with keyboard, press Alt + Enter. Once in keyboard drag state,…" at bounding box center [196, 76] width 366 height 195
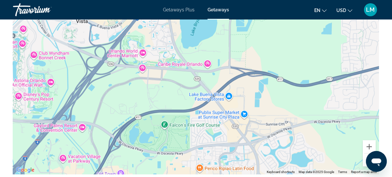
drag, startPoint x: 148, startPoint y: 139, endPoint x: 196, endPoint y: 180, distance: 62.6
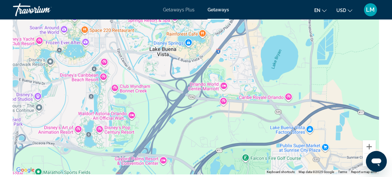
drag, startPoint x: 148, startPoint y: 92, endPoint x: 229, endPoint y: 120, distance: 85.5
click at [229, 120] on div "To activate drag with keyboard, press Alt + Enter. Once in keyboard drag state,…" at bounding box center [196, 76] width 366 height 195
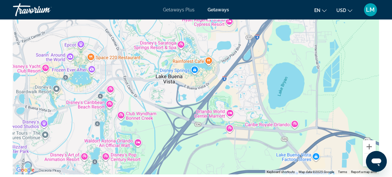
drag, startPoint x: 252, startPoint y: 50, endPoint x: 262, endPoint y: 109, distance: 59.7
click at [262, 109] on div "To activate drag with keyboard, press Alt + Enter. Once in keyboard drag state,…" at bounding box center [196, 76] width 366 height 195
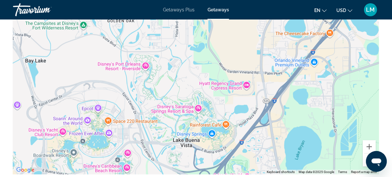
drag, startPoint x: 181, startPoint y: 78, endPoint x: 202, endPoint y: 120, distance: 46.0
click at [202, 120] on div "Main content" at bounding box center [196, 76] width 366 height 195
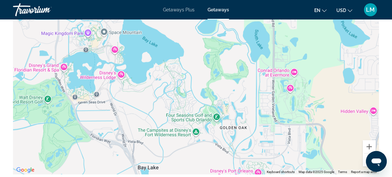
drag, startPoint x: 188, startPoint y: 64, endPoint x: 264, endPoint y: 99, distance: 84.2
click at [264, 99] on div "Main content" at bounding box center [196, 76] width 366 height 195
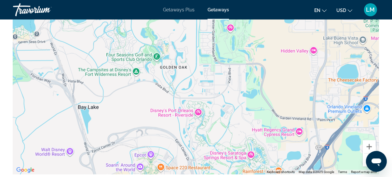
drag, startPoint x: 161, startPoint y: 98, endPoint x: 49, endPoint y: 42, distance: 124.4
click at [80, 40] on div "Main content" at bounding box center [196, 76] width 366 height 195
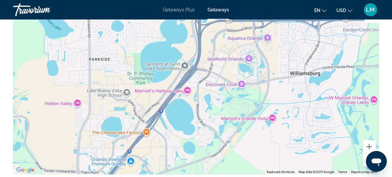
drag, startPoint x: 290, startPoint y: 62, endPoint x: 101, endPoint y: 108, distance: 195.1
click at [102, 107] on div "Main content" at bounding box center [196, 76] width 366 height 195
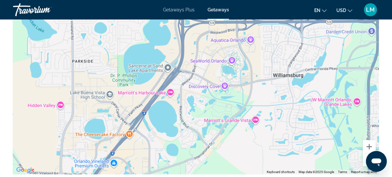
drag, startPoint x: 204, startPoint y: 48, endPoint x: 190, endPoint y: 23, distance: 28.6
click at [190, 23] on div "Main content" at bounding box center [196, 76] width 366 height 195
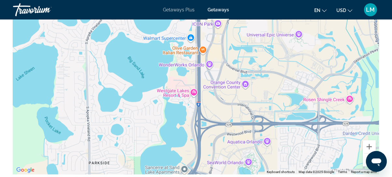
drag, startPoint x: 186, startPoint y: 41, endPoint x: 205, endPoint y: 178, distance: 138.9
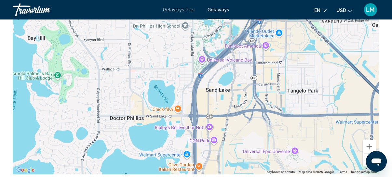
drag, startPoint x: 231, startPoint y: 68, endPoint x: 221, endPoint y: 173, distance: 105.3
click at [221, 173] on div "Main content" at bounding box center [196, 76] width 366 height 195
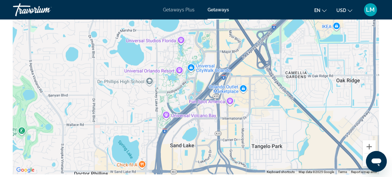
drag, startPoint x: 265, startPoint y: 59, endPoint x: 232, endPoint y: 112, distance: 62.7
click at [232, 112] on div "Main content" at bounding box center [196, 76] width 366 height 195
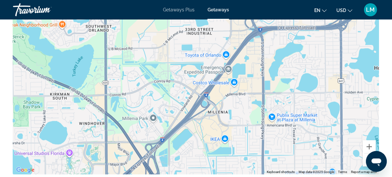
drag, startPoint x: 280, startPoint y: 69, endPoint x: 190, endPoint y: 150, distance: 121.3
click at [185, 156] on div "Main content" at bounding box center [196, 76] width 366 height 195
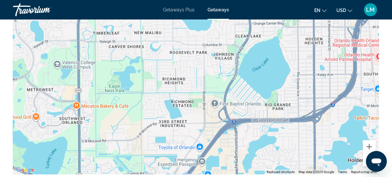
drag, startPoint x: 301, startPoint y: 64, endPoint x: 270, endPoint y: 161, distance: 101.5
click at [270, 162] on div "Main content" at bounding box center [196, 76] width 366 height 195
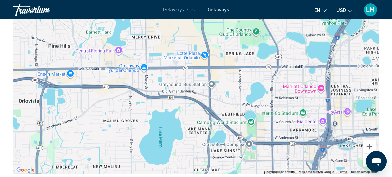
drag, startPoint x: 293, startPoint y: 64, endPoint x: 255, endPoint y: 131, distance: 77.4
click at [255, 138] on div "Main content" at bounding box center [196, 76] width 366 height 195
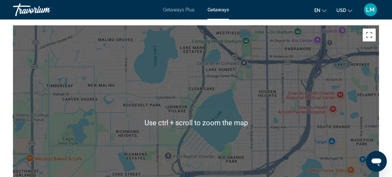
scroll to position [1071, 0]
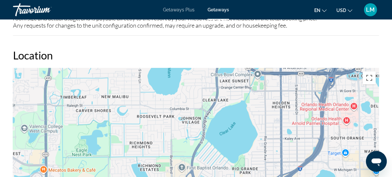
drag, startPoint x: 254, startPoint y: 125, endPoint x: 275, endPoint y: 86, distance: 44.4
click at [273, 90] on div "Main content" at bounding box center [196, 165] width 366 height 195
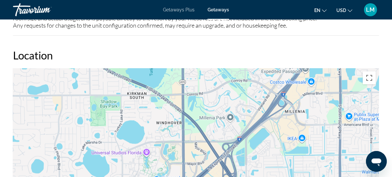
drag, startPoint x: 171, startPoint y: 156, endPoint x: 288, endPoint y: 71, distance: 144.3
click at [275, 80] on div "Main content" at bounding box center [196, 165] width 366 height 195
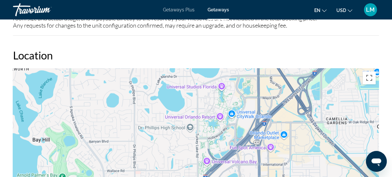
drag, startPoint x: 169, startPoint y: 160, endPoint x: 182, endPoint y: 104, distance: 57.4
click at [181, 113] on div "Main content" at bounding box center [196, 165] width 366 height 195
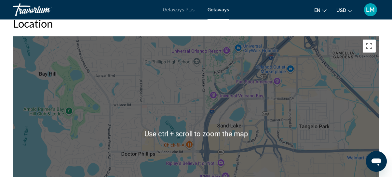
scroll to position [1131, 0]
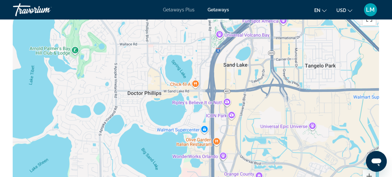
drag, startPoint x: 190, startPoint y: 145, endPoint x: 196, endPoint y: 94, distance: 51.5
click at [197, 97] on div "Main content" at bounding box center [196, 106] width 366 height 195
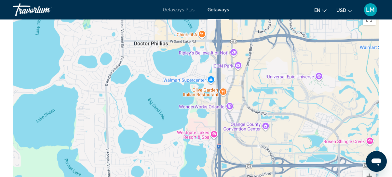
drag, startPoint x: 285, startPoint y: 146, endPoint x: 302, endPoint y: 90, distance: 58.7
click at [300, 100] on div "Main content" at bounding box center [196, 106] width 366 height 195
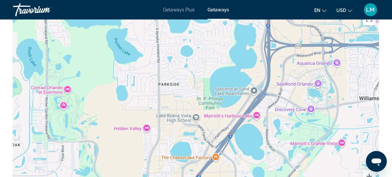
drag, startPoint x: 257, startPoint y: 122, endPoint x: 267, endPoint y: 56, distance: 66.8
click at [272, 71] on div "Main content" at bounding box center [196, 106] width 366 height 195
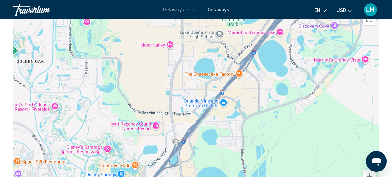
drag, startPoint x: 243, startPoint y: 135, endPoint x: 266, endPoint y: 64, distance: 74.6
click at [266, 67] on div "Main content" at bounding box center [196, 106] width 366 height 195
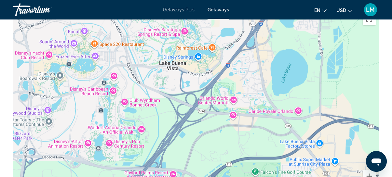
drag, startPoint x: 202, startPoint y: 128, endPoint x: 263, endPoint y: 76, distance: 80.5
click at [263, 76] on div "Main content" at bounding box center [196, 106] width 366 height 195
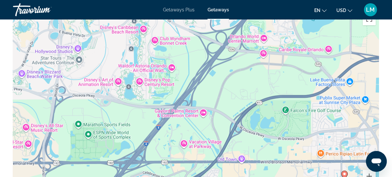
drag, startPoint x: 246, startPoint y: 86, endPoint x: 250, endPoint y: 69, distance: 17.5
click at [249, 78] on div "To activate drag with keyboard, press Alt + Enter. Once in keyboard drag state,…" at bounding box center [196, 106] width 366 height 195
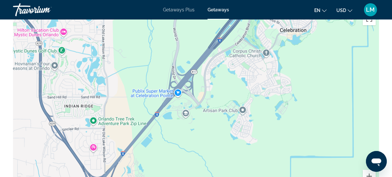
drag, startPoint x: 214, startPoint y: 149, endPoint x: 317, endPoint y: 64, distance: 133.7
click at [317, 64] on div "To activate drag with keyboard, press Alt + Enter. Once in keyboard drag state,…" at bounding box center [196, 106] width 366 height 195
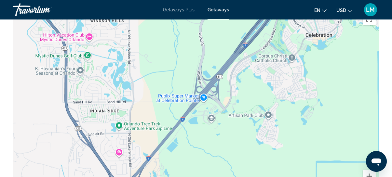
drag, startPoint x: 198, startPoint y: 142, endPoint x: 225, endPoint y: 147, distance: 27.4
click at [225, 147] on div "Main content" at bounding box center [196, 106] width 366 height 195
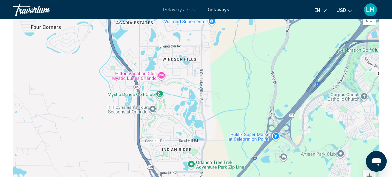
drag, startPoint x: 155, startPoint y: 62, endPoint x: 219, endPoint y: 51, distance: 65.6
click at [220, 54] on div "Main content" at bounding box center [196, 106] width 366 height 195
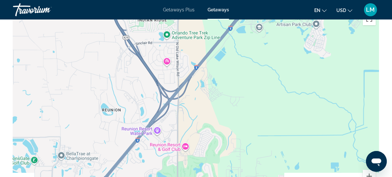
drag, startPoint x: 229, startPoint y: 139, endPoint x: 209, endPoint y: 97, distance: 46.2
click at [215, 101] on div "Main content" at bounding box center [196, 106] width 366 height 195
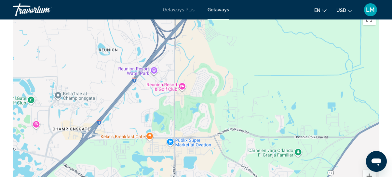
drag, startPoint x: 224, startPoint y: 119, endPoint x: 224, endPoint y: 59, distance: 59.6
click at [224, 59] on div "Main content" at bounding box center [196, 106] width 366 height 195
drag, startPoint x: 187, startPoint y: 121, endPoint x: 197, endPoint y: 52, distance: 70.1
click at [197, 54] on div "Main content" at bounding box center [196, 106] width 366 height 195
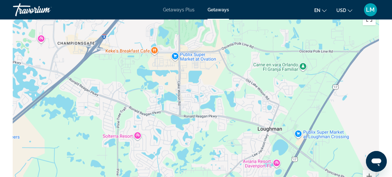
drag, startPoint x: 235, startPoint y: 51, endPoint x: 209, endPoint y: 135, distance: 87.6
click at [211, 132] on div "Main content" at bounding box center [196, 106] width 366 height 195
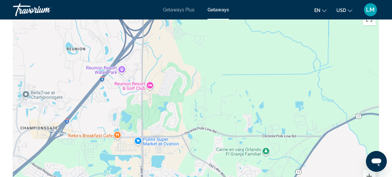
drag, startPoint x: 223, startPoint y: 127, endPoint x: 214, endPoint y: 148, distance: 23.0
click at [219, 138] on div "Main content" at bounding box center [196, 106] width 366 height 195
